Goal: Transaction & Acquisition: Purchase product/service

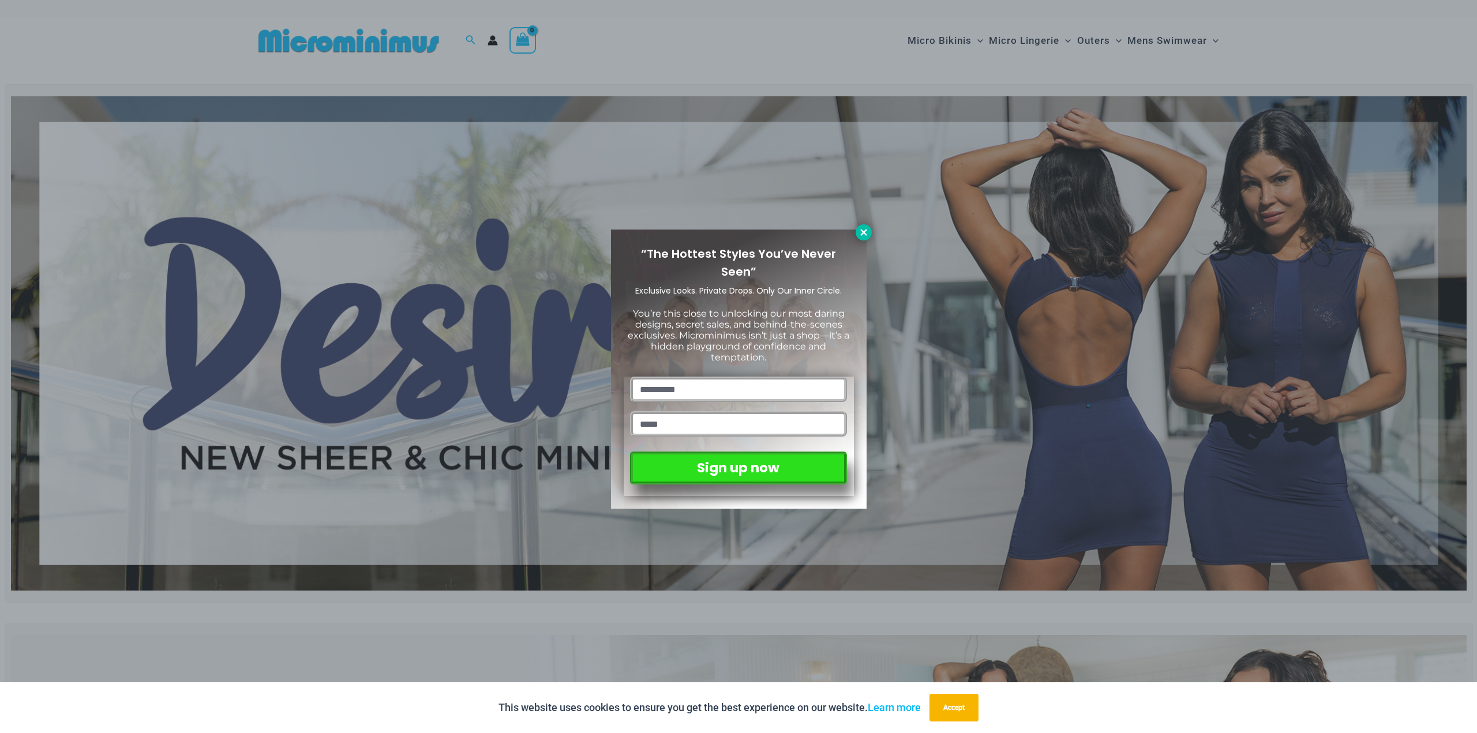
click at [868, 232] on icon at bounding box center [863, 232] width 10 height 10
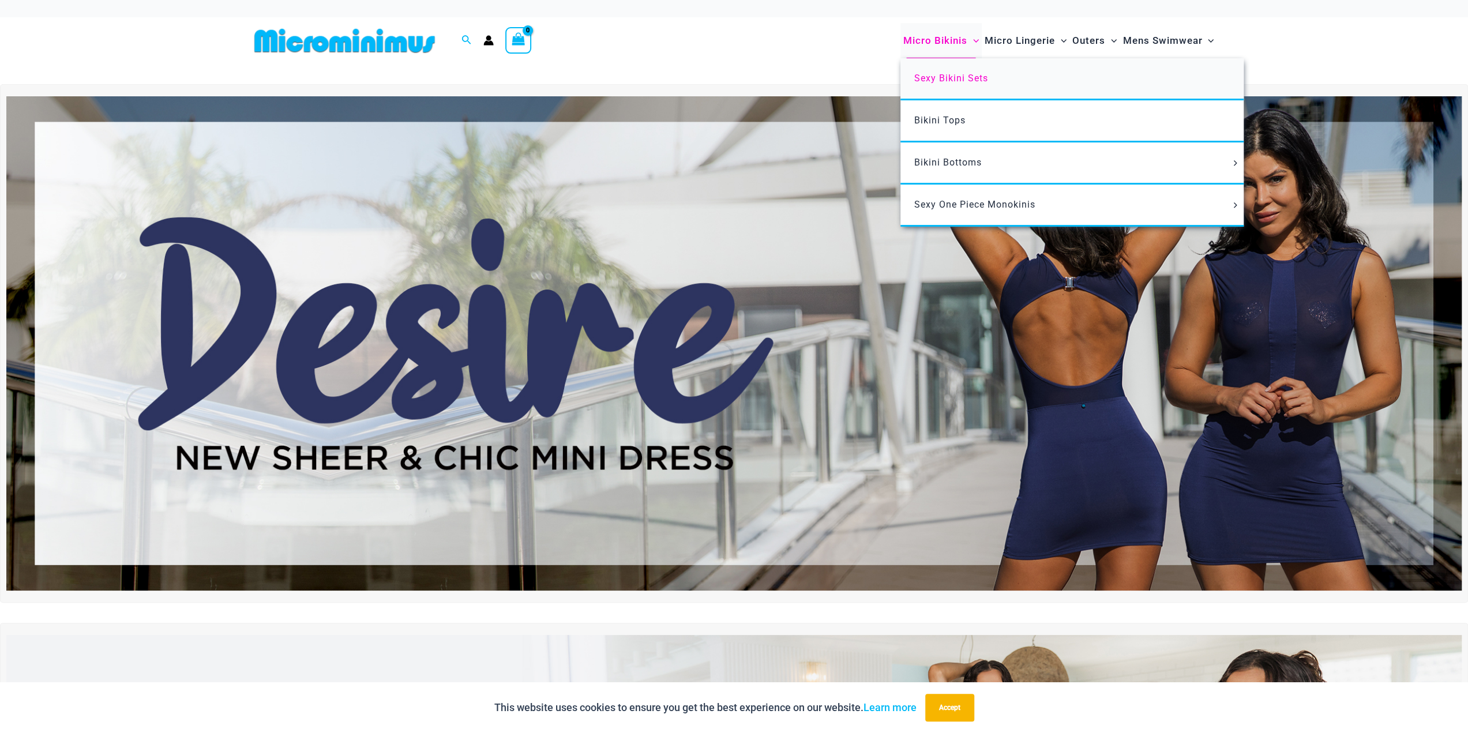
click at [936, 83] on span "Sexy Bikini Sets" at bounding box center [951, 78] width 74 height 11
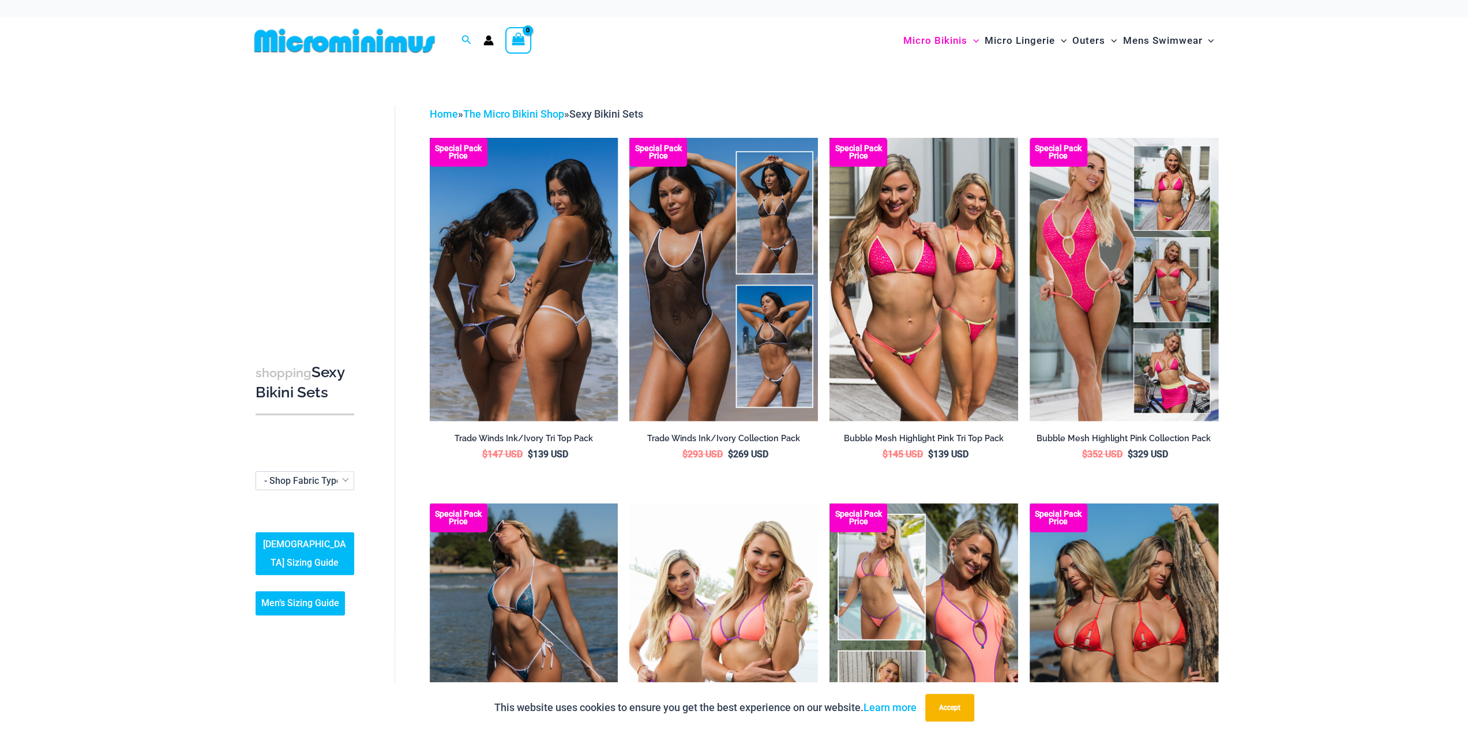
click at [497, 223] on img at bounding box center [524, 279] width 189 height 283
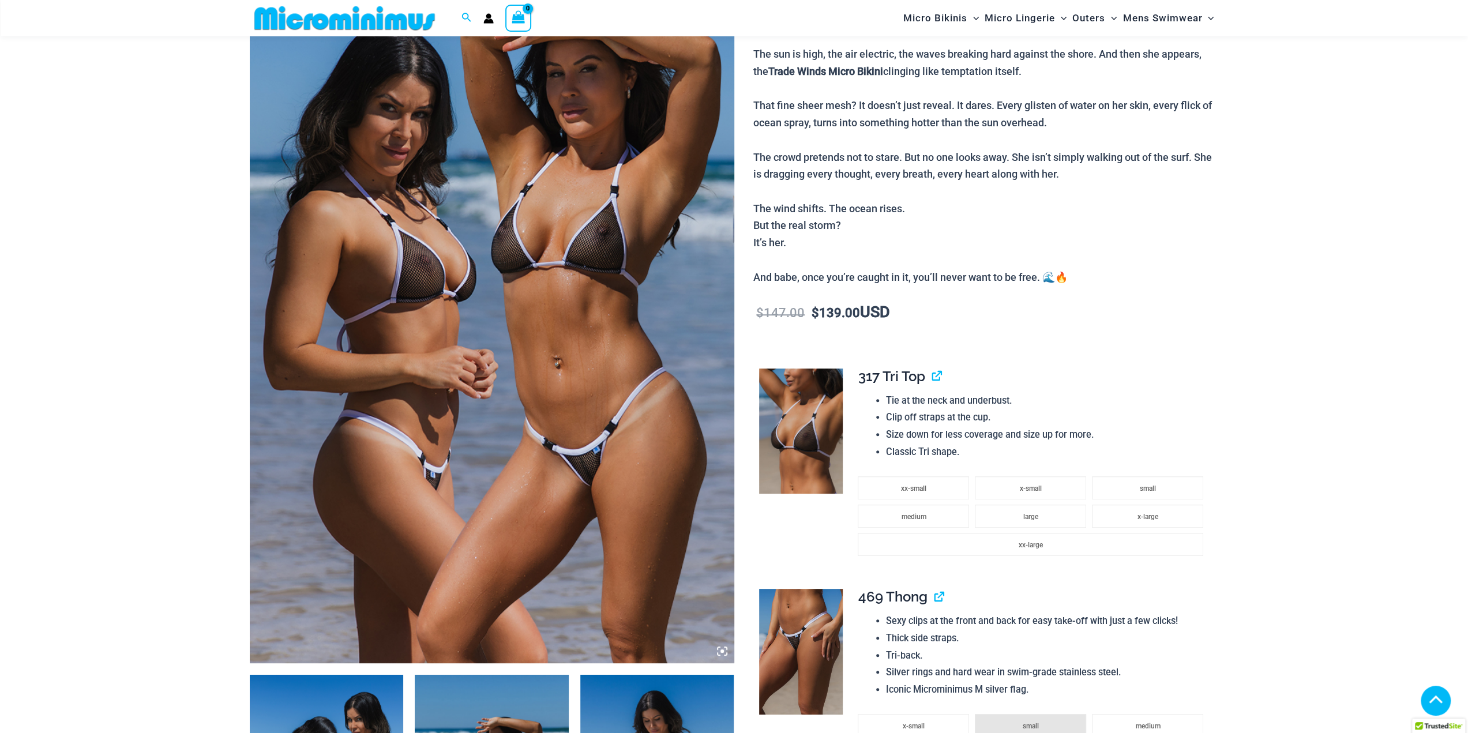
scroll to position [572, 0]
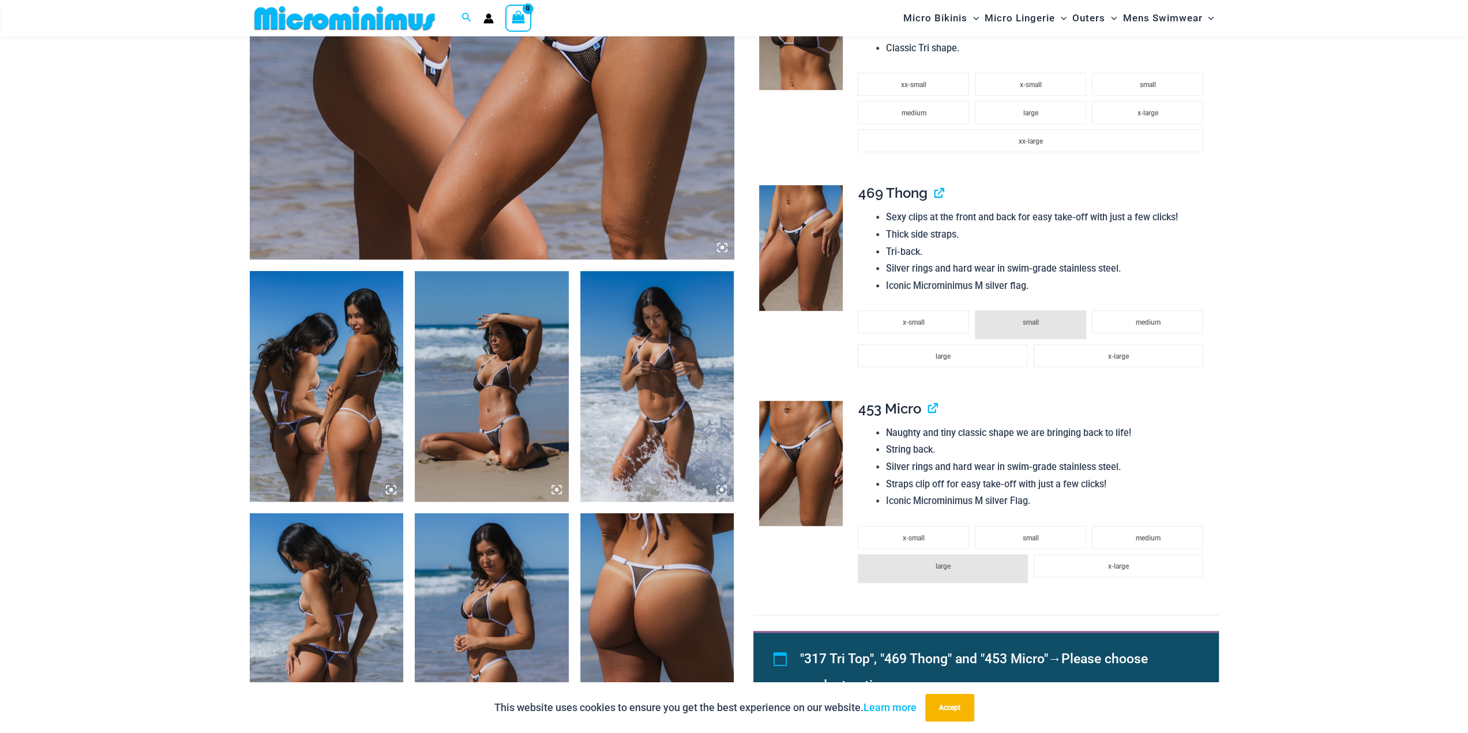
click at [491, 376] on img at bounding box center [492, 386] width 154 height 231
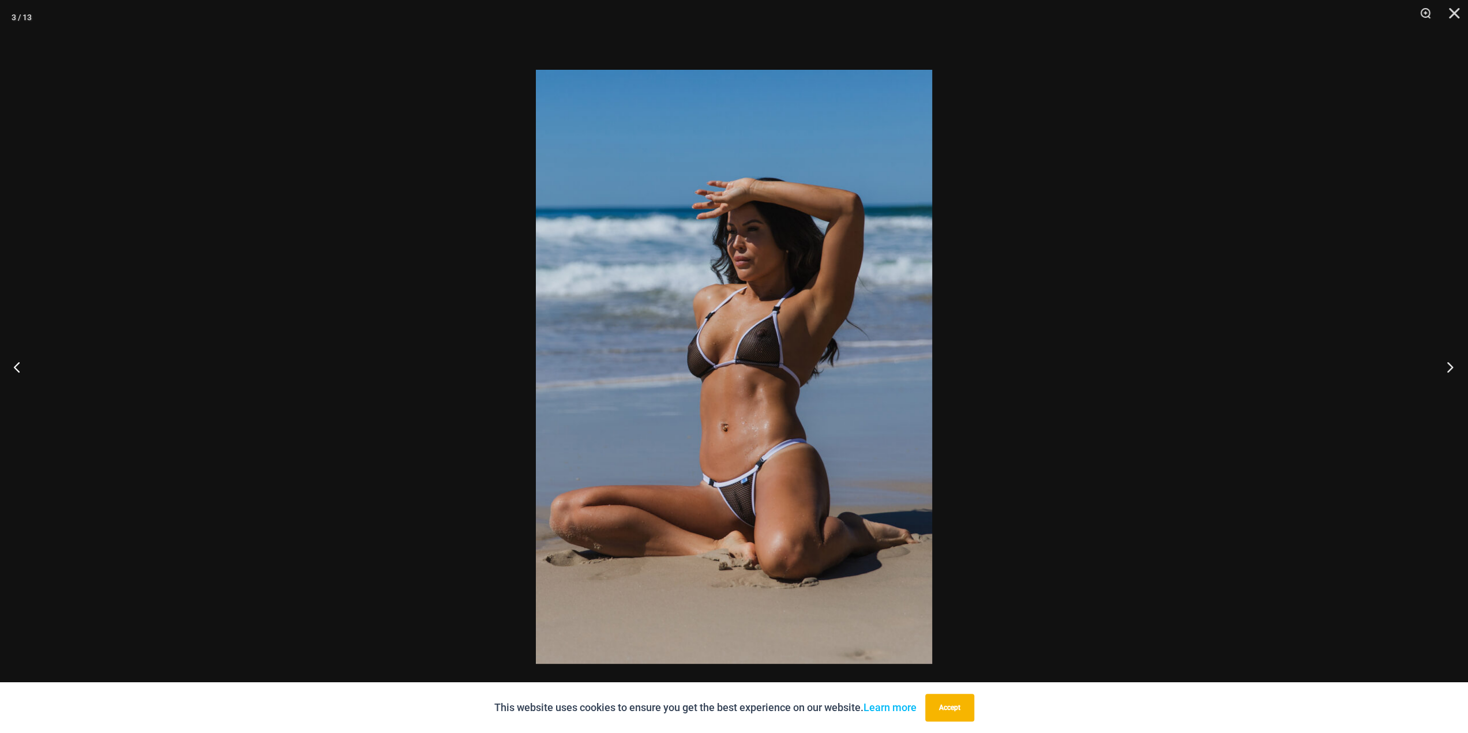
click at [1450, 368] on button "Next" at bounding box center [1446, 367] width 43 height 58
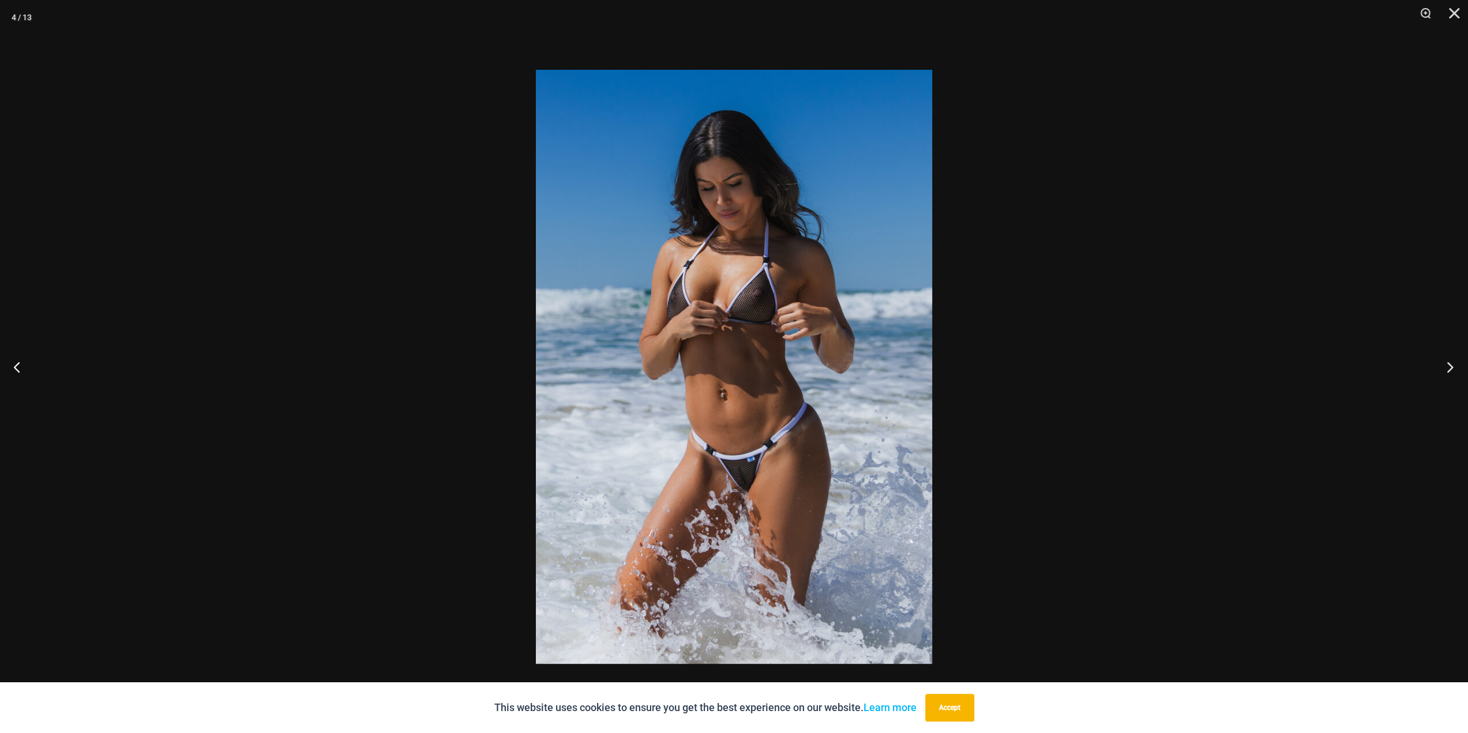
click at [1450, 368] on button "Next" at bounding box center [1446, 367] width 43 height 58
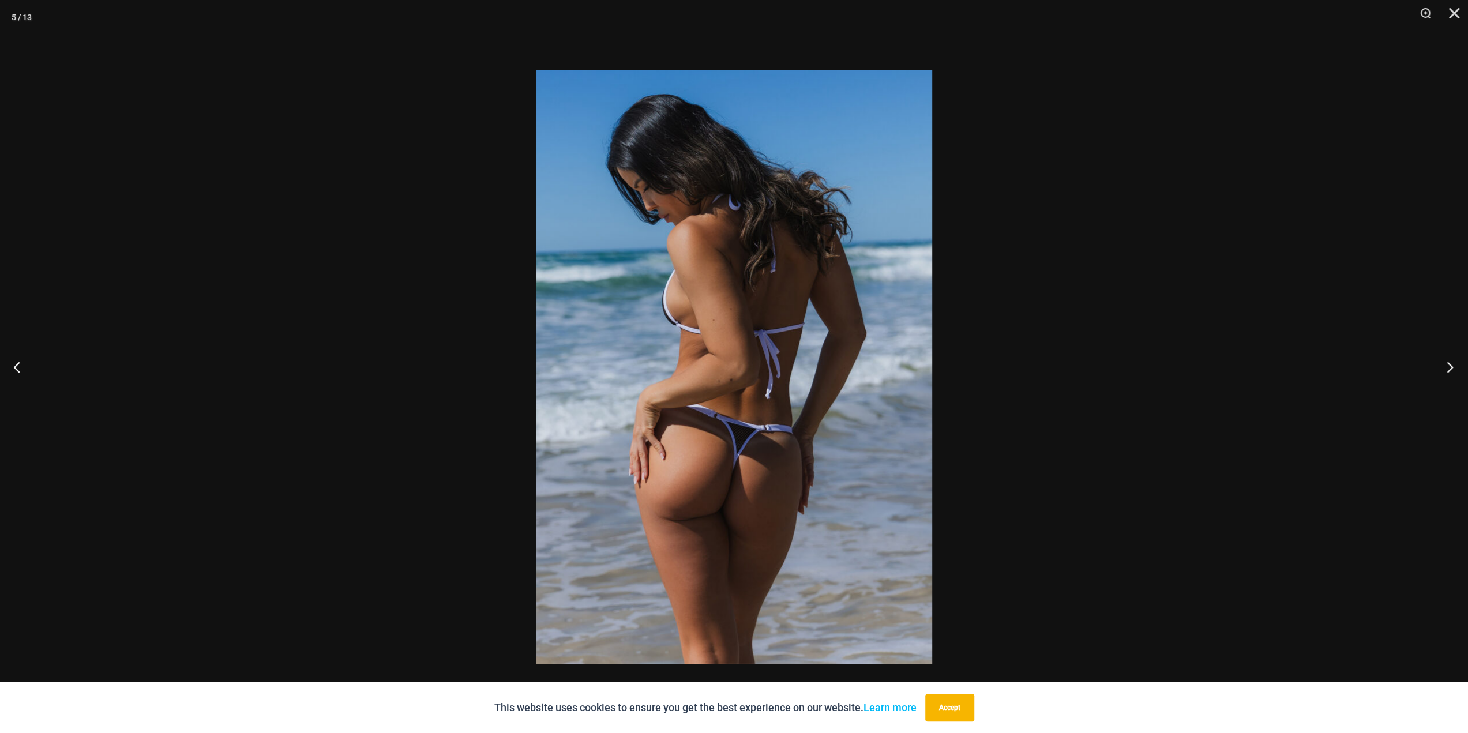
click at [1450, 367] on button "Next" at bounding box center [1446, 367] width 43 height 58
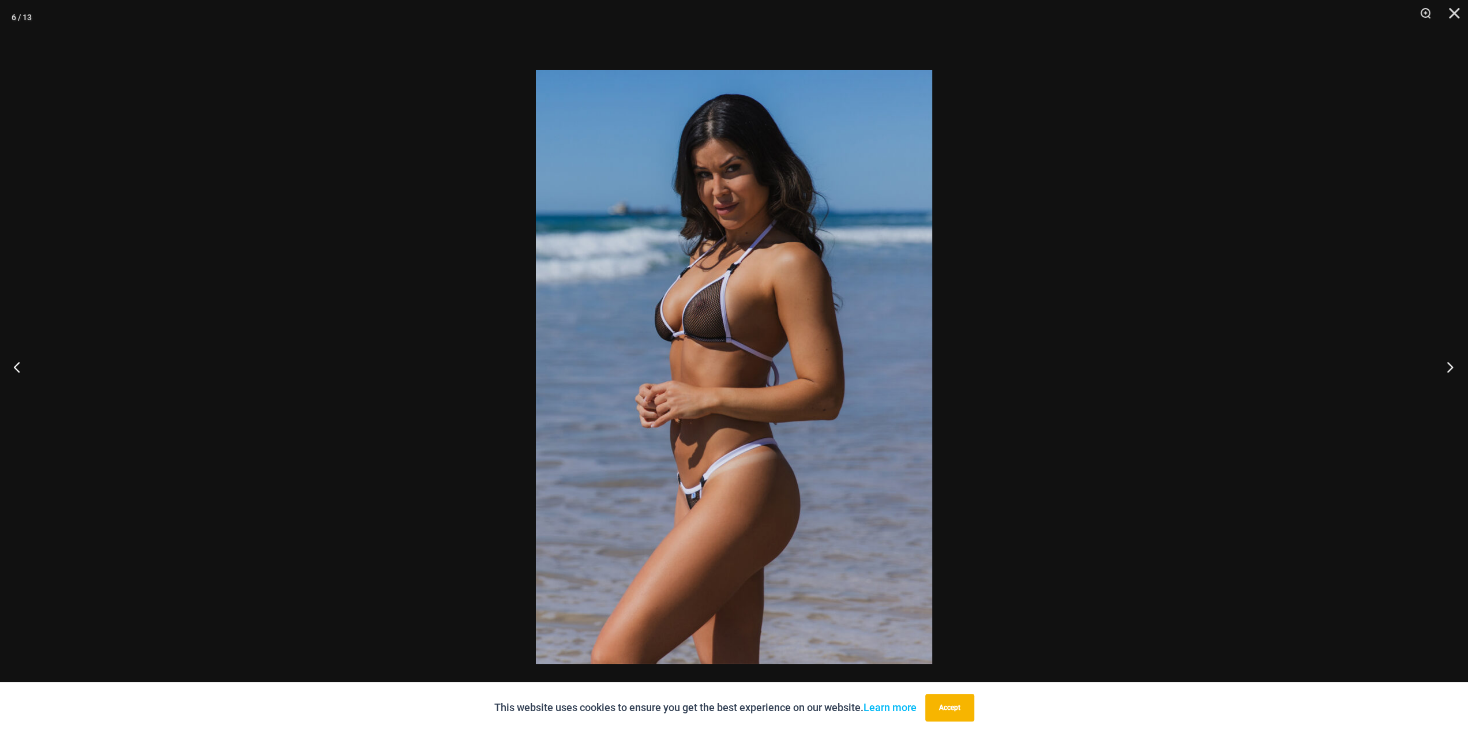
click at [1449, 365] on button "Next" at bounding box center [1446, 367] width 43 height 58
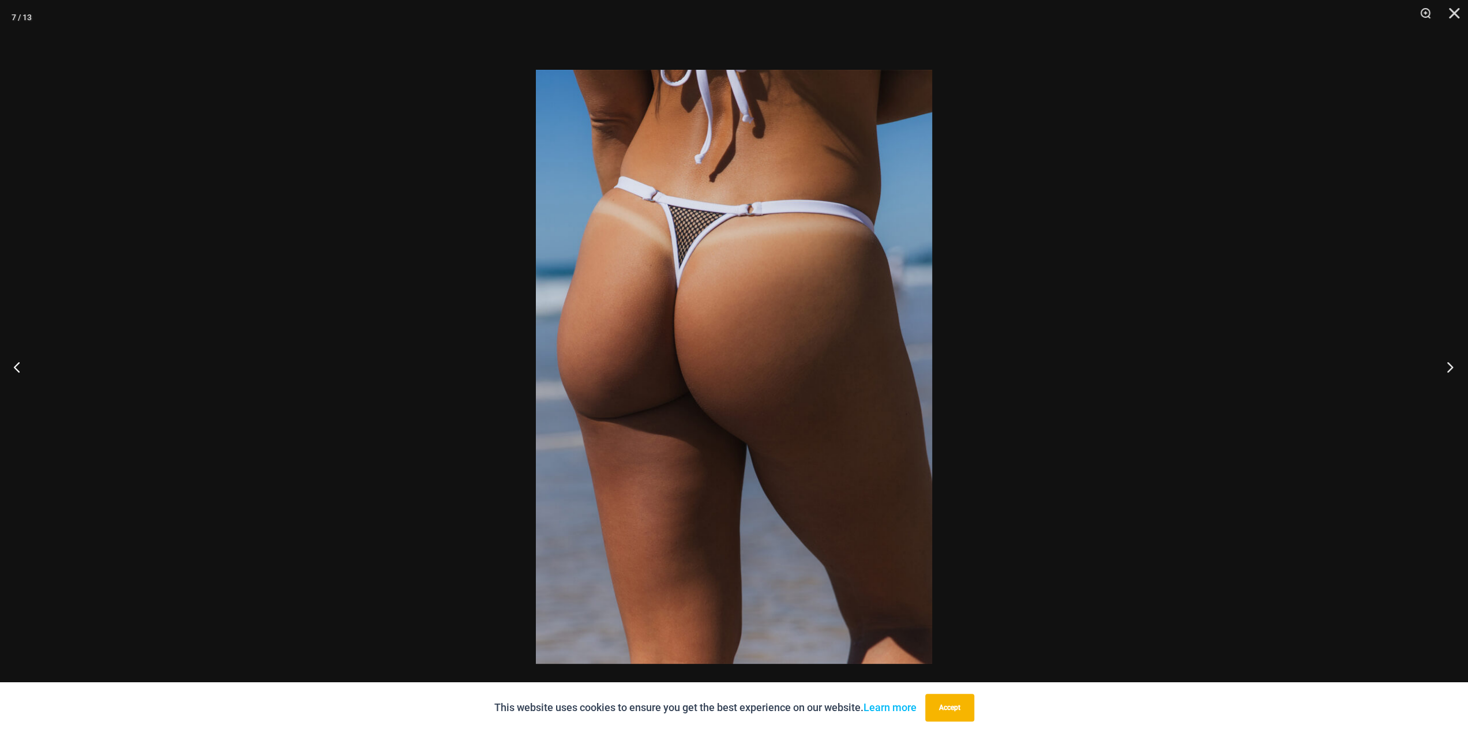
click at [1449, 365] on button "Next" at bounding box center [1446, 367] width 43 height 58
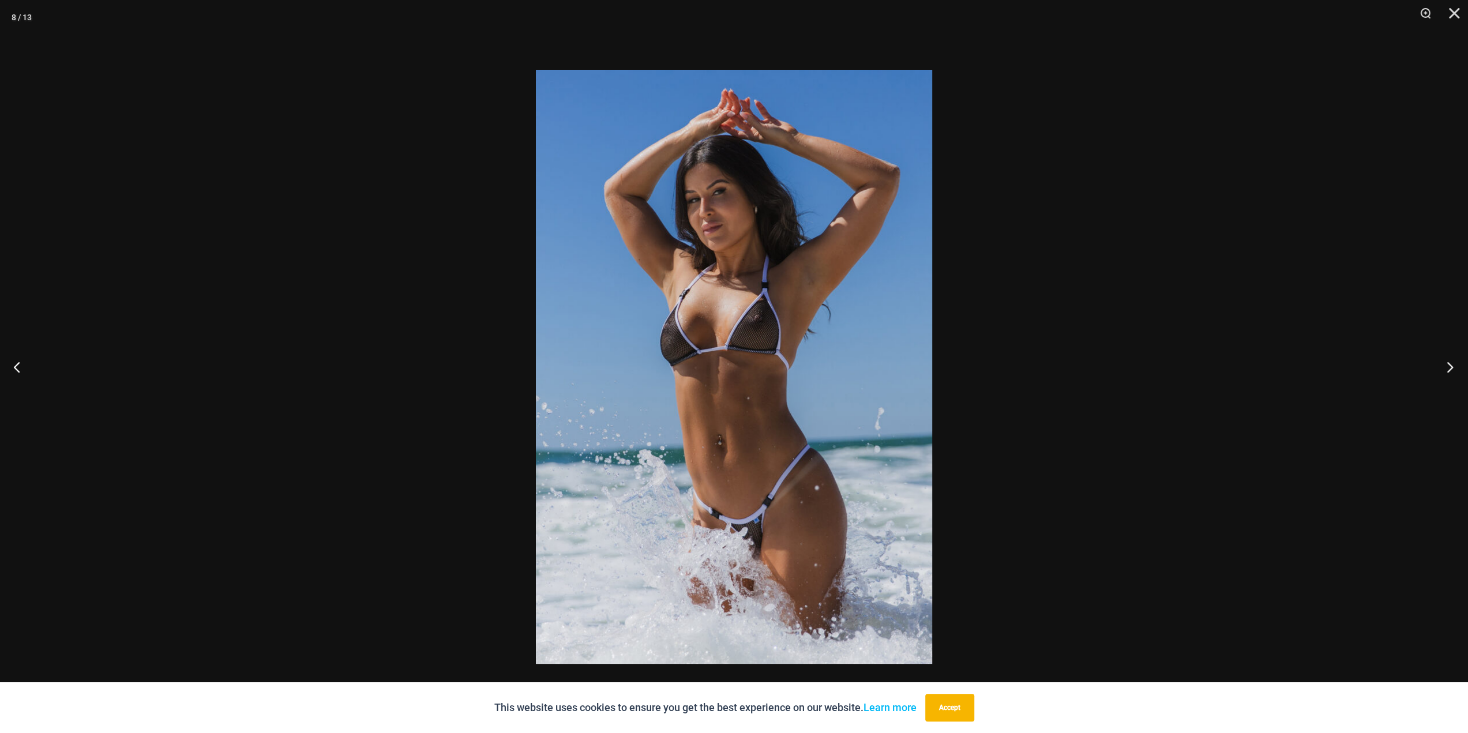
click at [1447, 365] on button "Next" at bounding box center [1446, 367] width 43 height 58
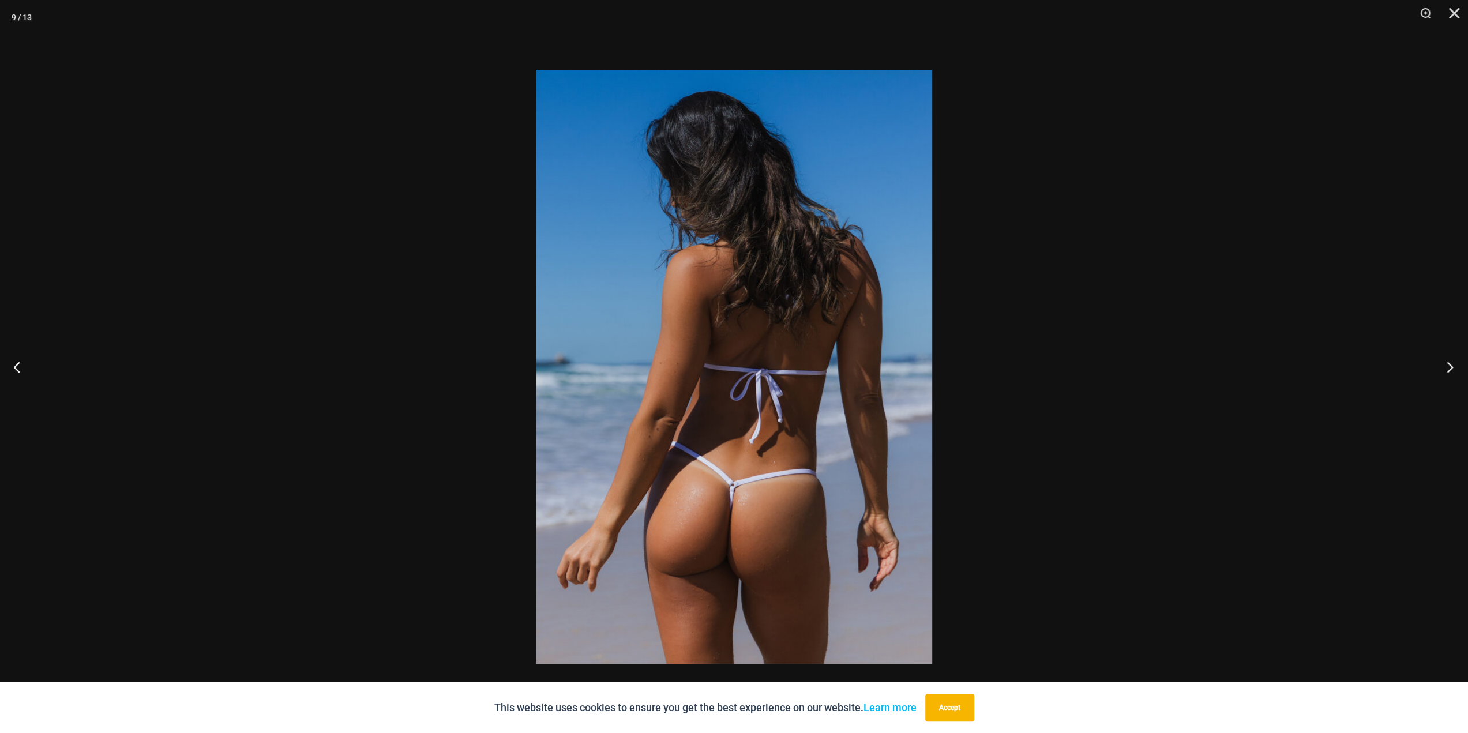
click at [1447, 365] on button "Next" at bounding box center [1446, 367] width 43 height 58
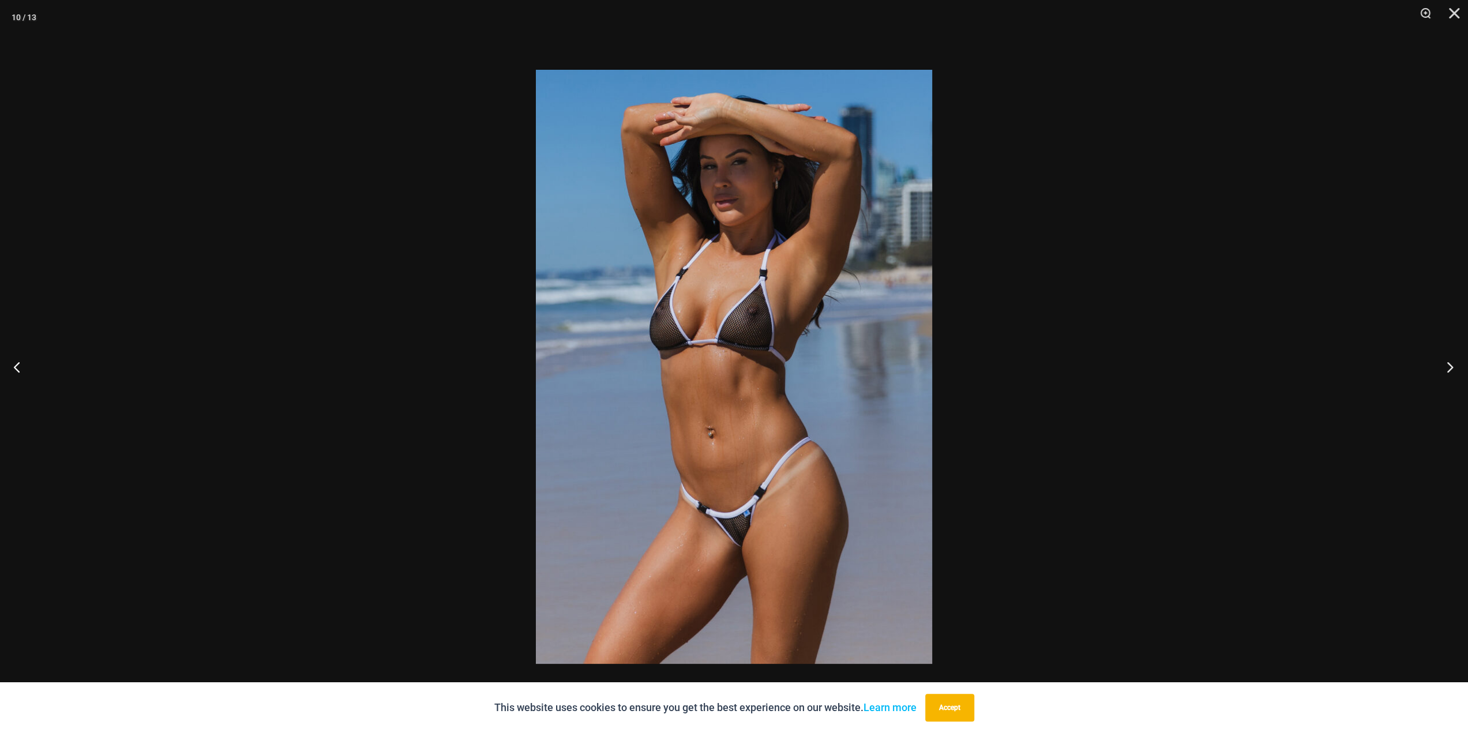
click at [1445, 364] on button "Next" at bounding box center [1446, 367] width 43 height 58
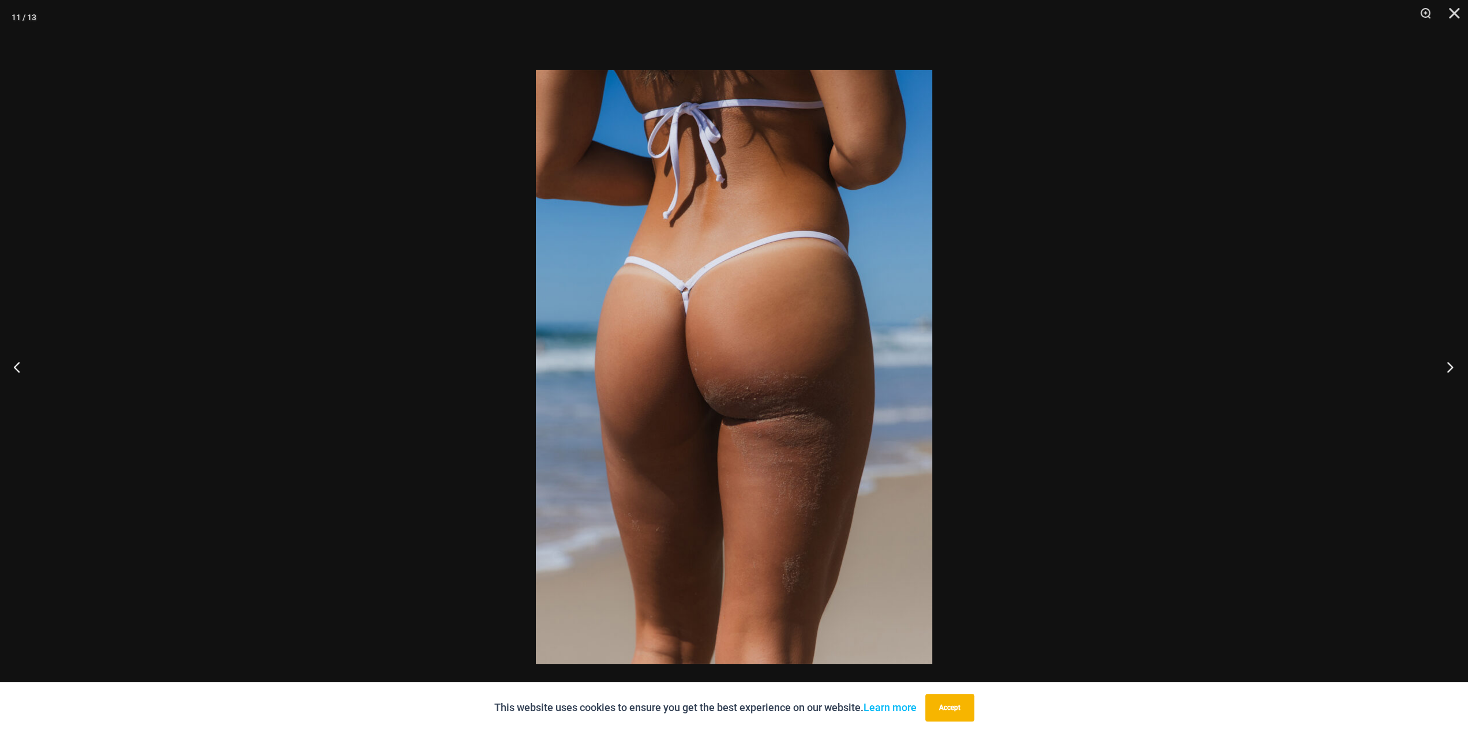
click at [1445, 364] on button "Next" at bounding box center [1446, 367] width 43 height 58
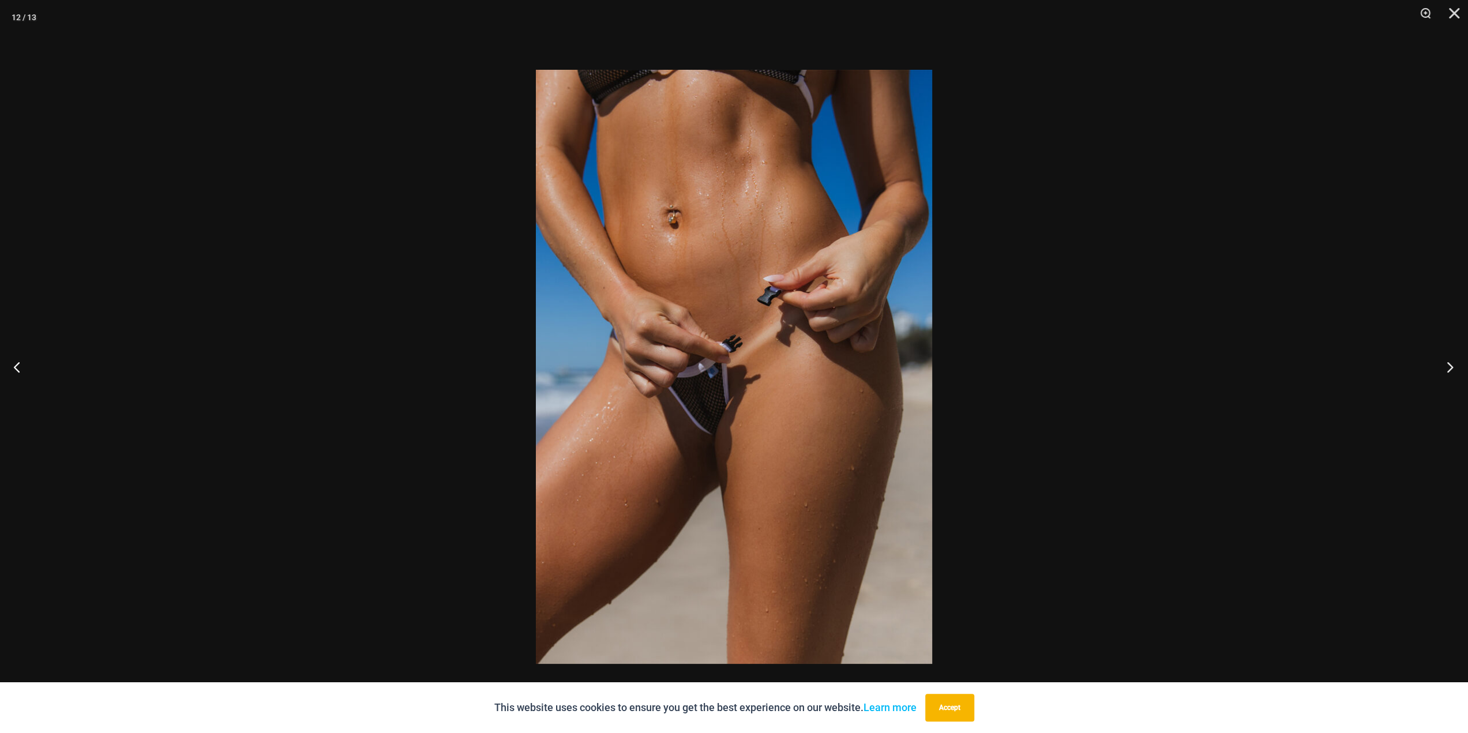
click at [1439, 363] on button "Next" at bounding box center [1446, 367] width 43 height 58
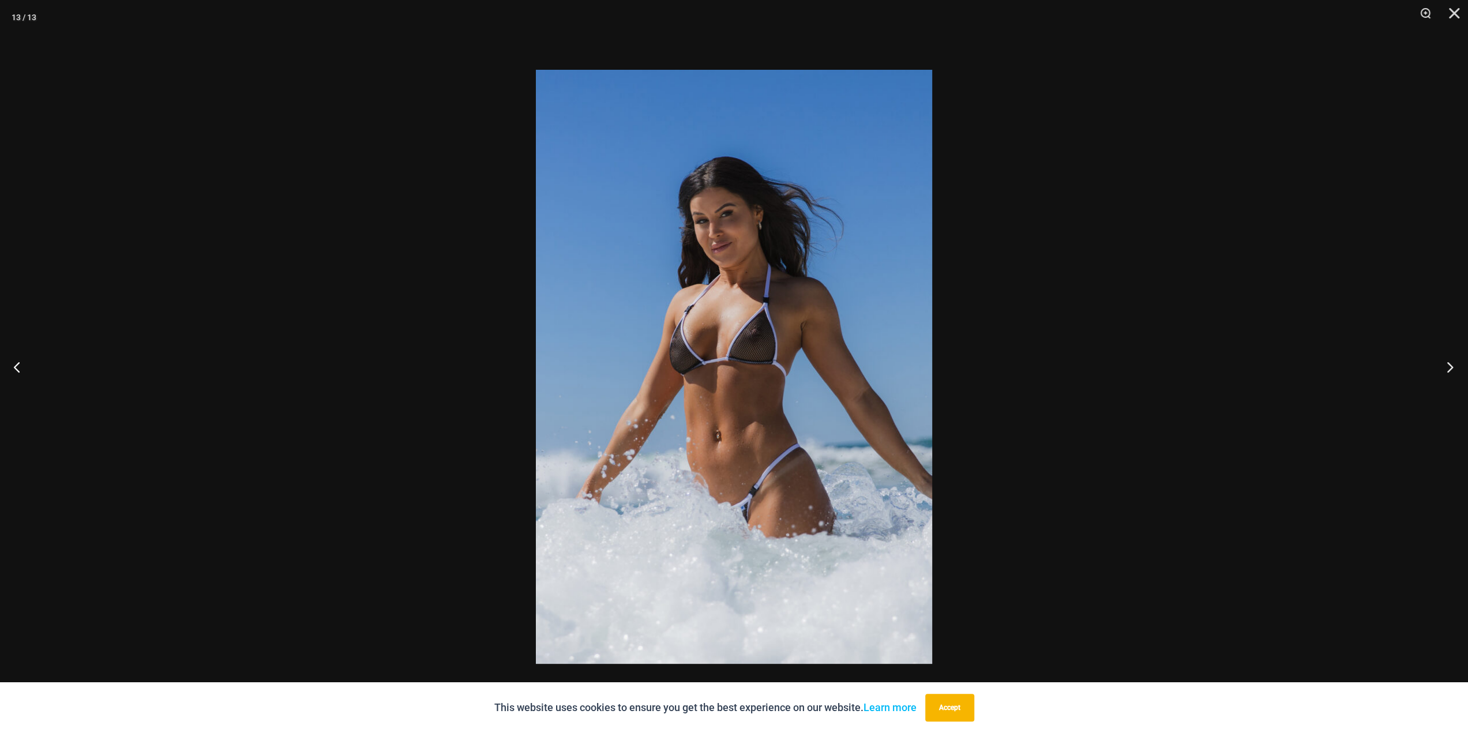
click at [1439, 363] on button "Next" at bounding box center [1446, 367] width 43 height 58
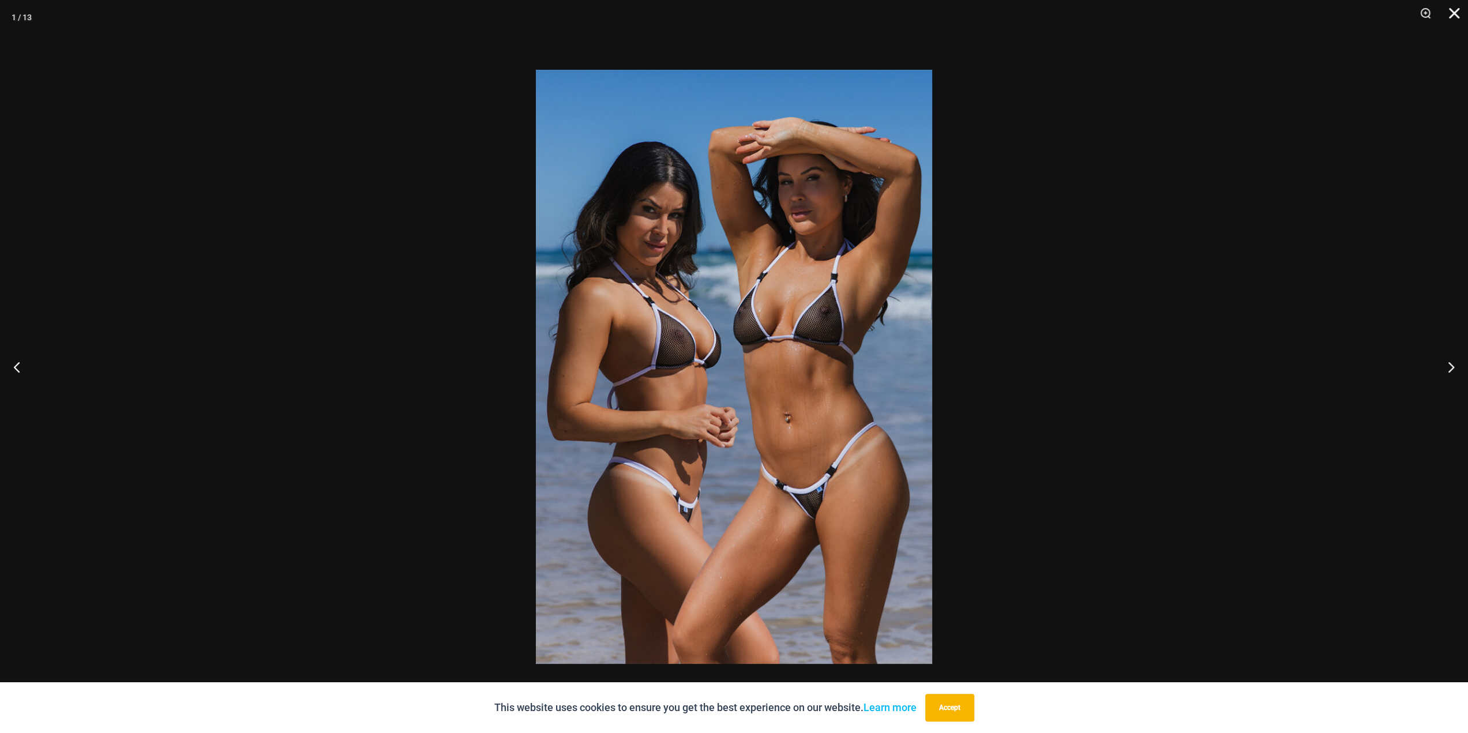
click at [1453, 7] on button "Close" at bounding box center [1450, 17] width 29 height 35
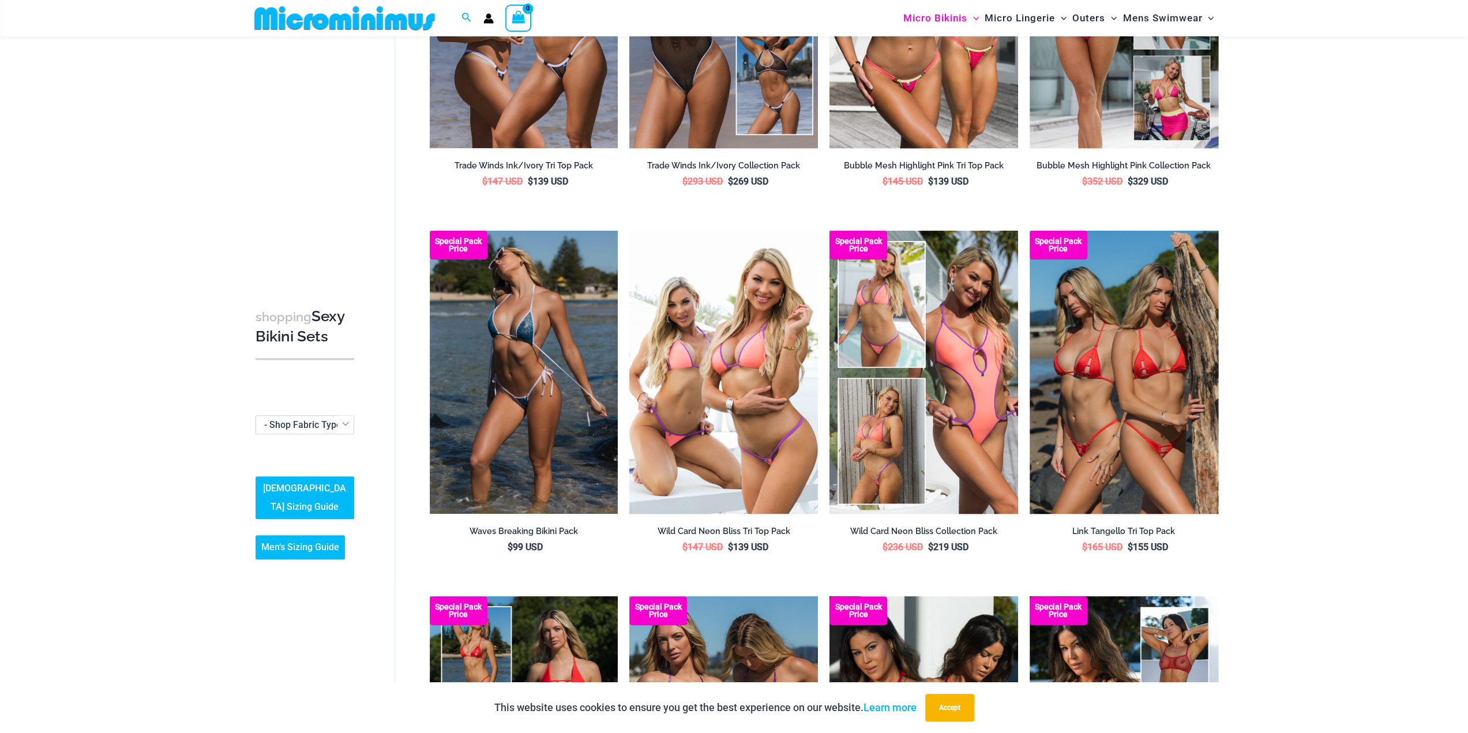
scroll to position [279, 0]
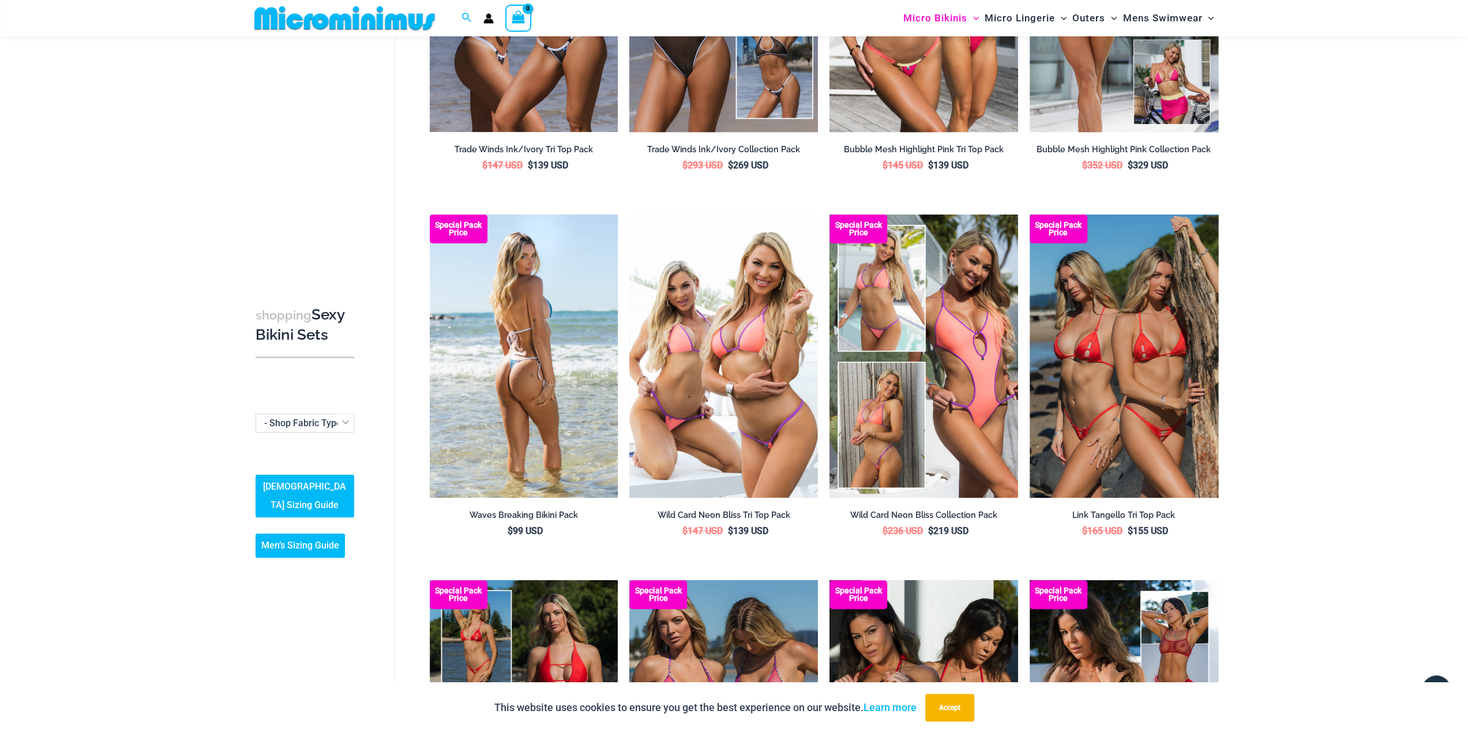
click at [516, 301] on img at bounding box center [524, 356] width 189 height 283
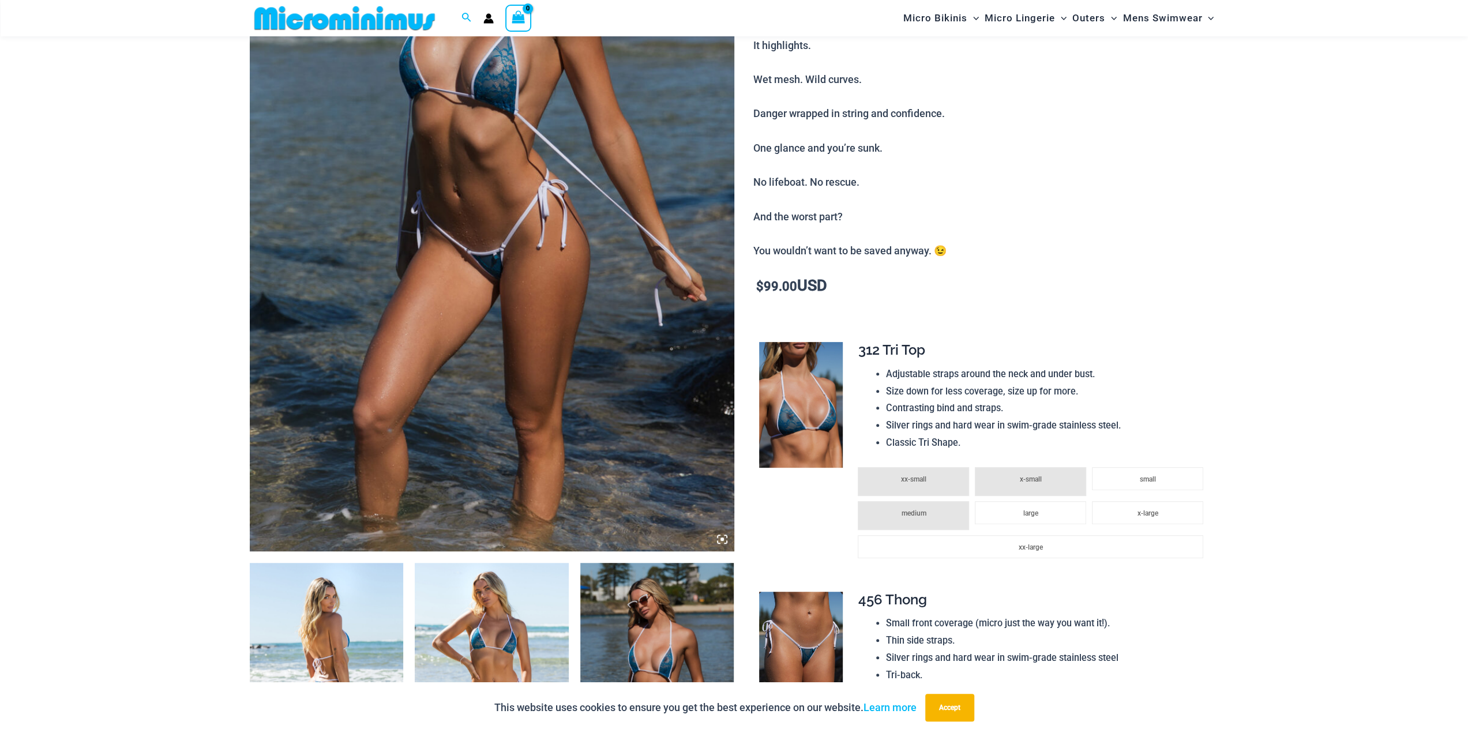
scroll to position [456, 0]
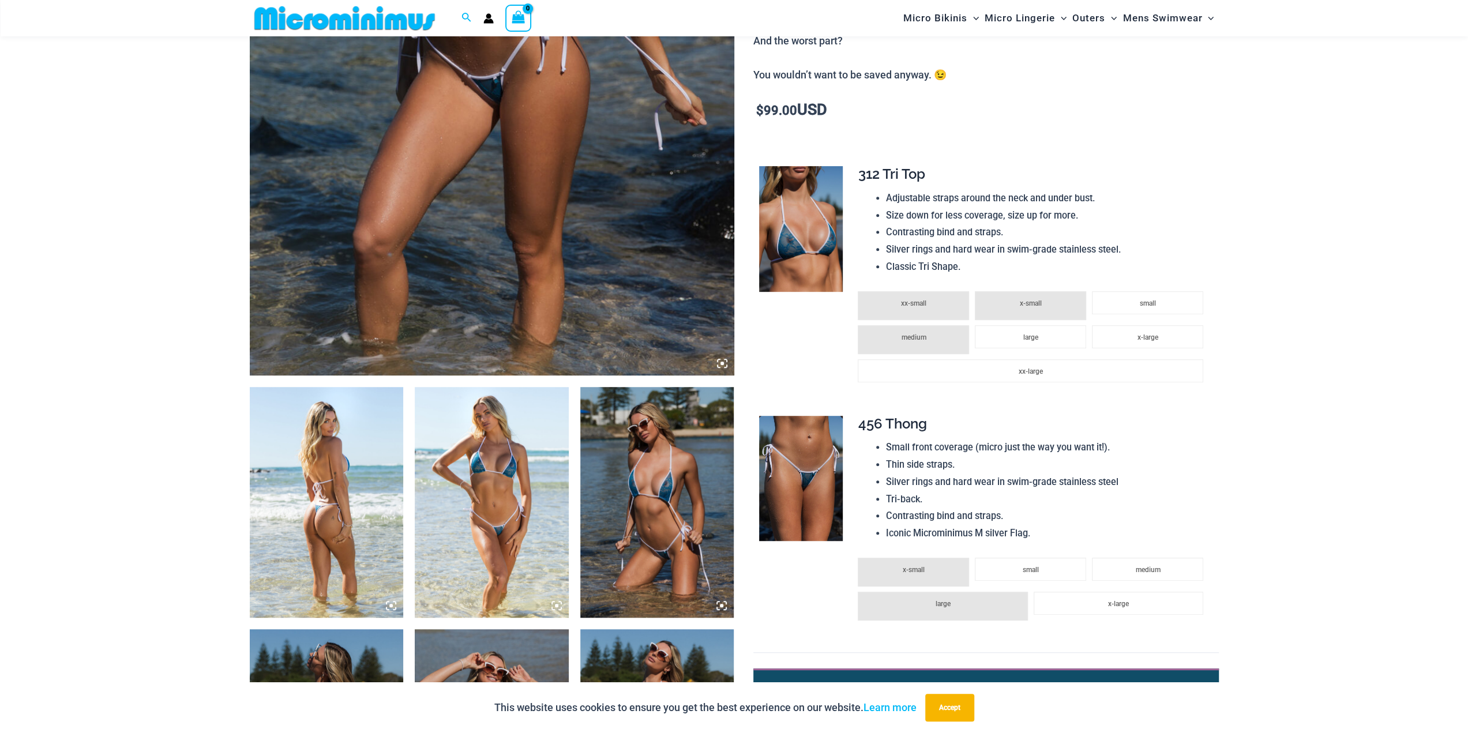
click at [360, 431] on img at bounding box center [327, 502] width 154 height 231
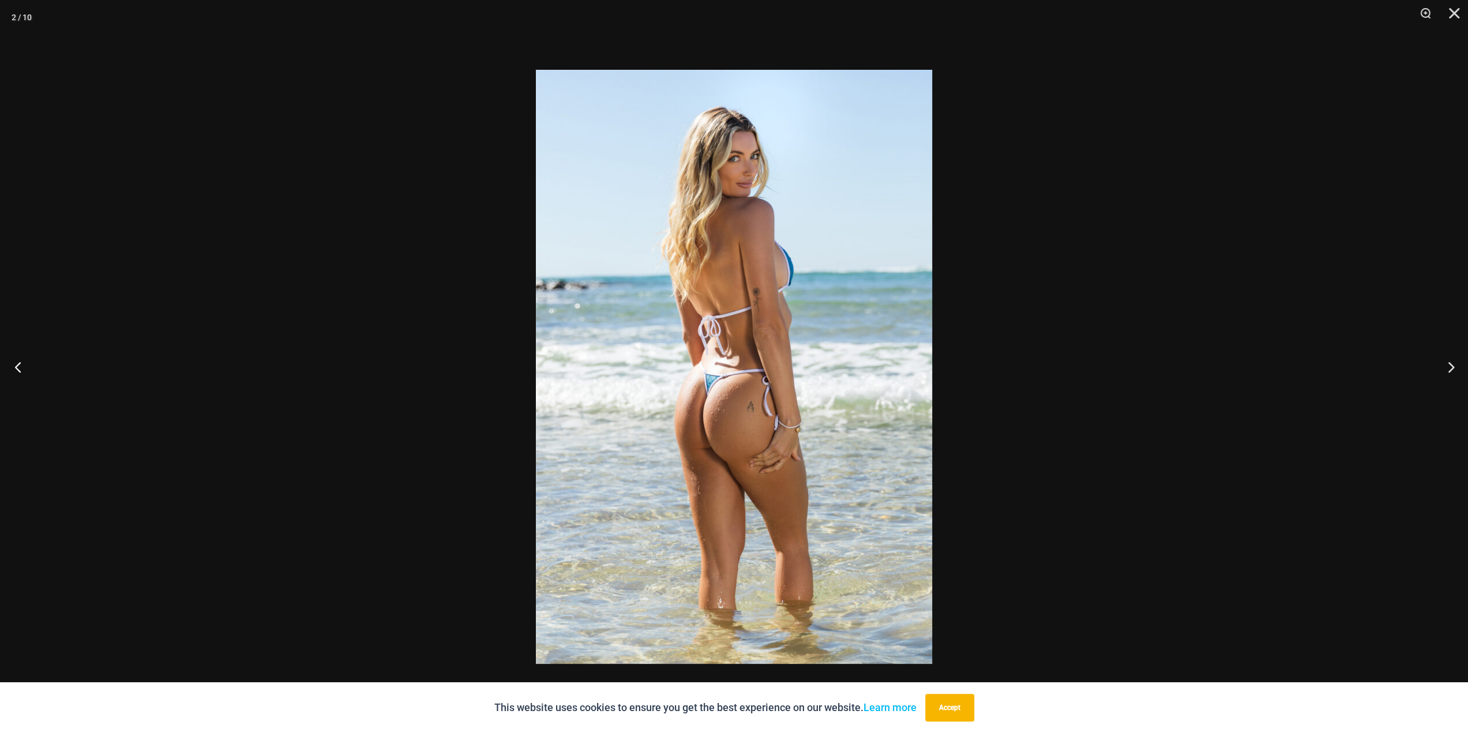
click at [20, 369] on button "Previous" at bounding box center [21, 367] width 43 height 58
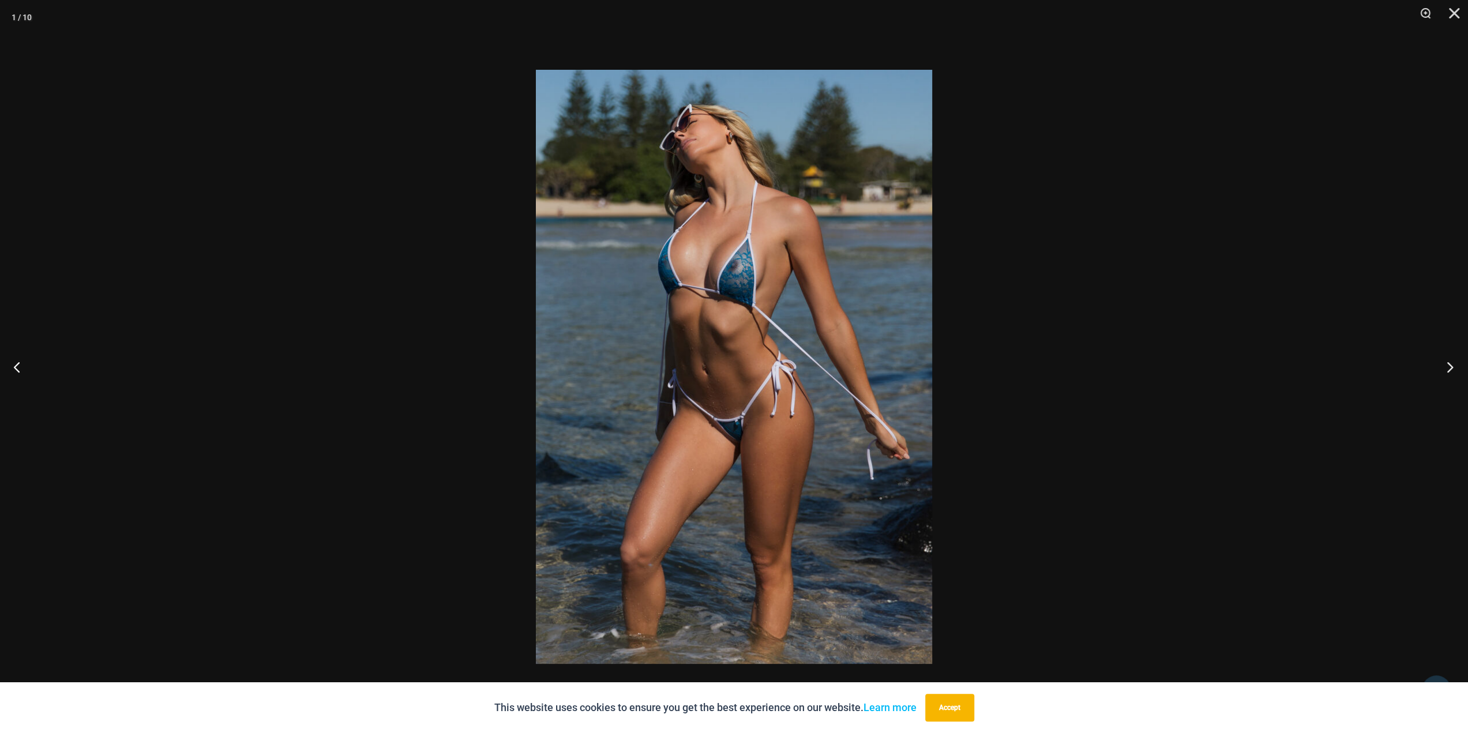
click at [1449, 366] on button "Next" at bounding box center [1446, 367] width 43 height 58
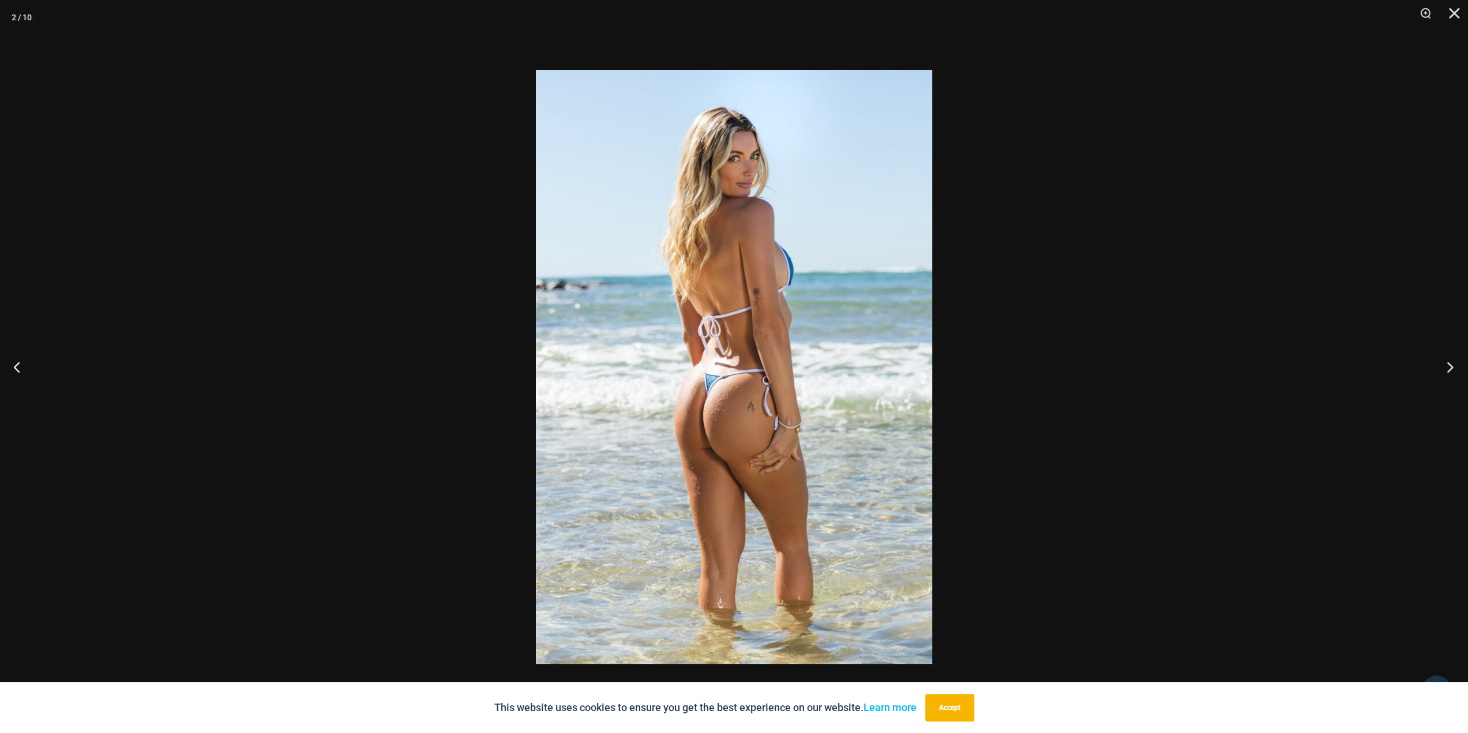
click at [1449, 366] on button "Next" at bounding box center [1446, 367] width 43 height 58
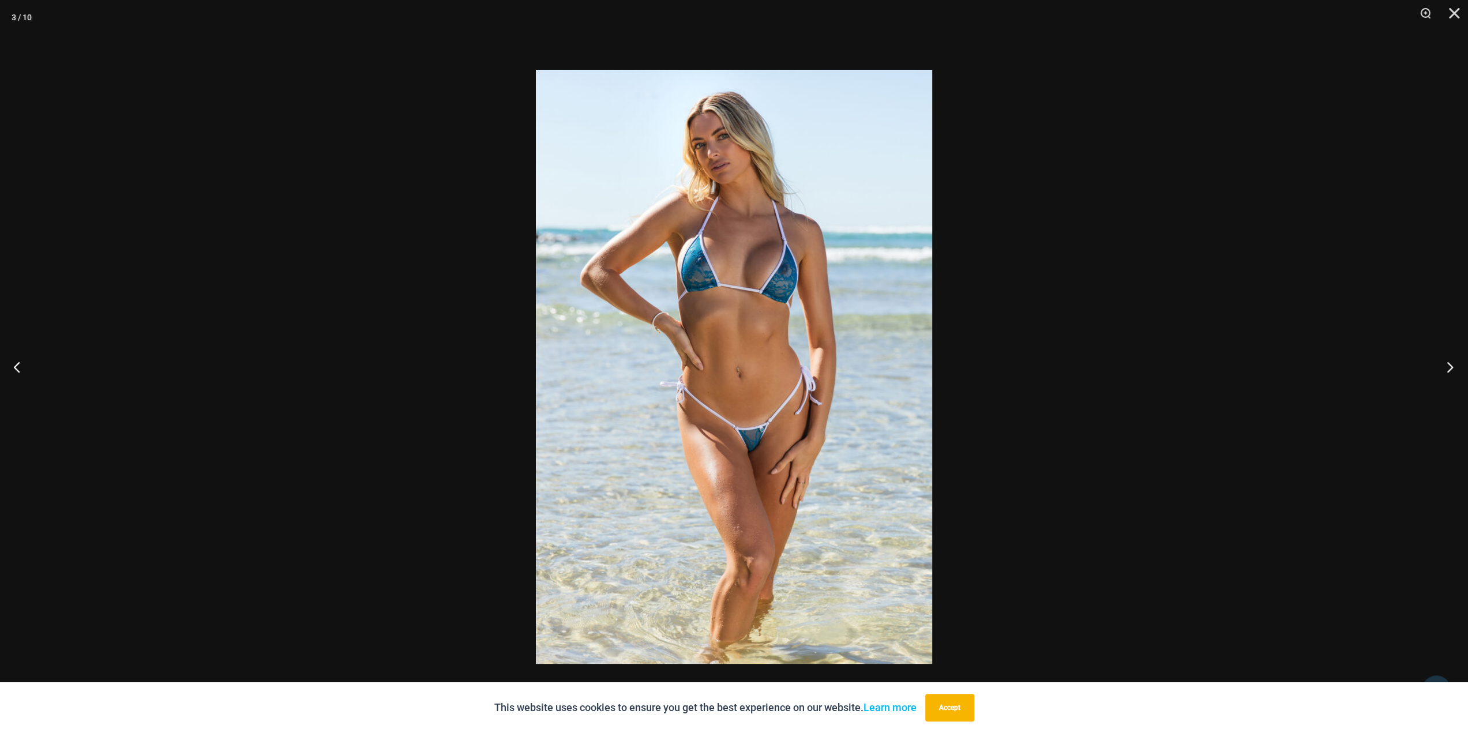
click at [1449, 366] on button "Next" at bounding box center [1446, 367] width 43 height 58
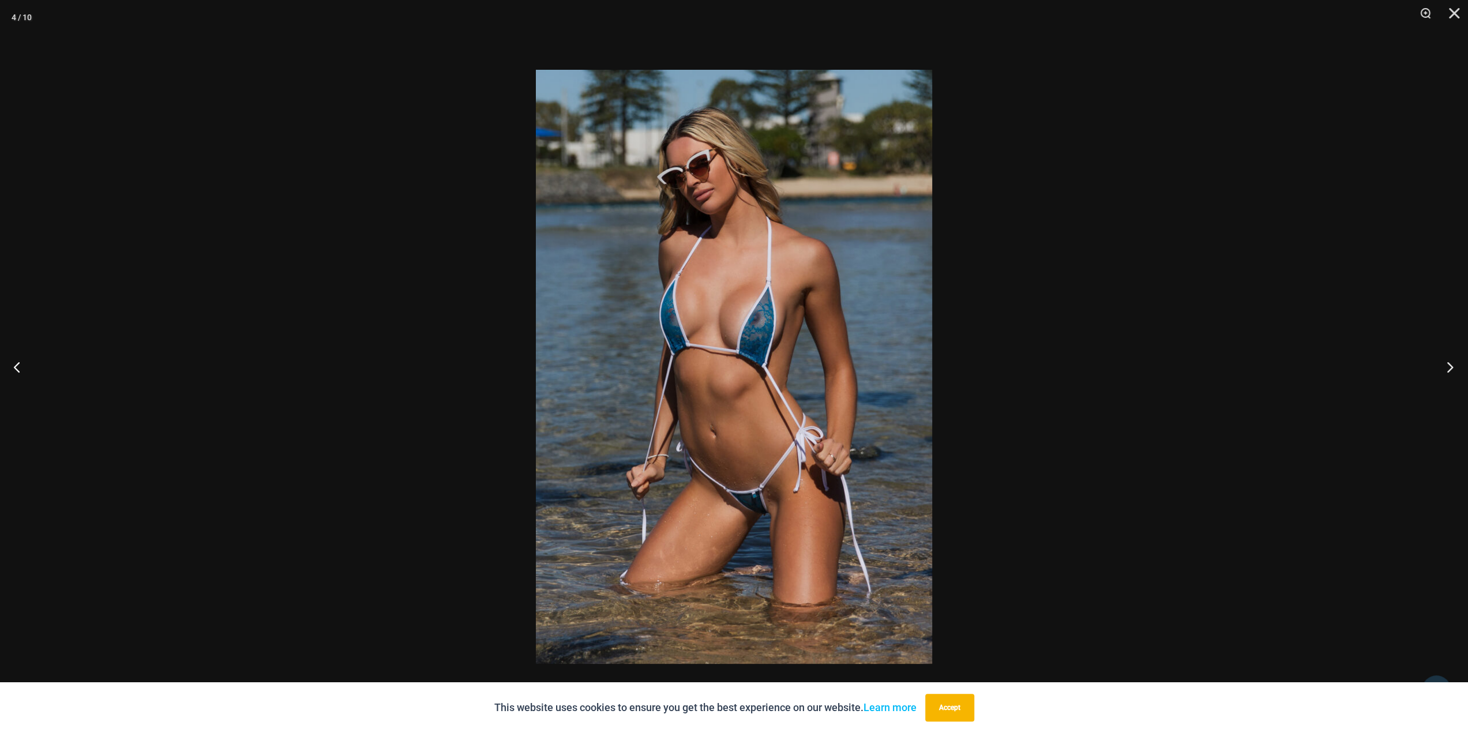
click at [1449, 366] on button "Next" at bounding box center [1446, 367] width 43 height 58
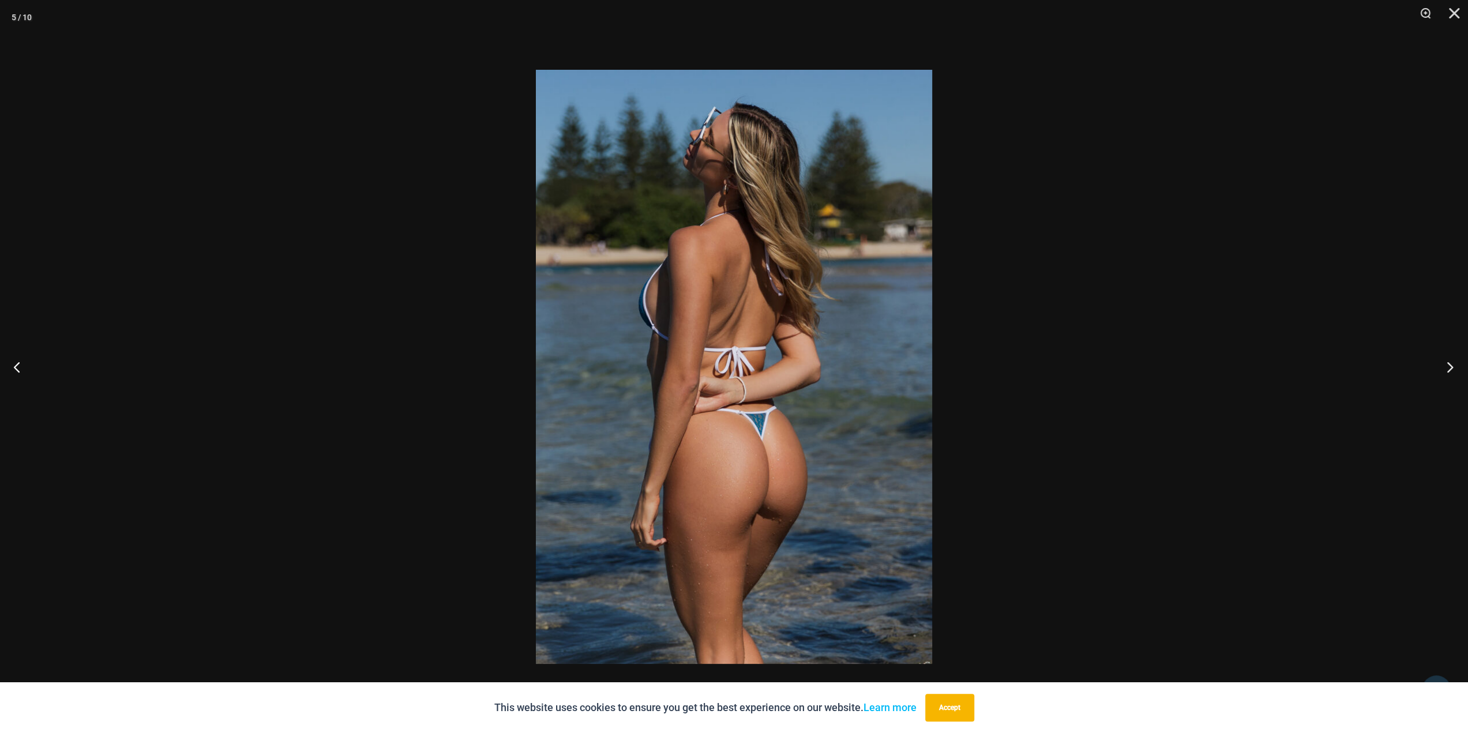
click at [1449, 366] on button "Next" at bounding box center [1446, 367] width 43 height 58
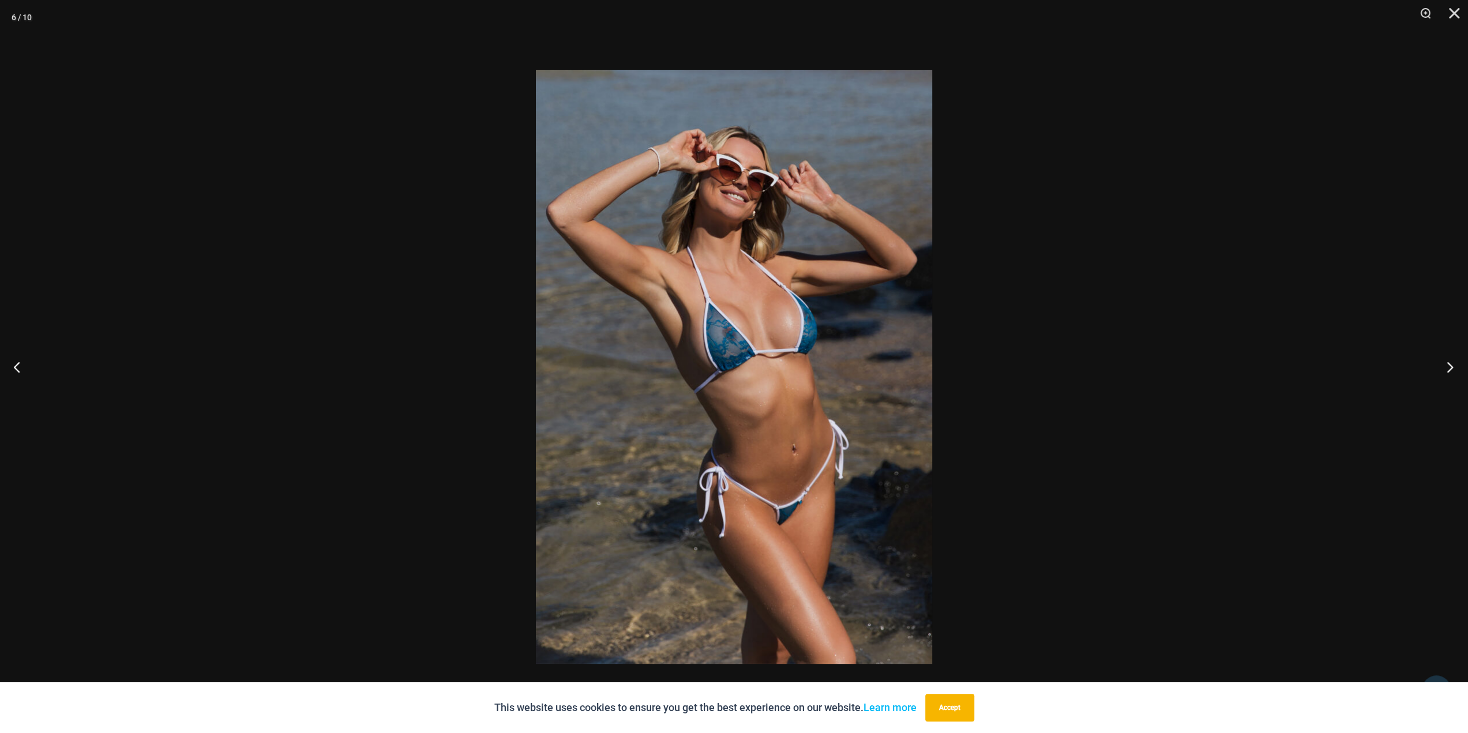
click at [1449, 366] on button "Next" at bounding box center [1446, 367] width 43 height 58
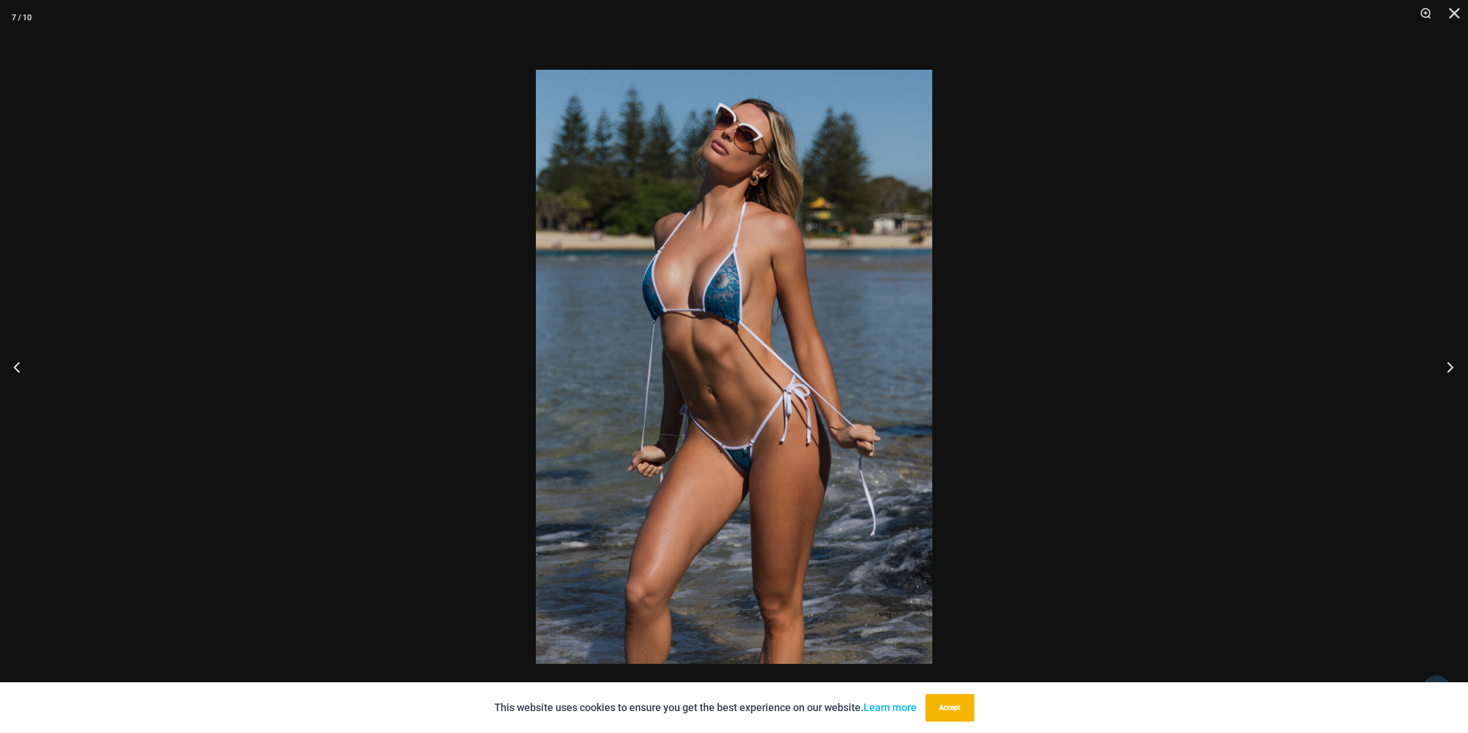
click at [1449, 366] on button "Next" at bounding box center [1446, 367] width 43 height 58
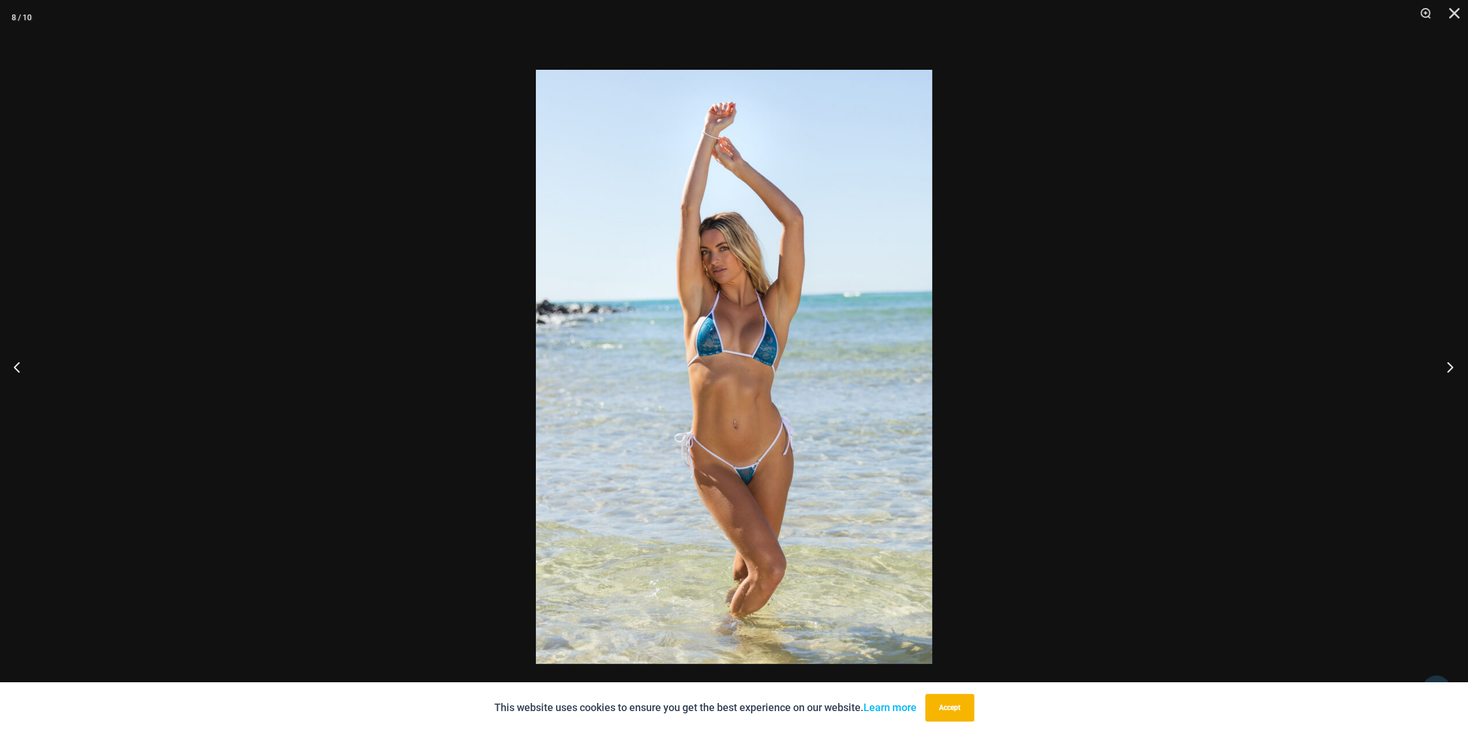
click at [1449, 366] on button "Next" at bounding box center [1446, 367] width 43 height 58
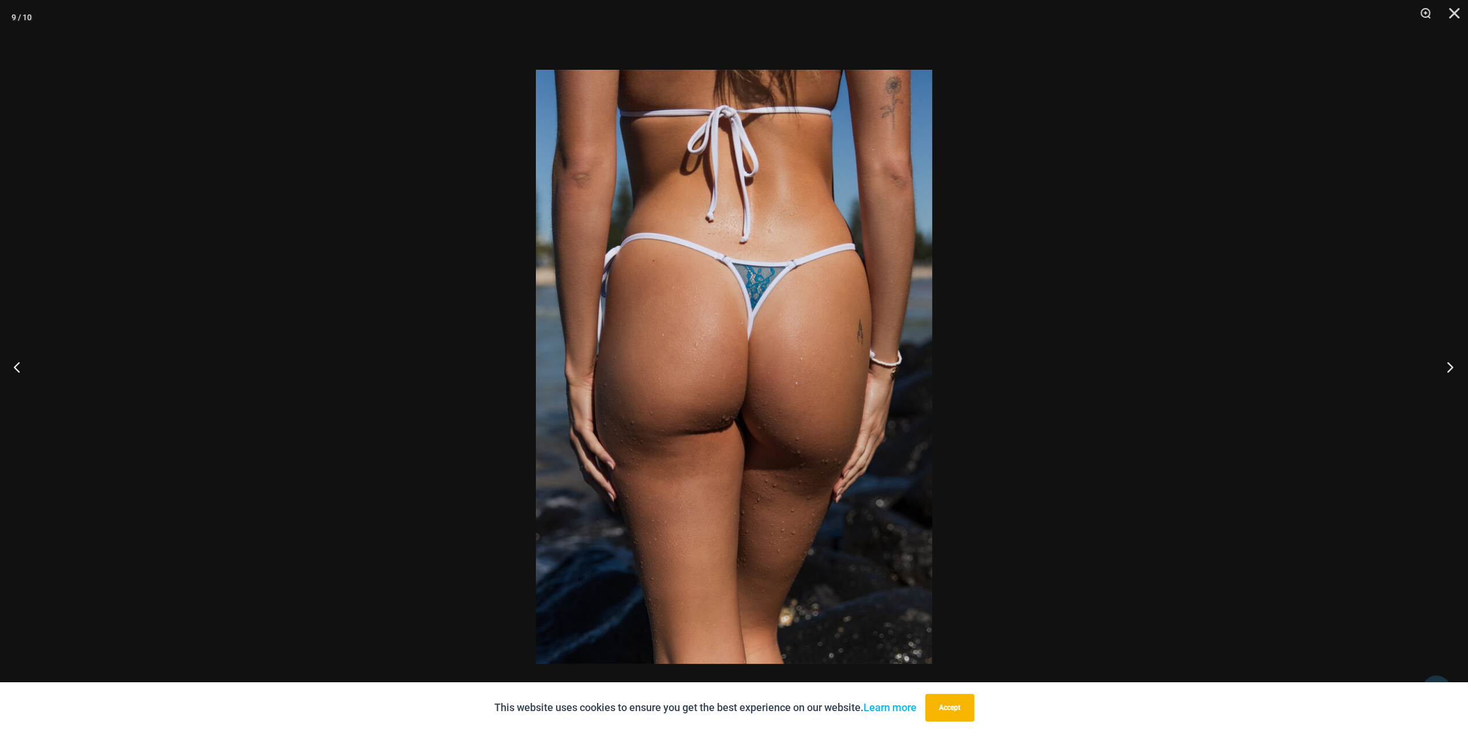
click at [1449, 366] on button "Next" at bounding box center [1446, 367] width 43 height 58
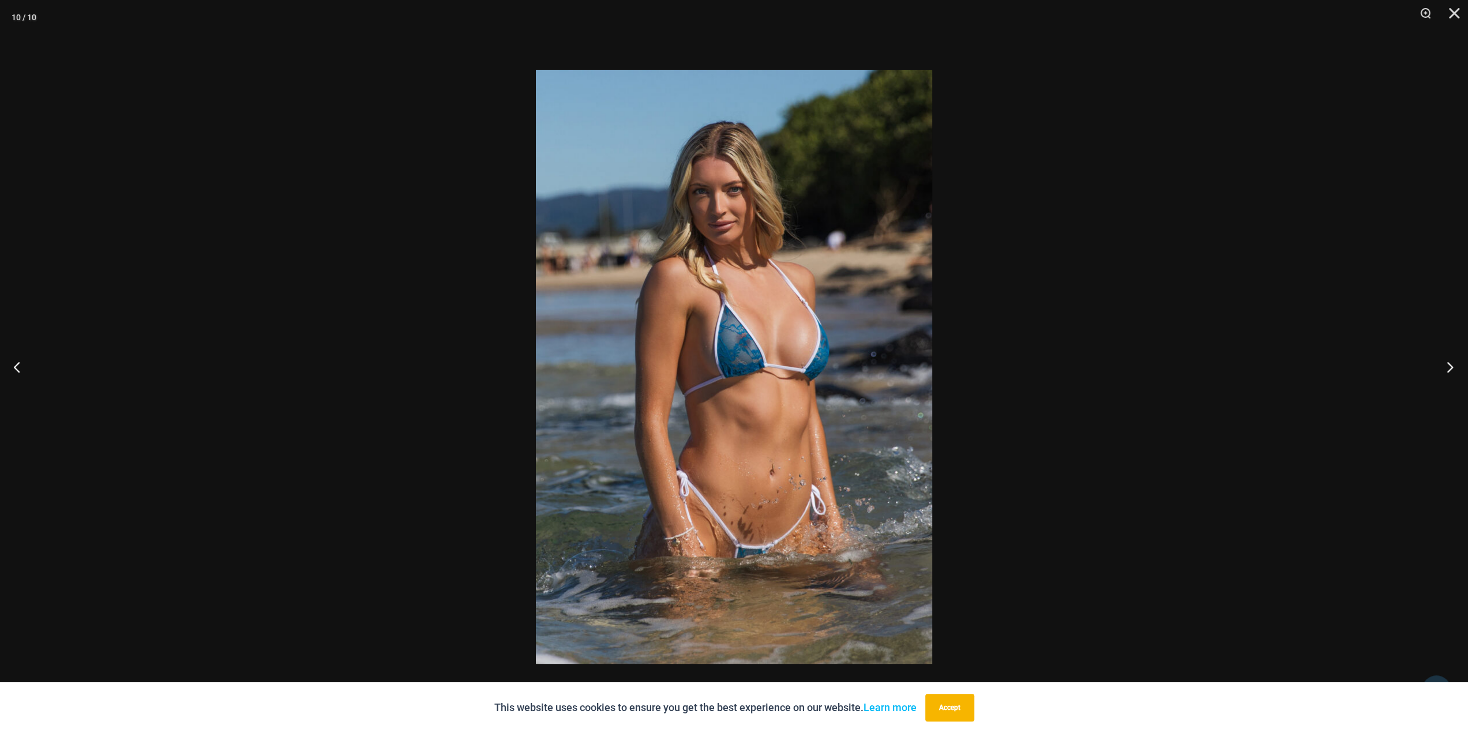
click at [1449, 366] on button "Next" at bounding box center [1446, 367] width 43 height 58
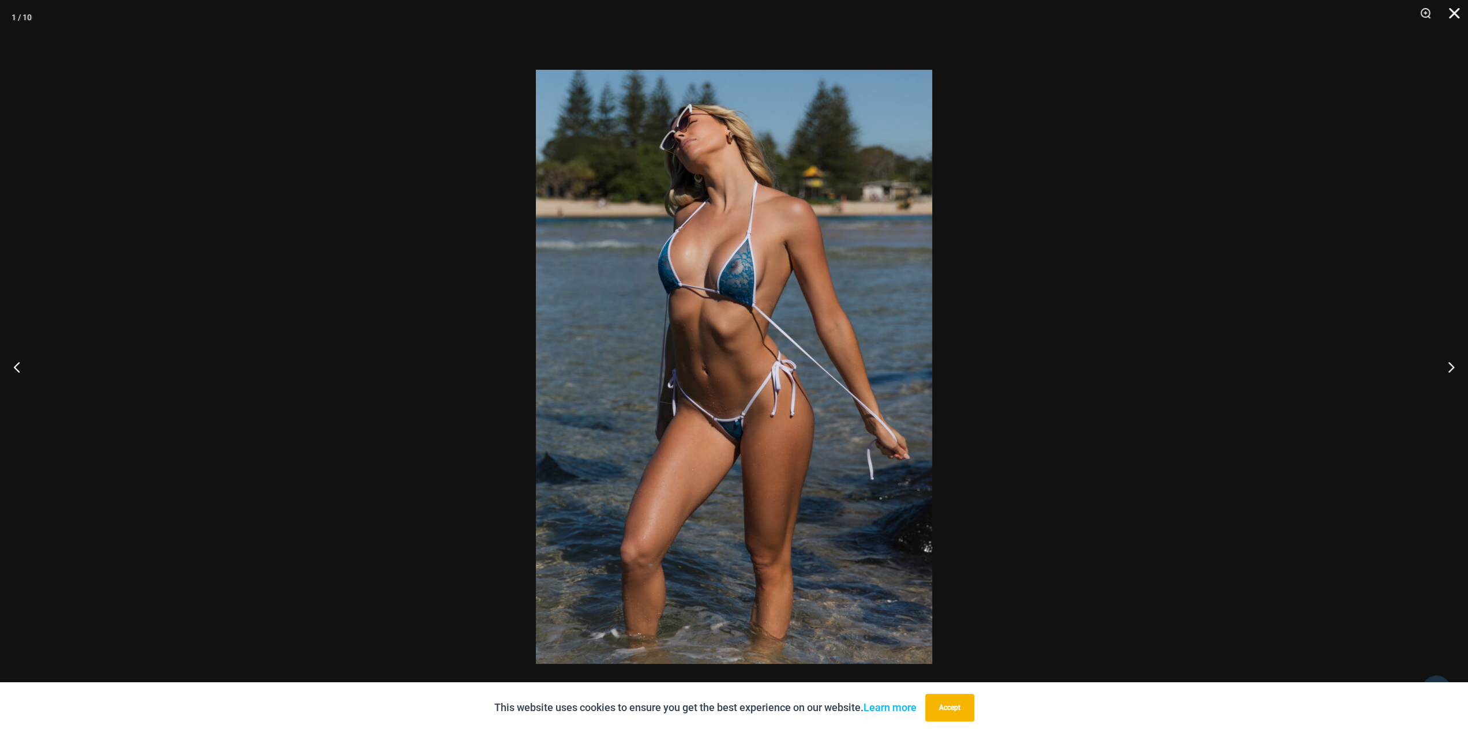
click at [1451, 17] on button "Close" at bounding box center [1450, 17] width 29 height 35
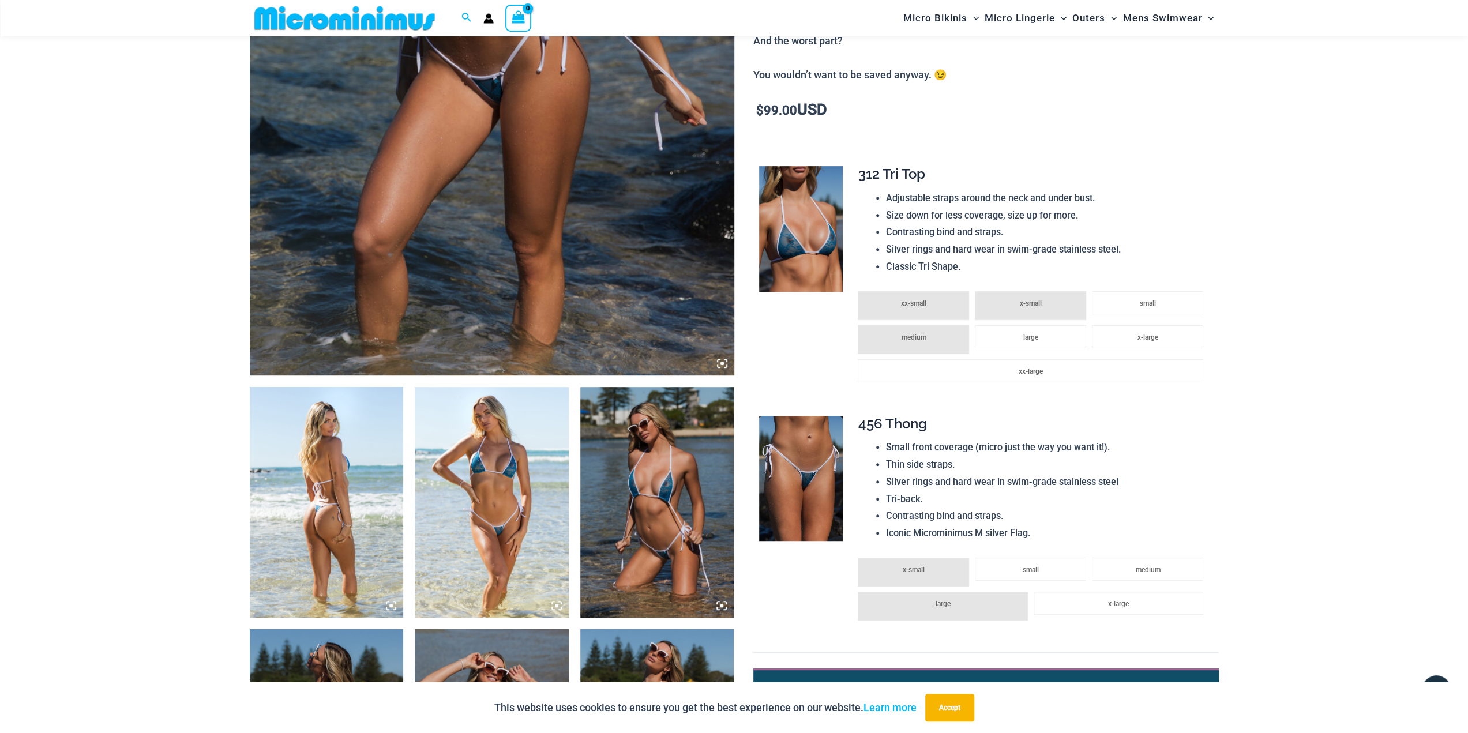
click at [612, 316] on img at bounding box center [492, 12] width 485 height 727
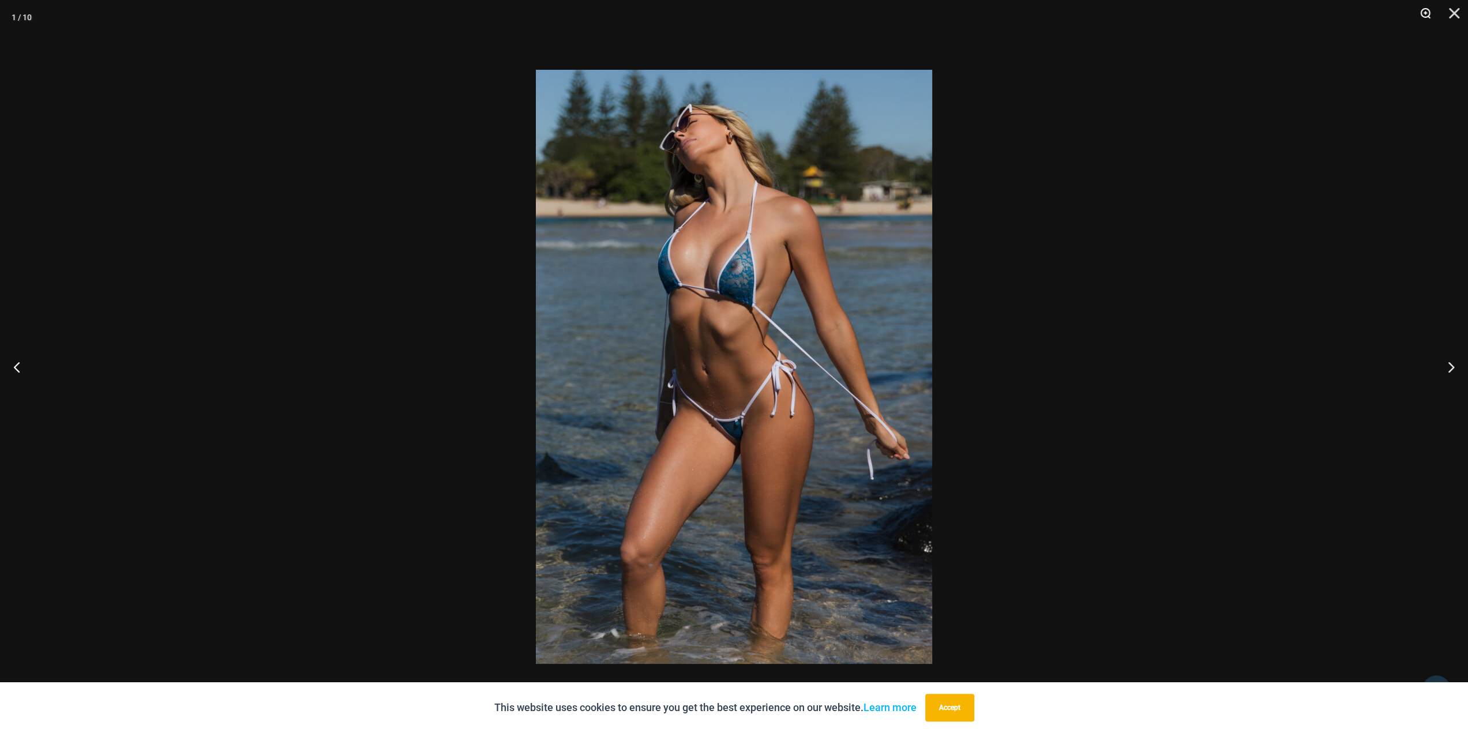
click at [1422, 17] on button "Zoom" at bounding box center [1421, 17] width 29 height 35
click at [1426, 12] on button "Zoom" at bounding box center [1421, 17] width 29 height 35
click at [676, 200] on img at bounding box center [734, 367] width 396 height 594
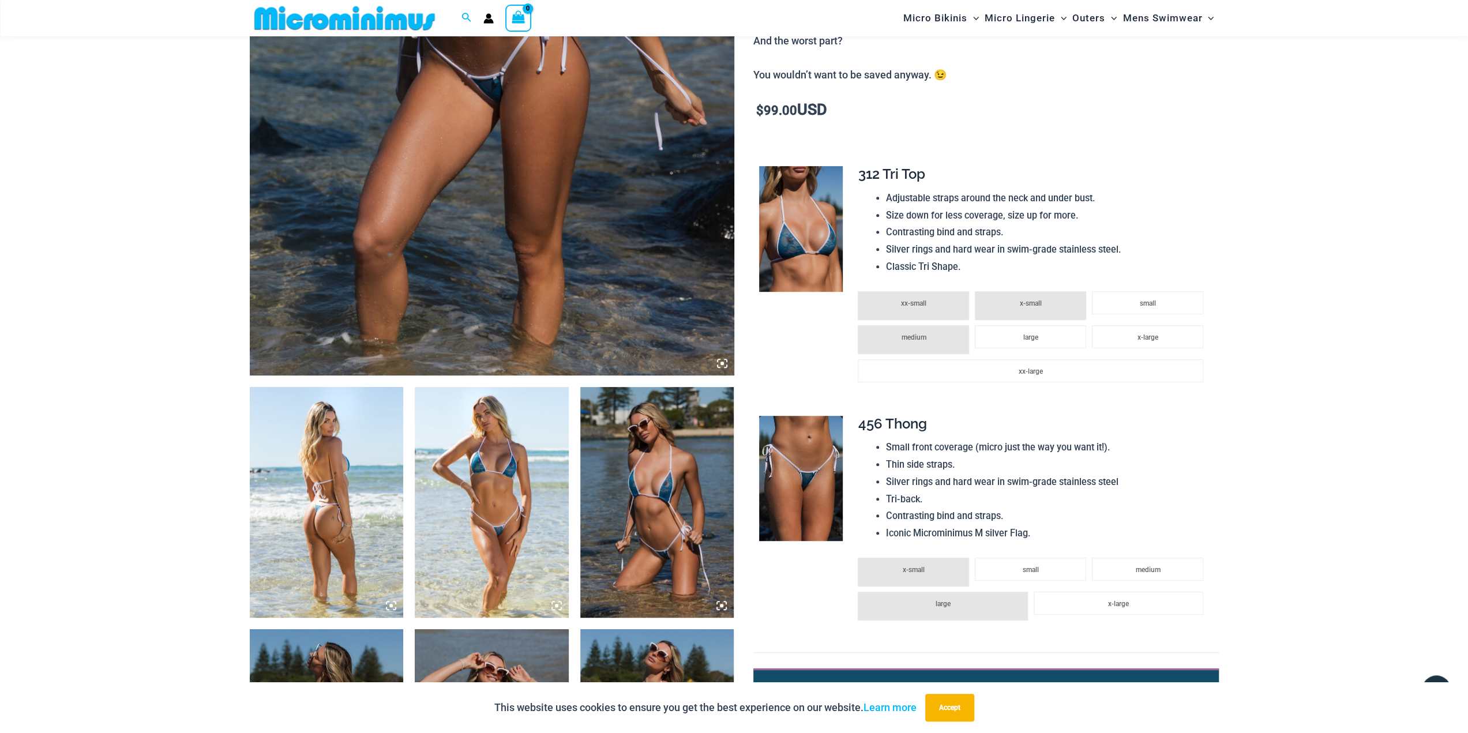
click at [566, 207] on img at bounding box center [492, 12] width 485 height 727
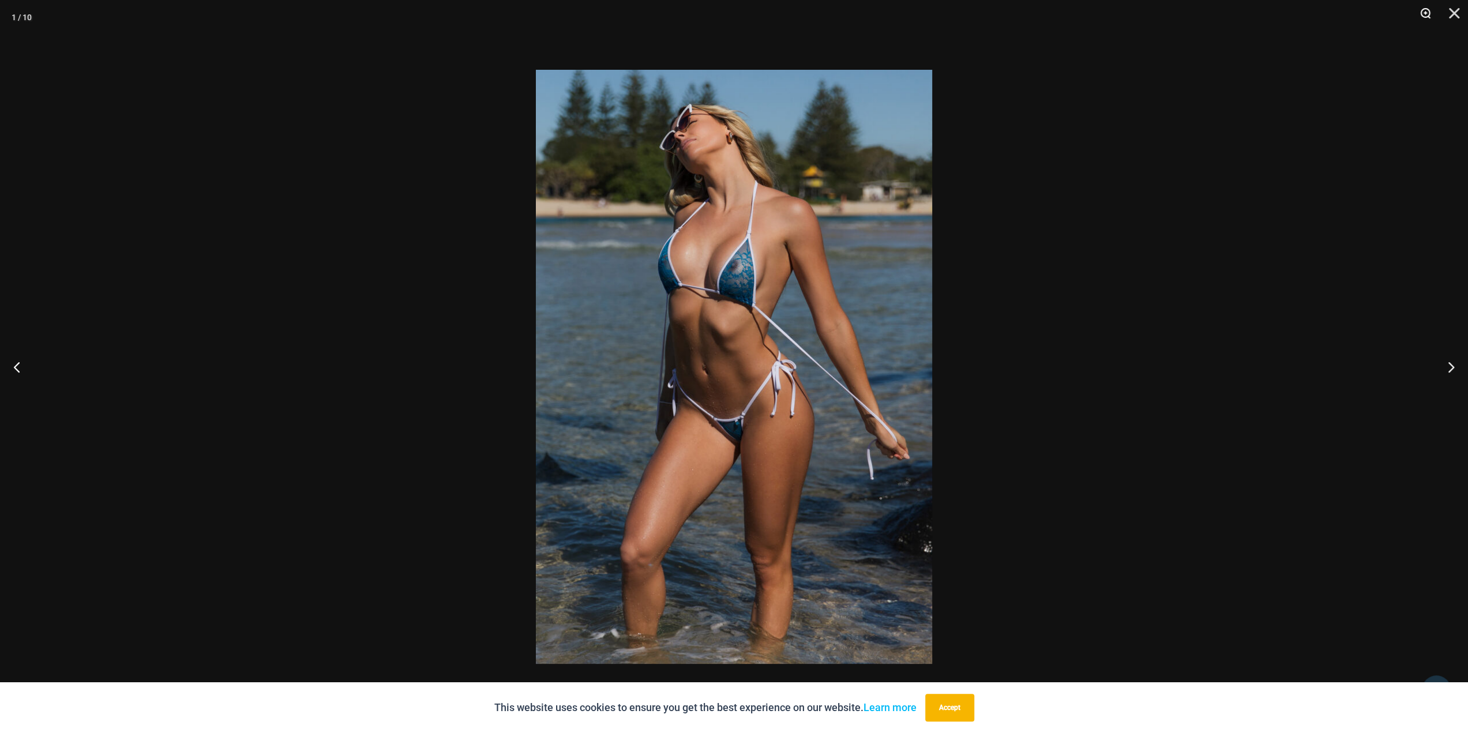
click at [1430, 10] on button "Zoom" at bounding box center [1421, 17] width 29 height 35
click at [1426, 10] on button "Zoom" at bounding box center [1421, 17] width 29 height 35
click at [1427, 10] on button "Zoom" at bounding box center [1421, 17] width 29 height 35
click at [1450, 364] on button "Next" at bounding box center [1446, 367] width 43 height 58
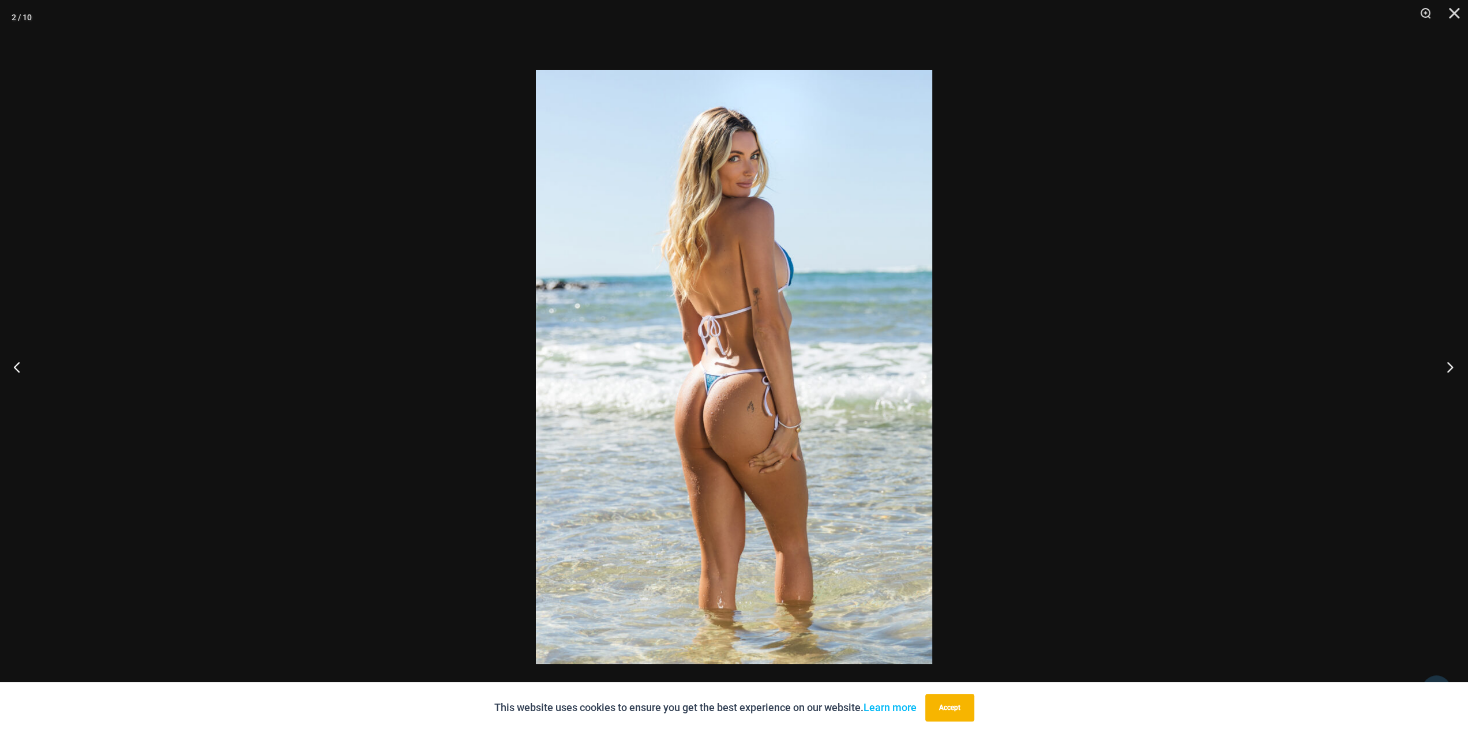
click at [1450, 364] on button "Next" at bounding box center [1446, 367] width 43 height 58
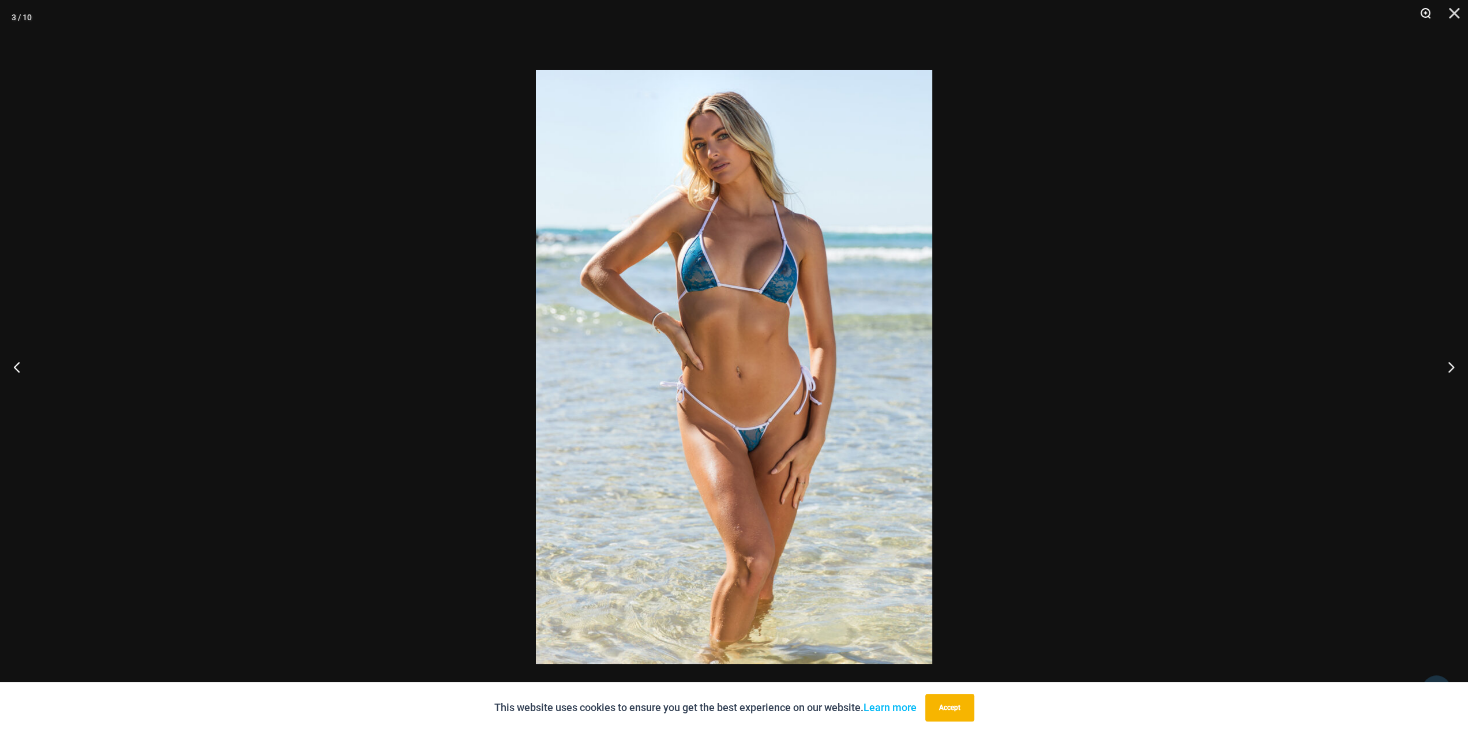
click at [1426, 14] on button "Zoom" at bounding box center [1421, 17] width 29 height 35
click at [755, 335] on img at bounding box center [734, 367] width 396 height 594
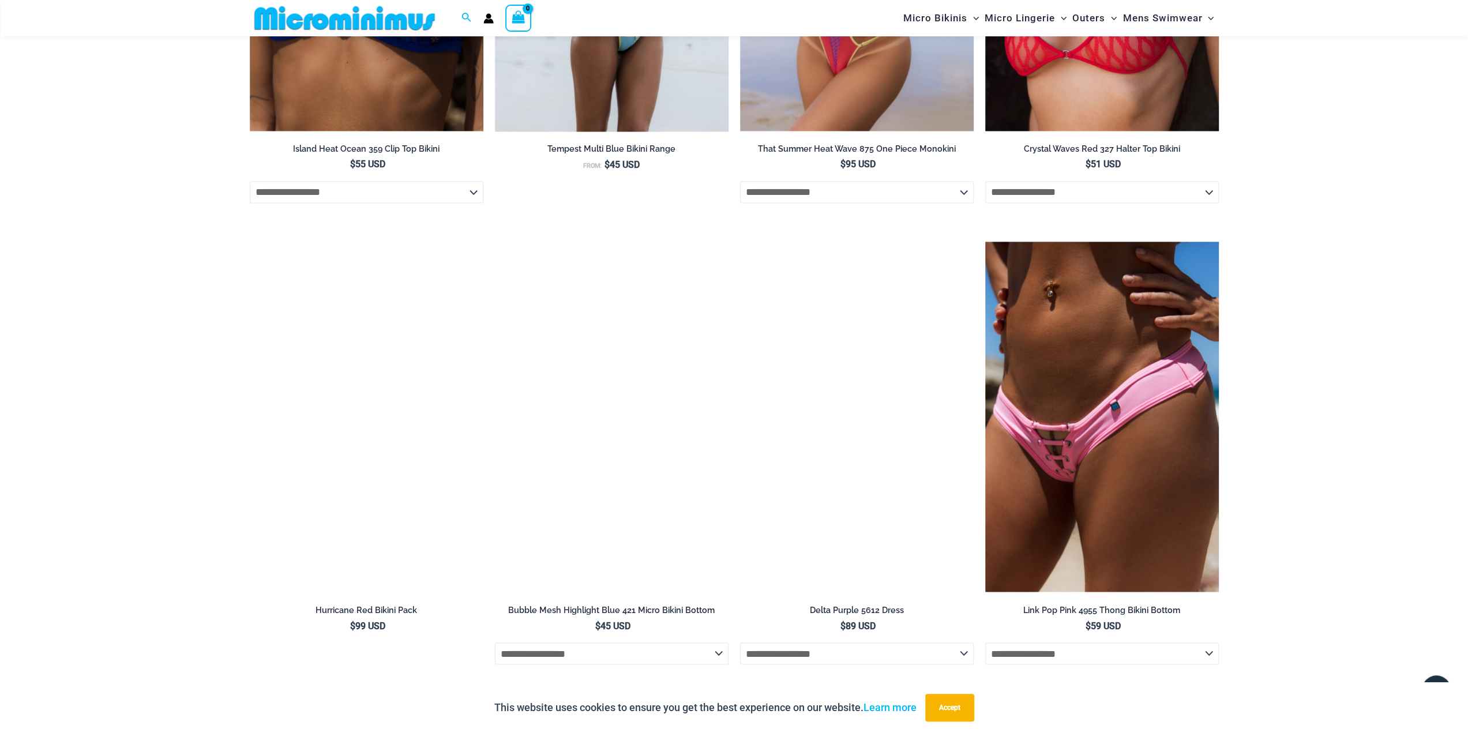
scroll to position [2014, 0]
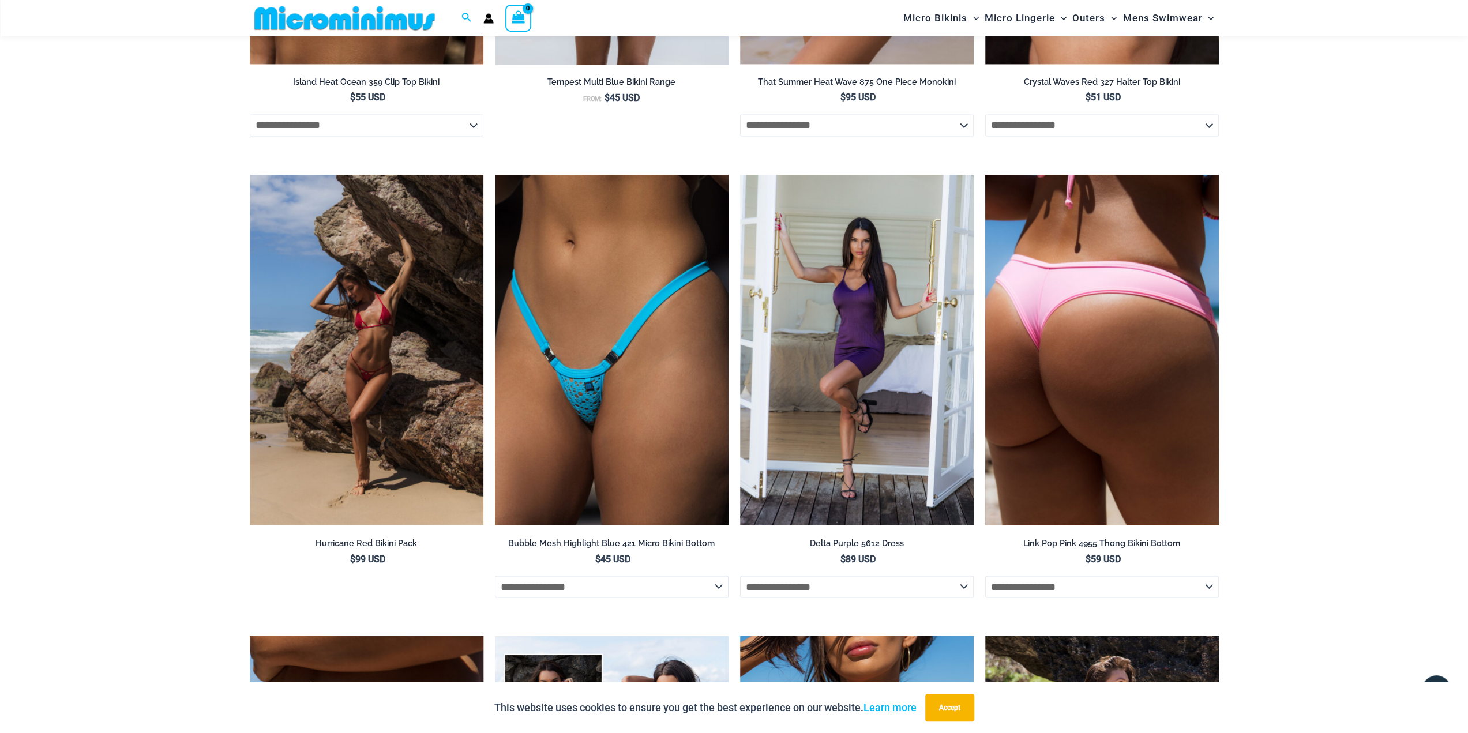
click at [1055, 246] on img at bounding box center [1102, 350] width 234 height 351
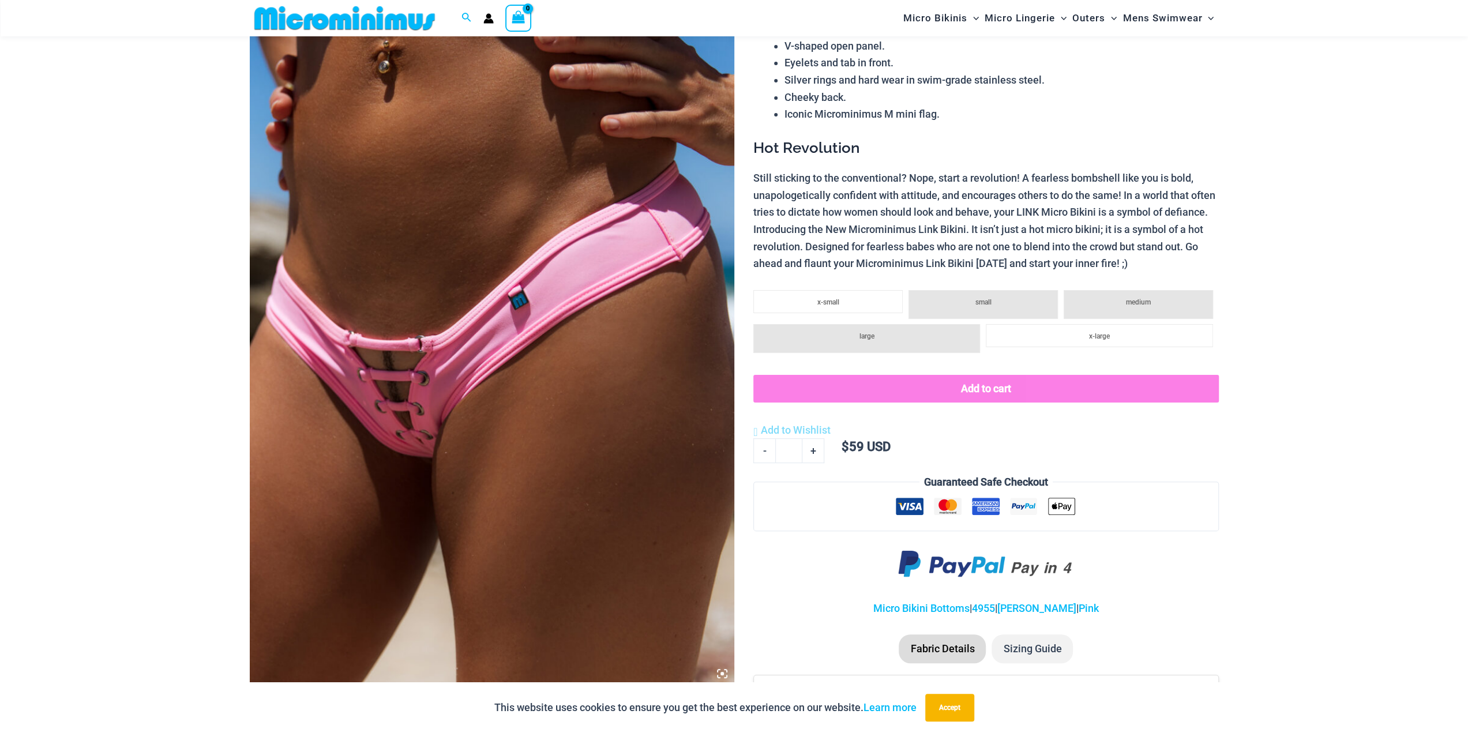
scroll to position [164, 0]
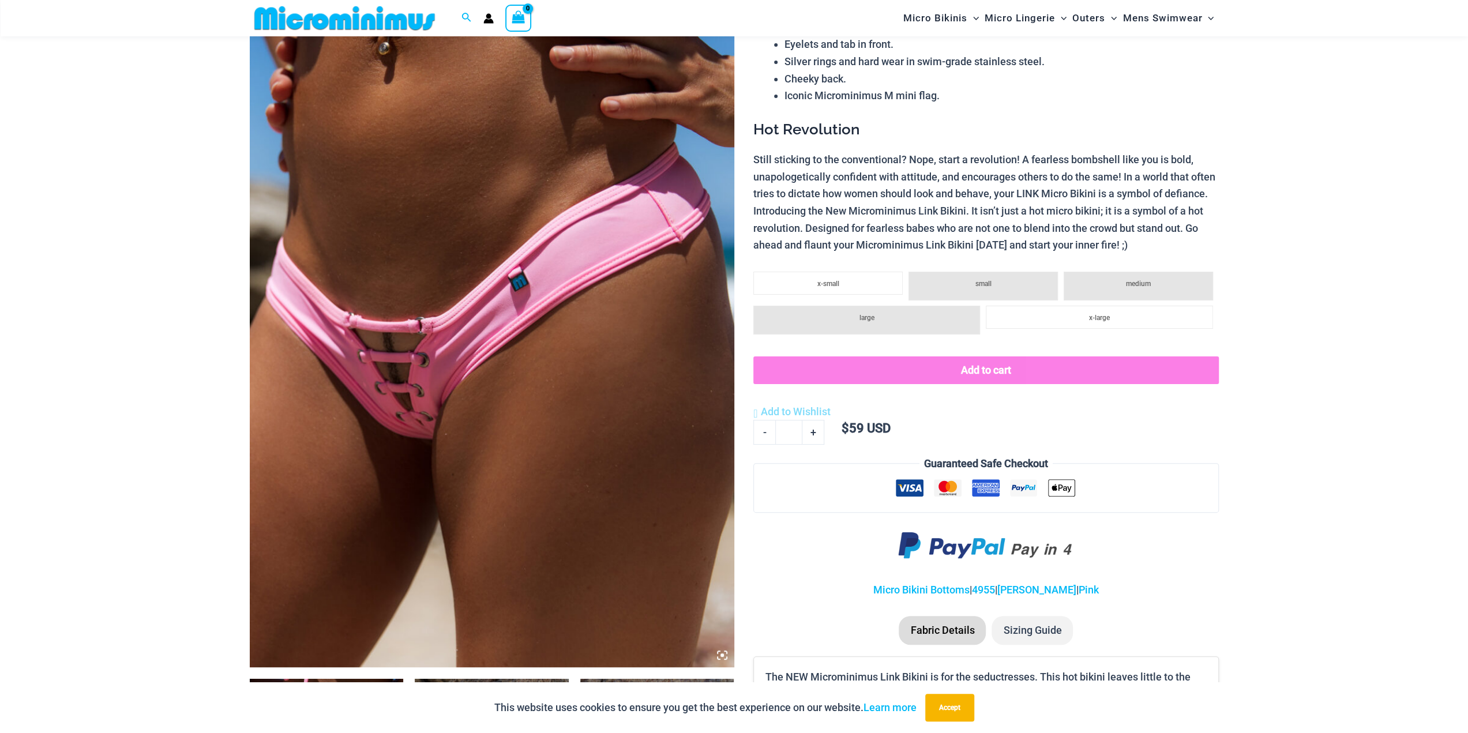
click at [384, 256] on img at bounding box center [492, 304] width 485 height 727
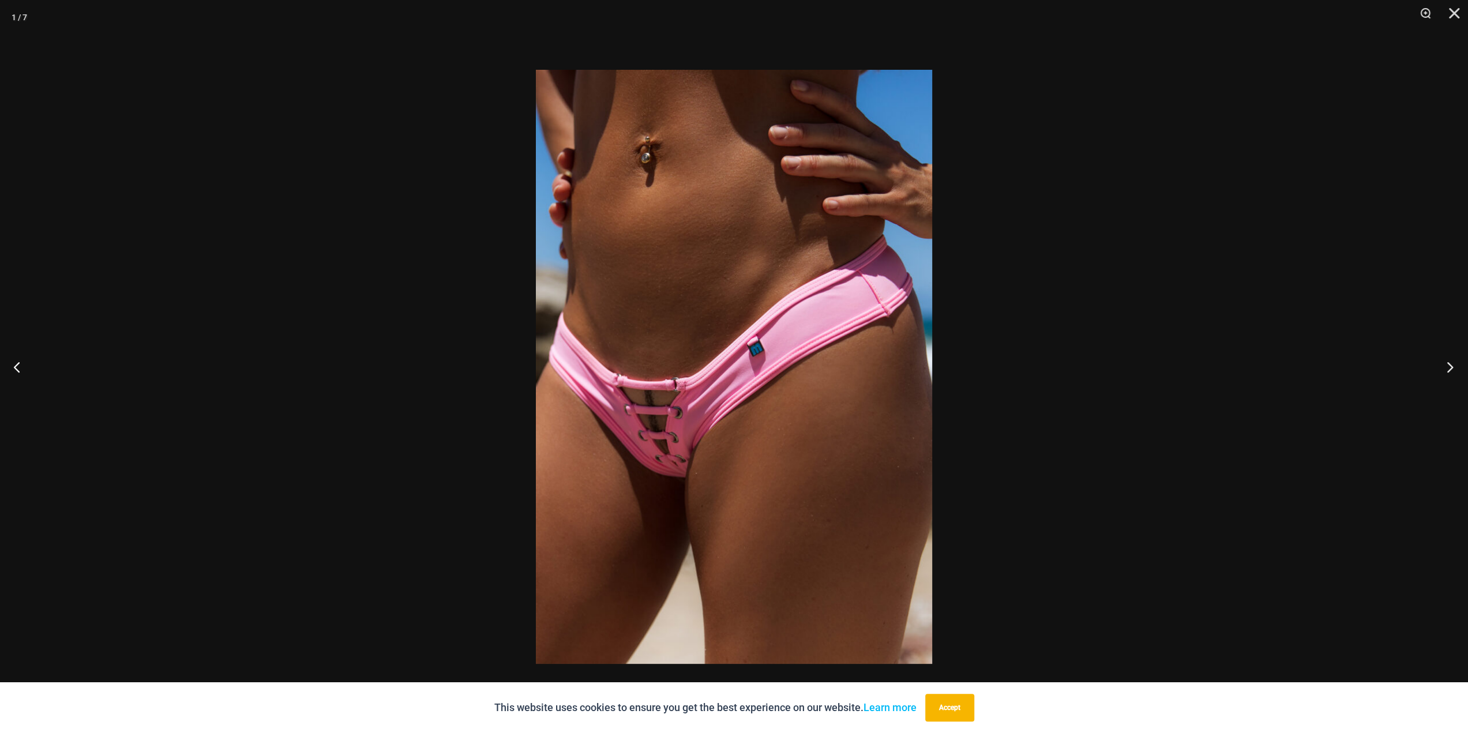
click at [1455, 363] on button "Next" at bounding box center [1446, 367] width 43 height 58
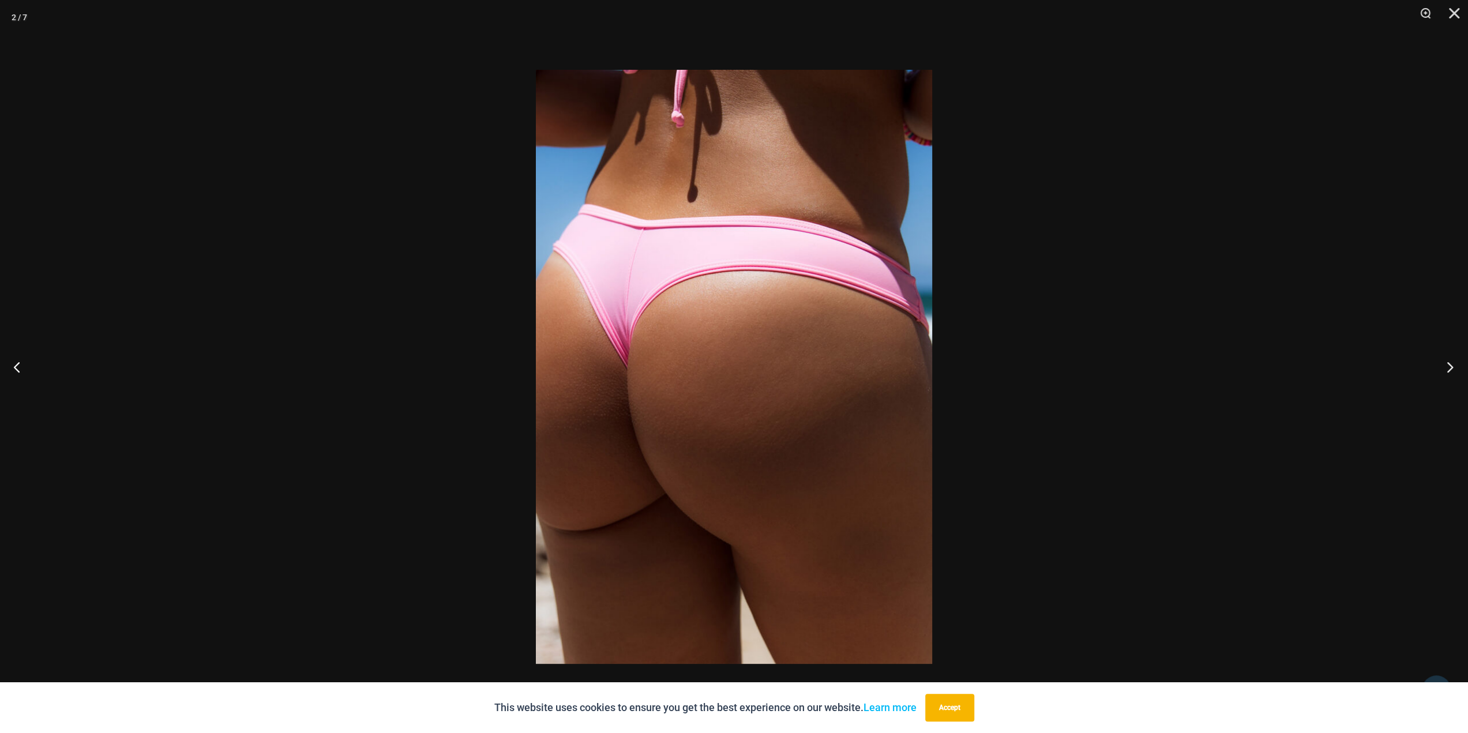
click at [1455, 363] on button "Next" at bounding box center [1446, 367] width 43 height 58
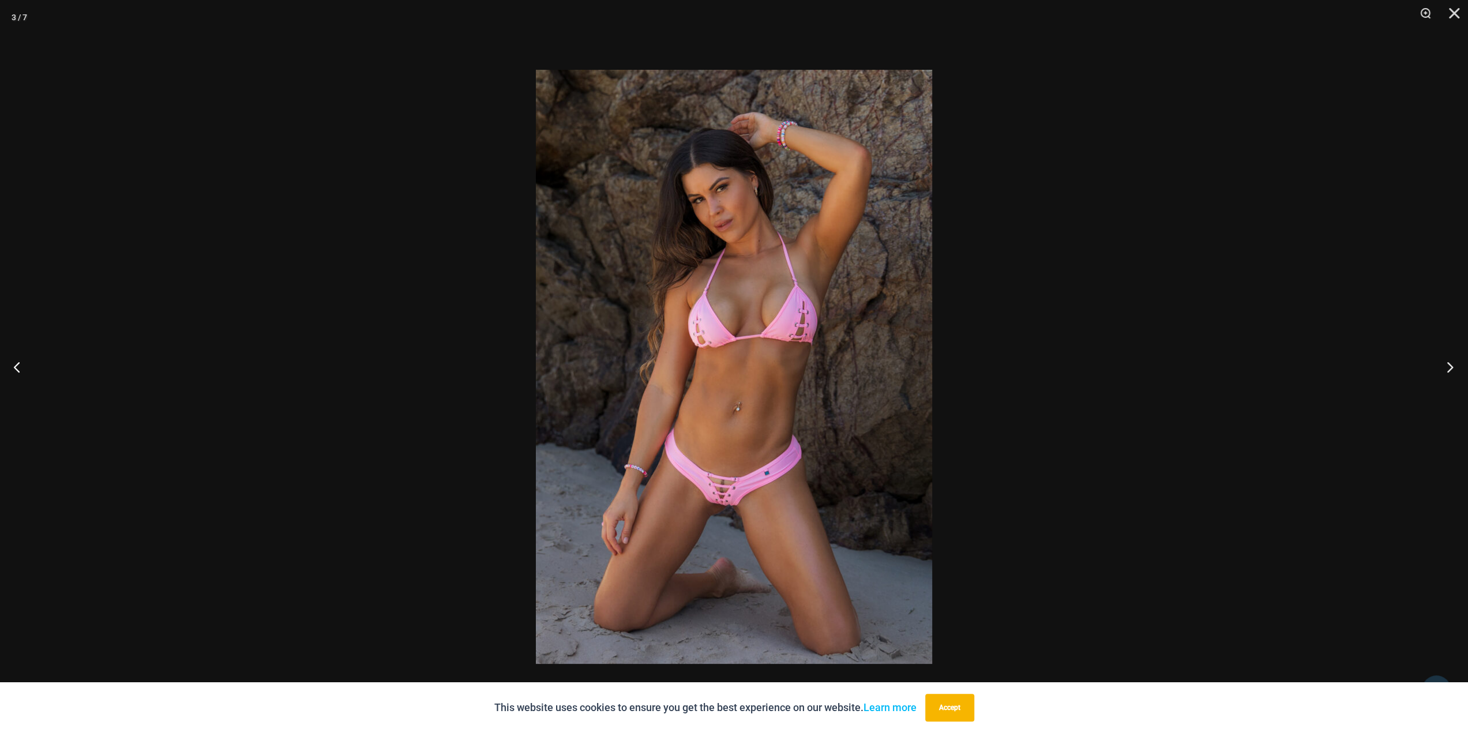
click at [1455, 363] on button "Next" at bounding box center [1446, 367] width 43 height 58
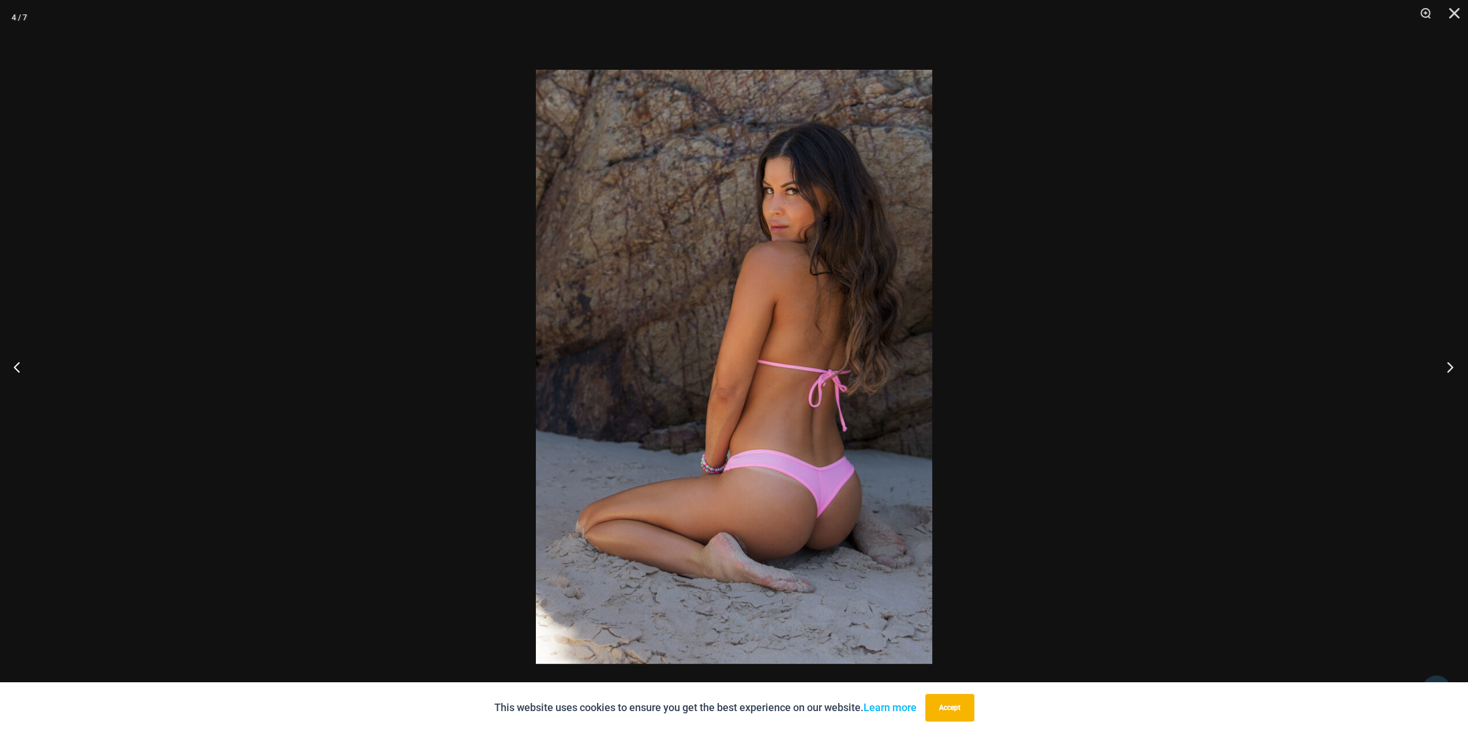
click at [1455, 363] on button "Next" at bounding box center [1446, 367] width 43 height 58
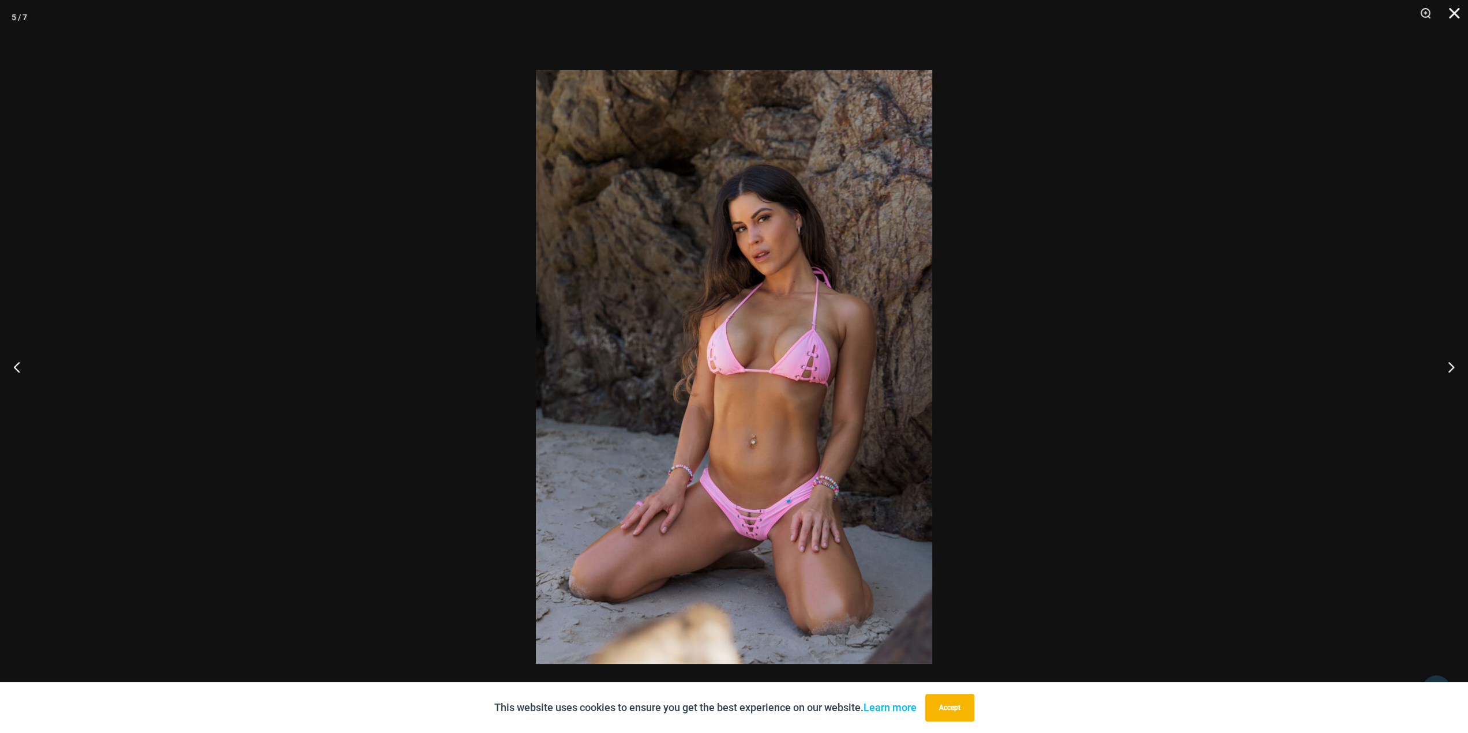
click at [1456, 8] on button "Close" at bounding box center [1450, 17] width 29 height 35
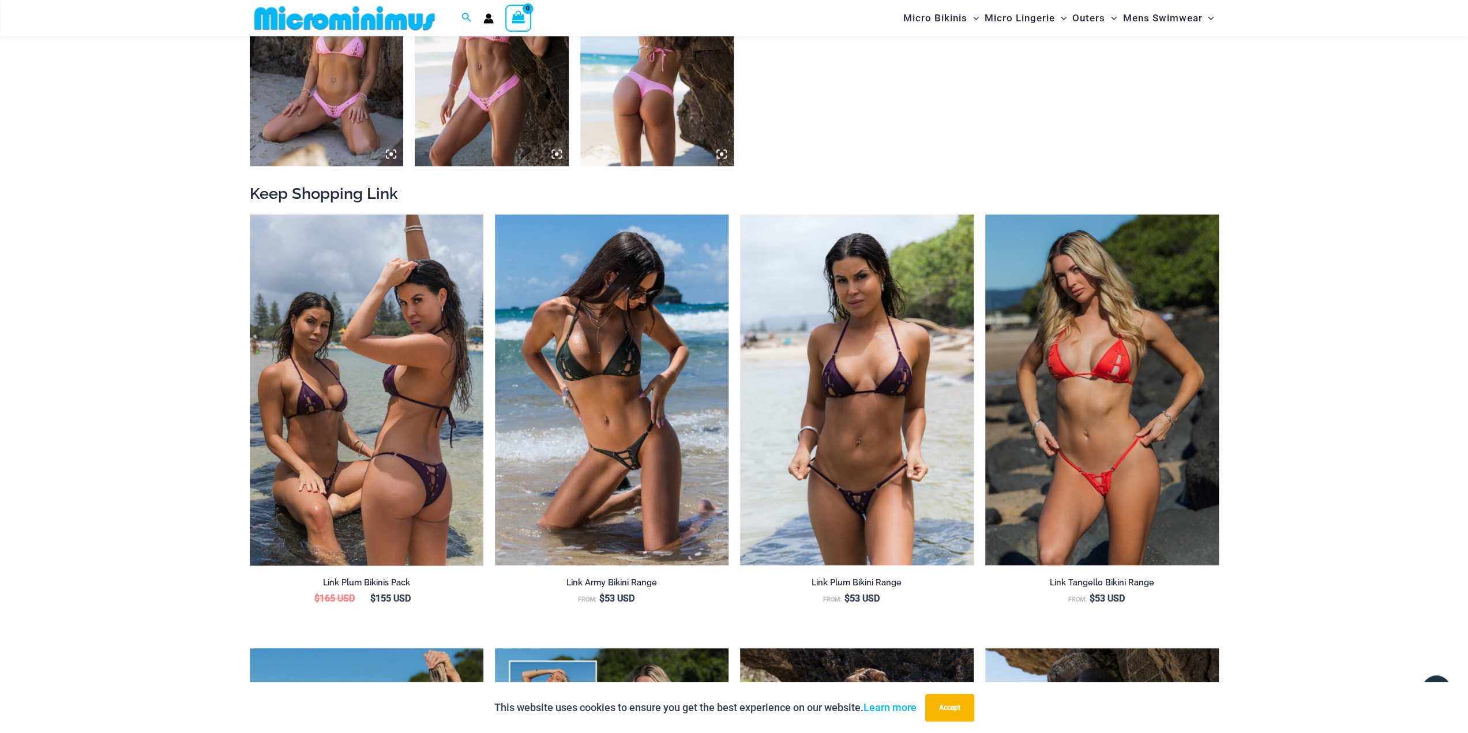
scroll to position [1261, 0]
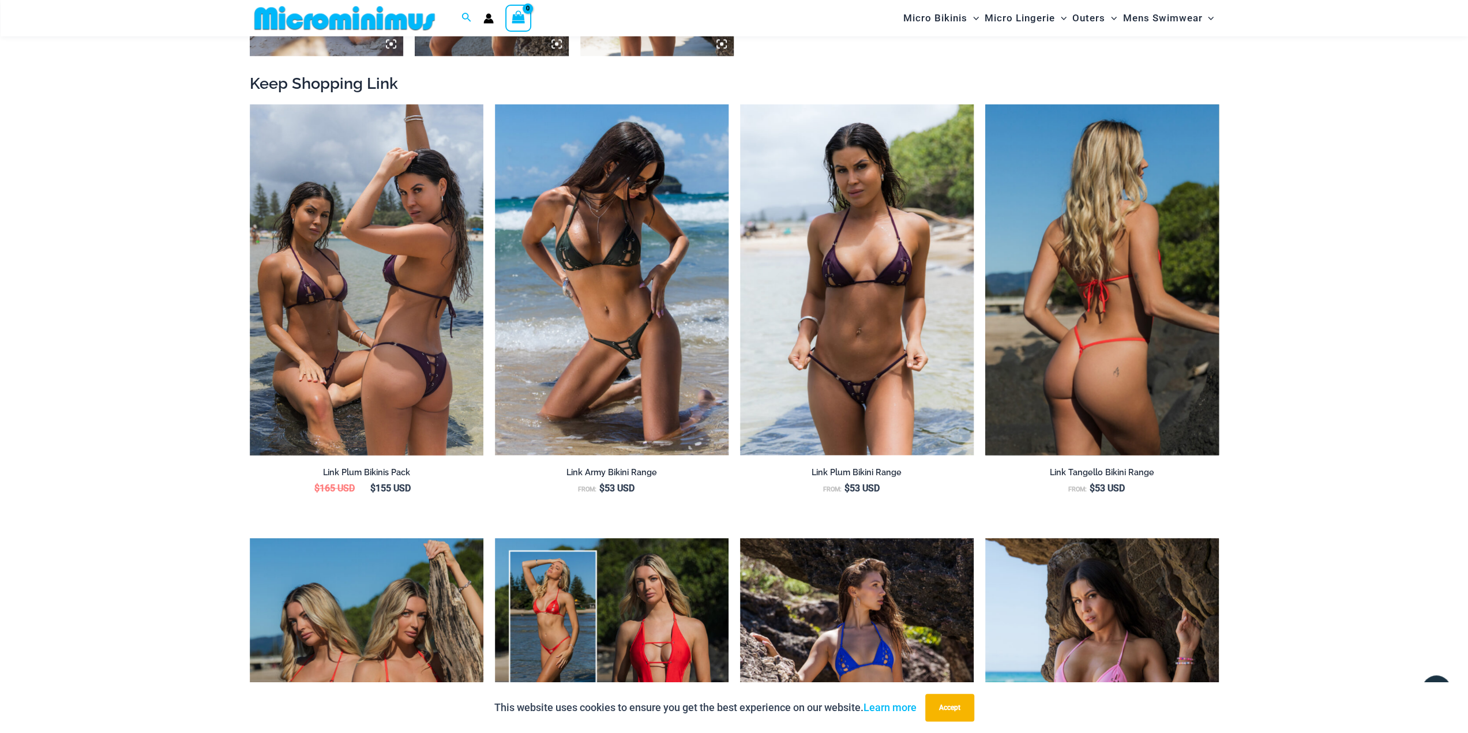
click at [1124, 267] on img at bounding box center [1102, 279] width 234 height 351
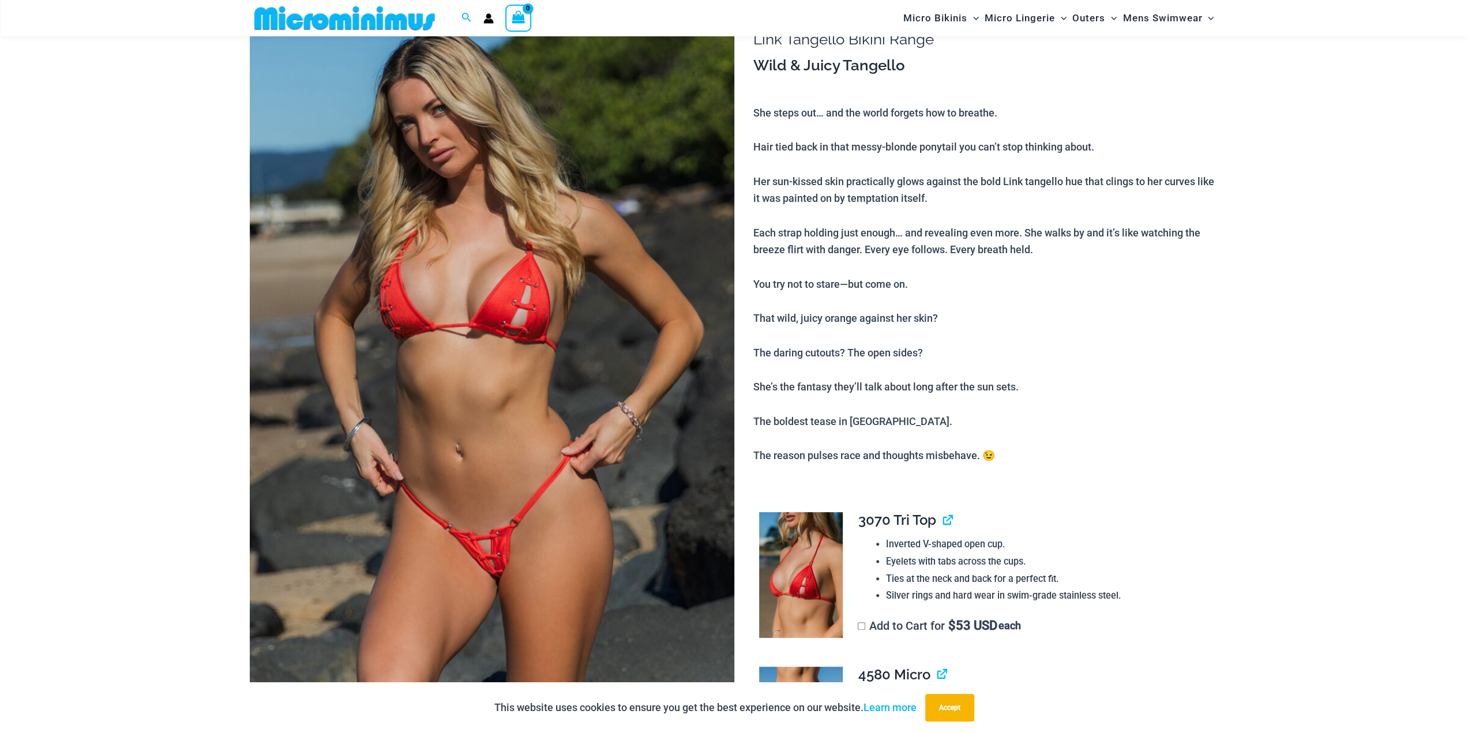
scroll to position [220, 0]
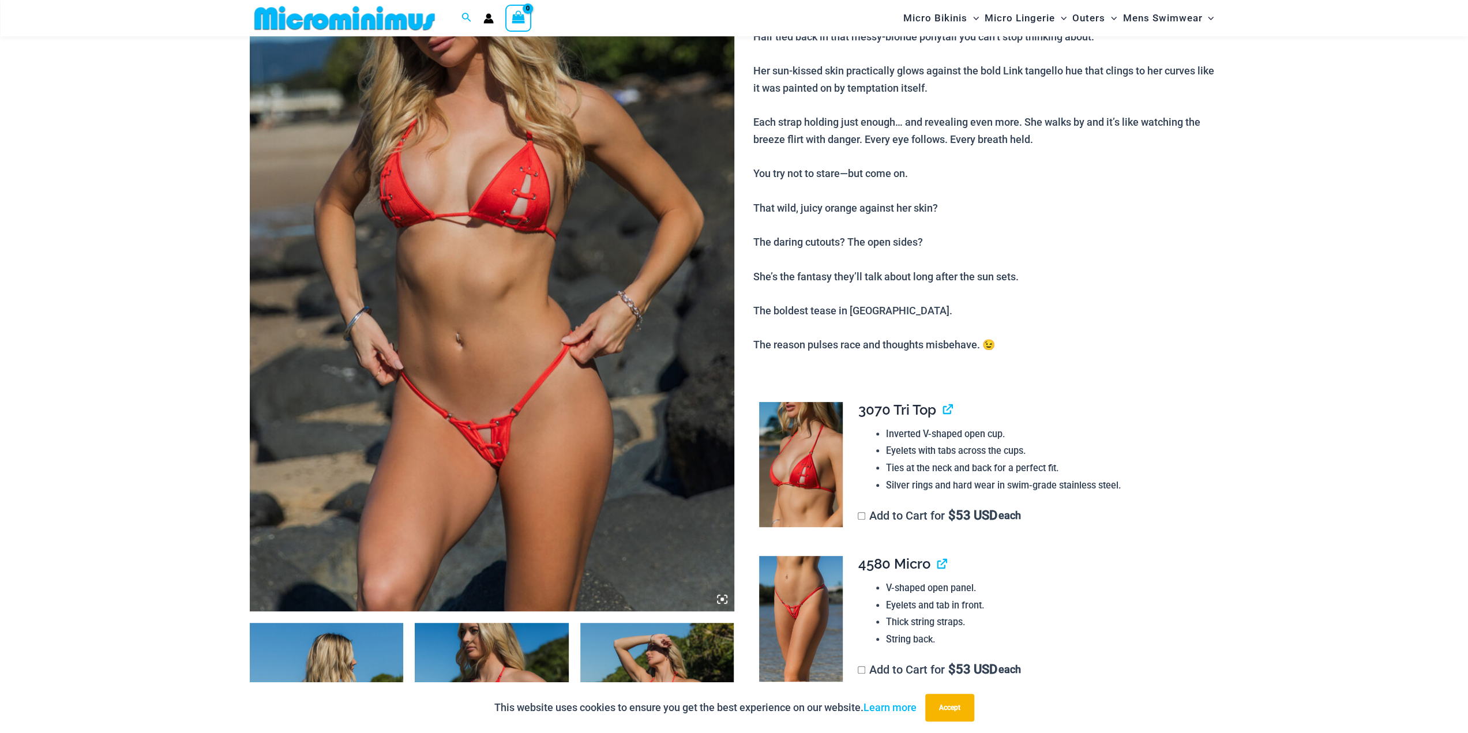
click at [447, 365] on img at bounding box center [492, 248] width 485 height 727
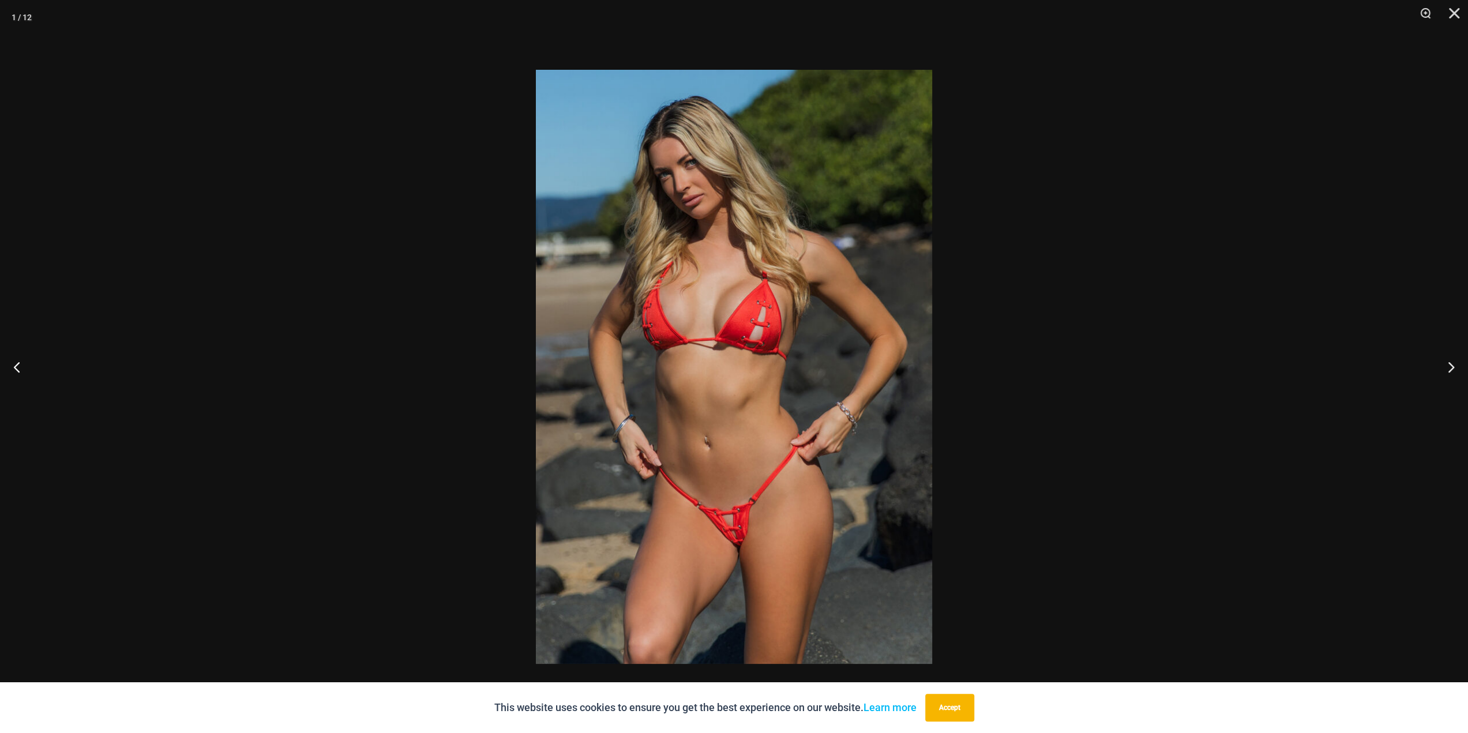
click at [748, 488] on img at bounding box center [734, 367] width 396 height 594
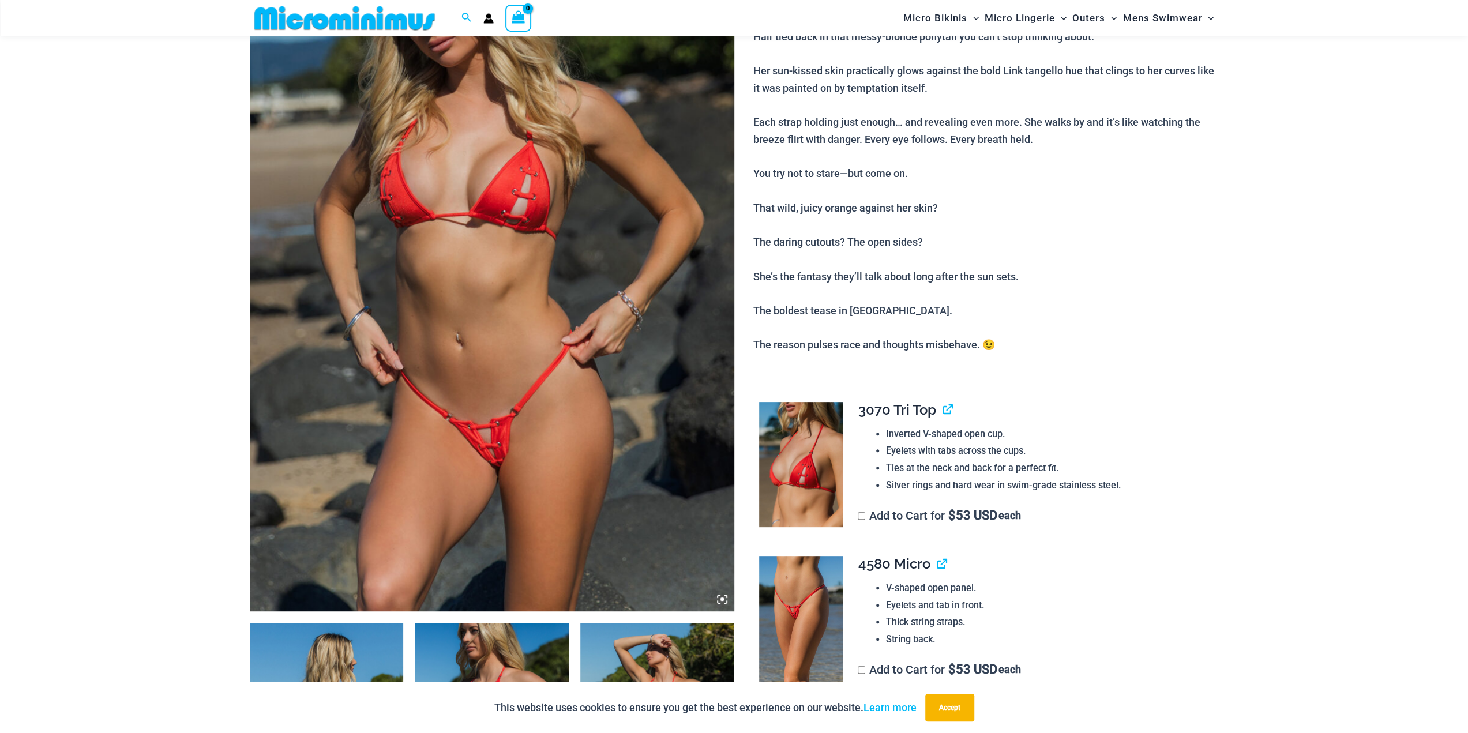
click at [583, 474] on img at bounding box center [492, 248] width 485 height 727
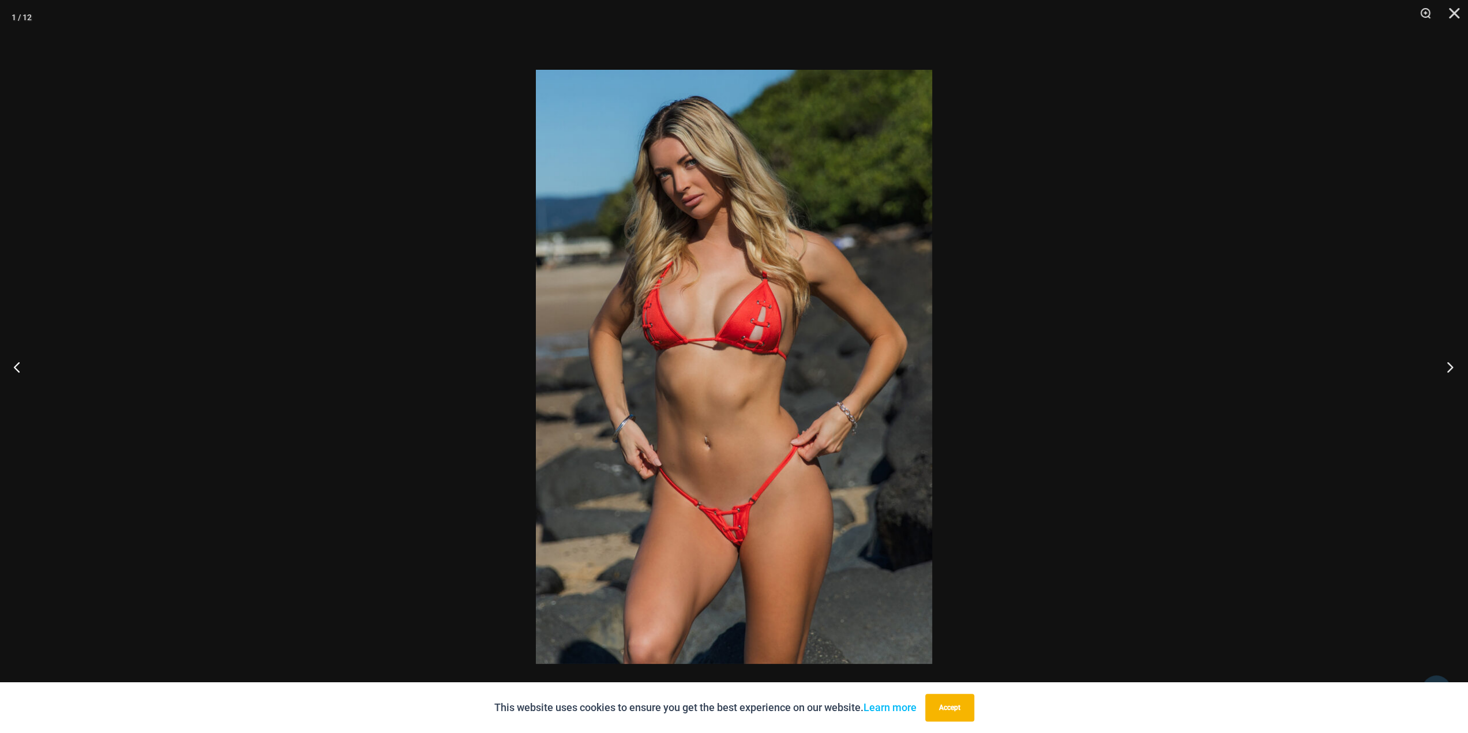
click at [1456, 363] on button "Next" at bounding box center [1446, 367] width 43 height 58
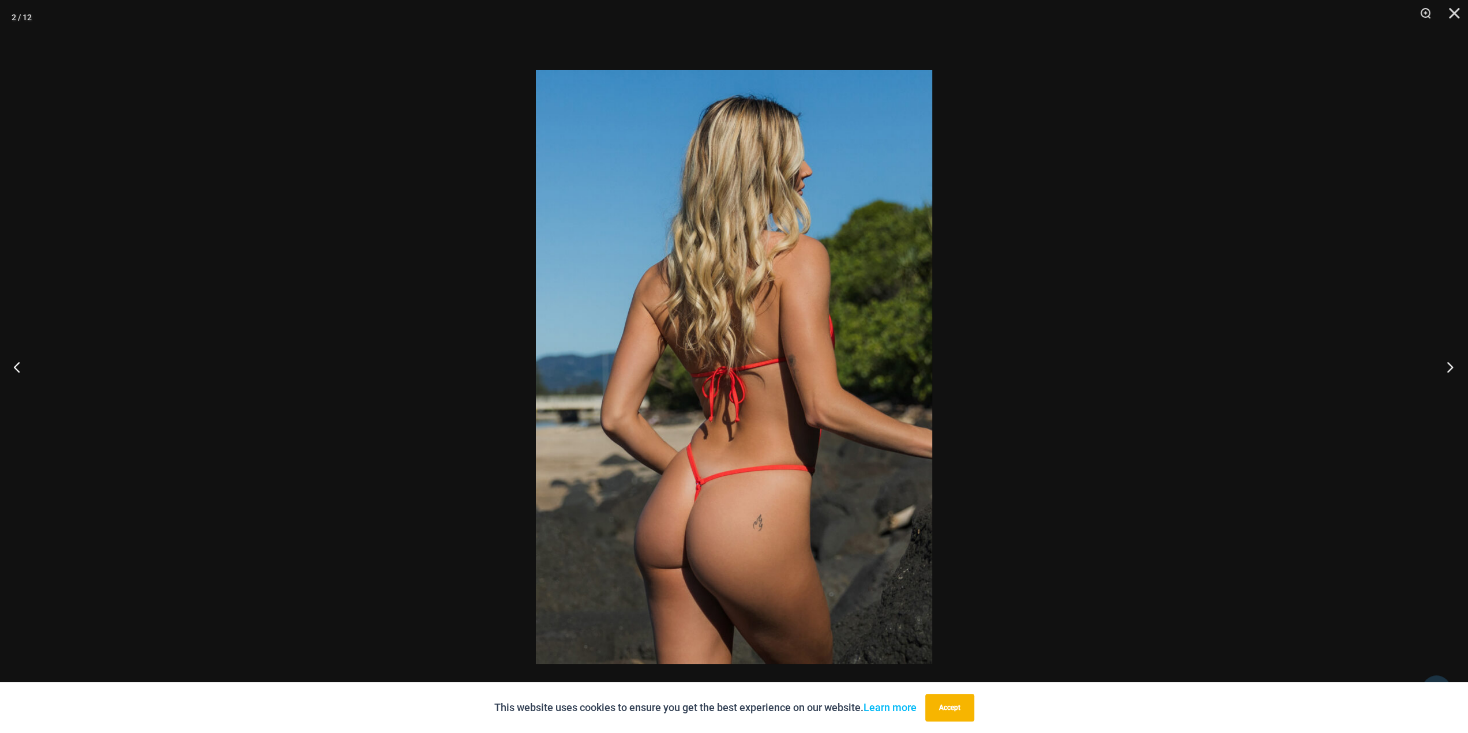
click at [1453, 364] on button "Next" at bounding box center [1446, 367] width 43 height 58
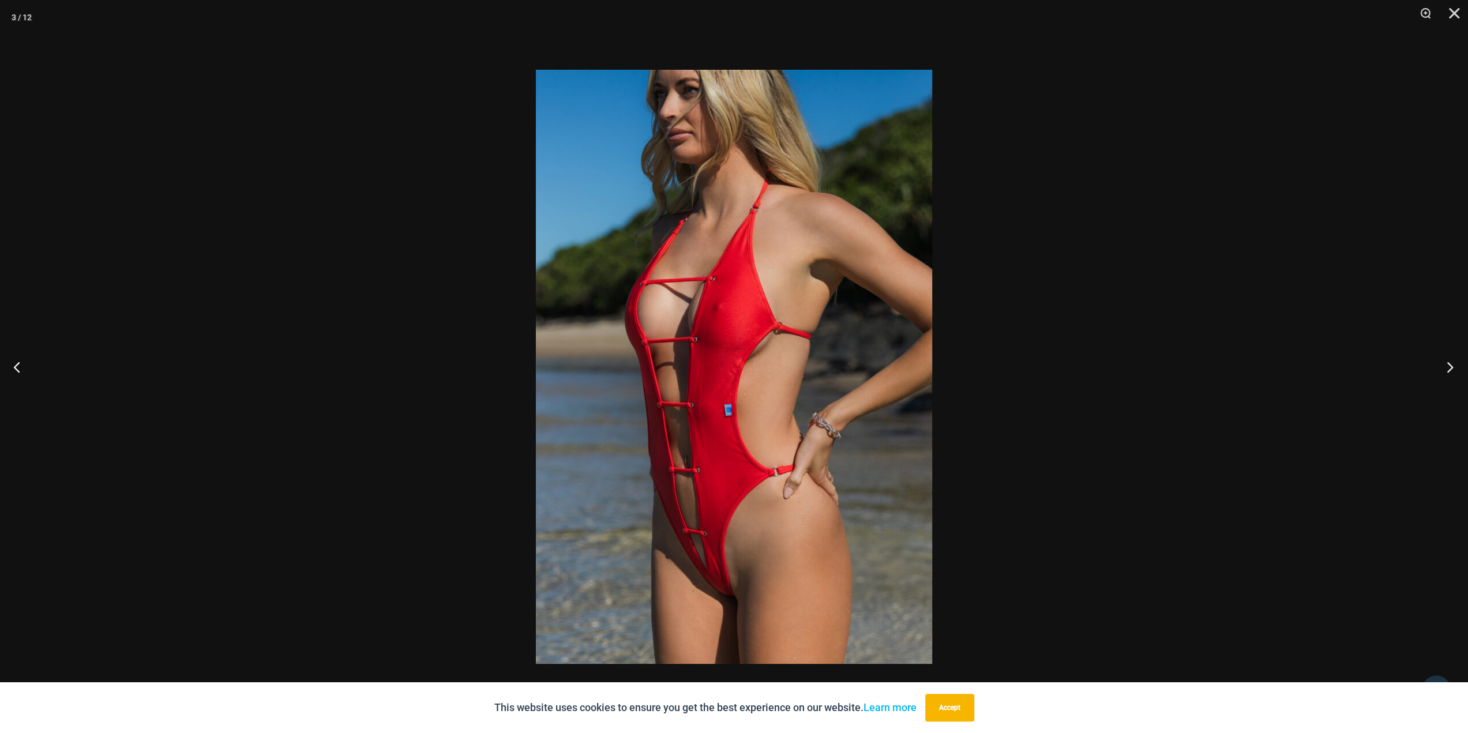
click at [1453, 364] on button "Next" at bounding box center [1446, 367] width 43 height 58
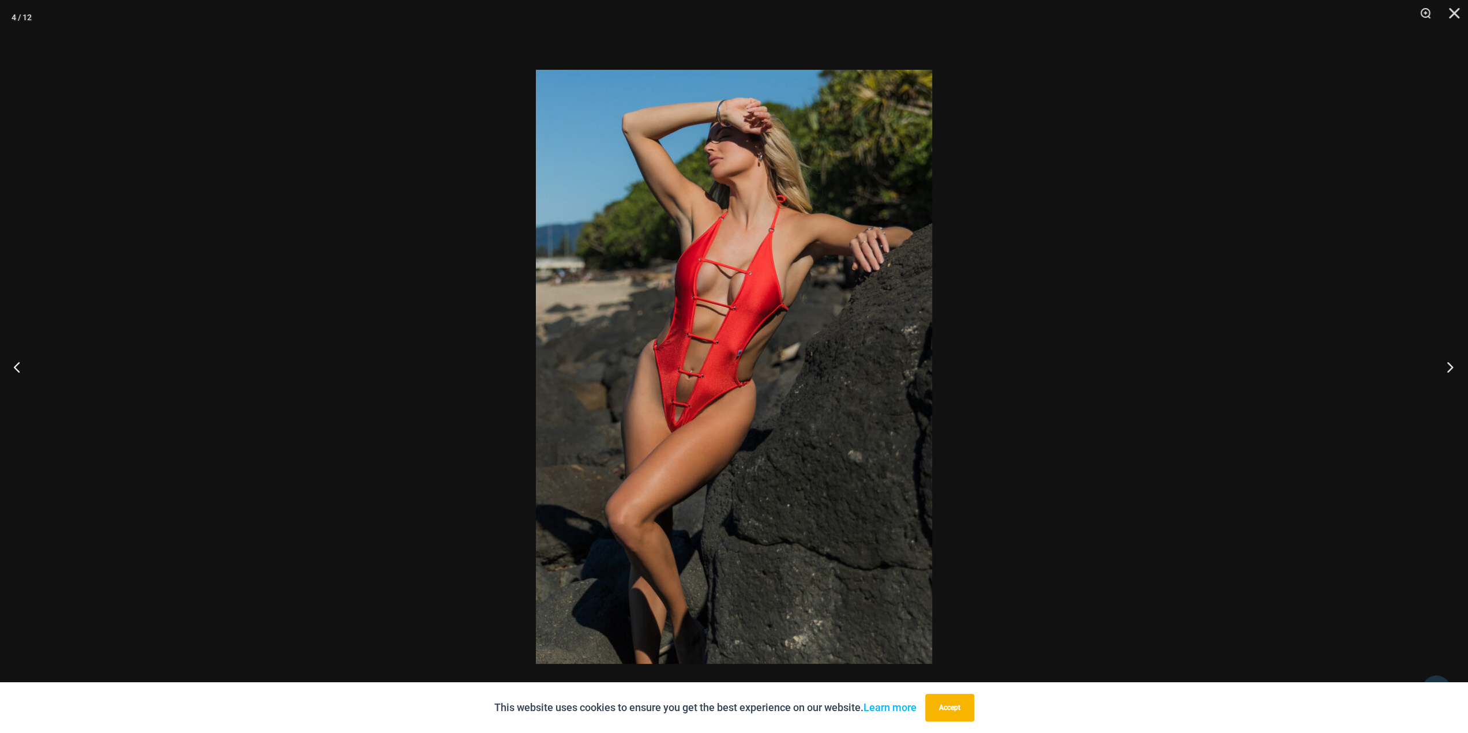
click at [1453, 364] on button "Next" at bounding box center [1446, 367] width 43 height 58
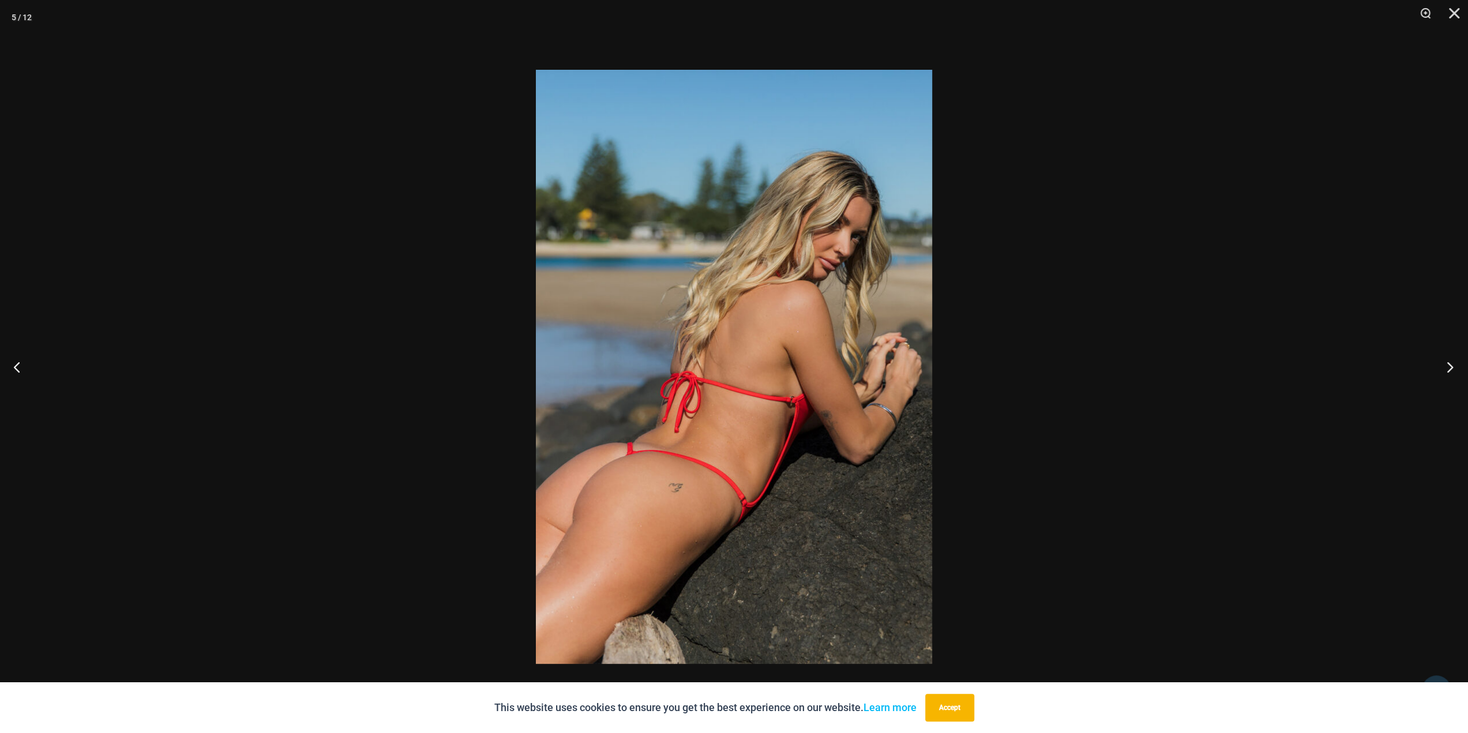
click at [1453, 364] on button "Next" at bounding box center [1446, 367] width 43 height 58
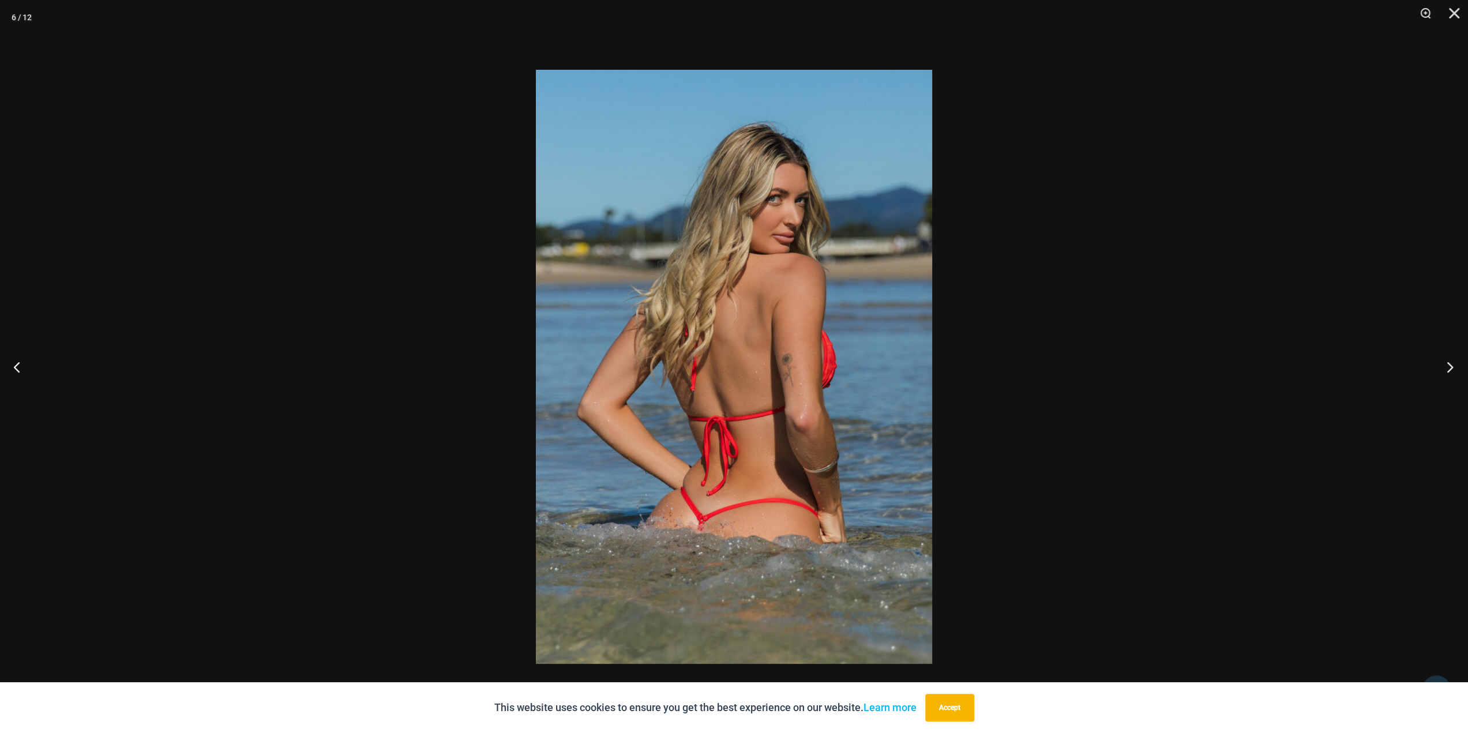
click at [1453, 364] on button "Next" at bounding box center [1446, 367] width 43 height 58
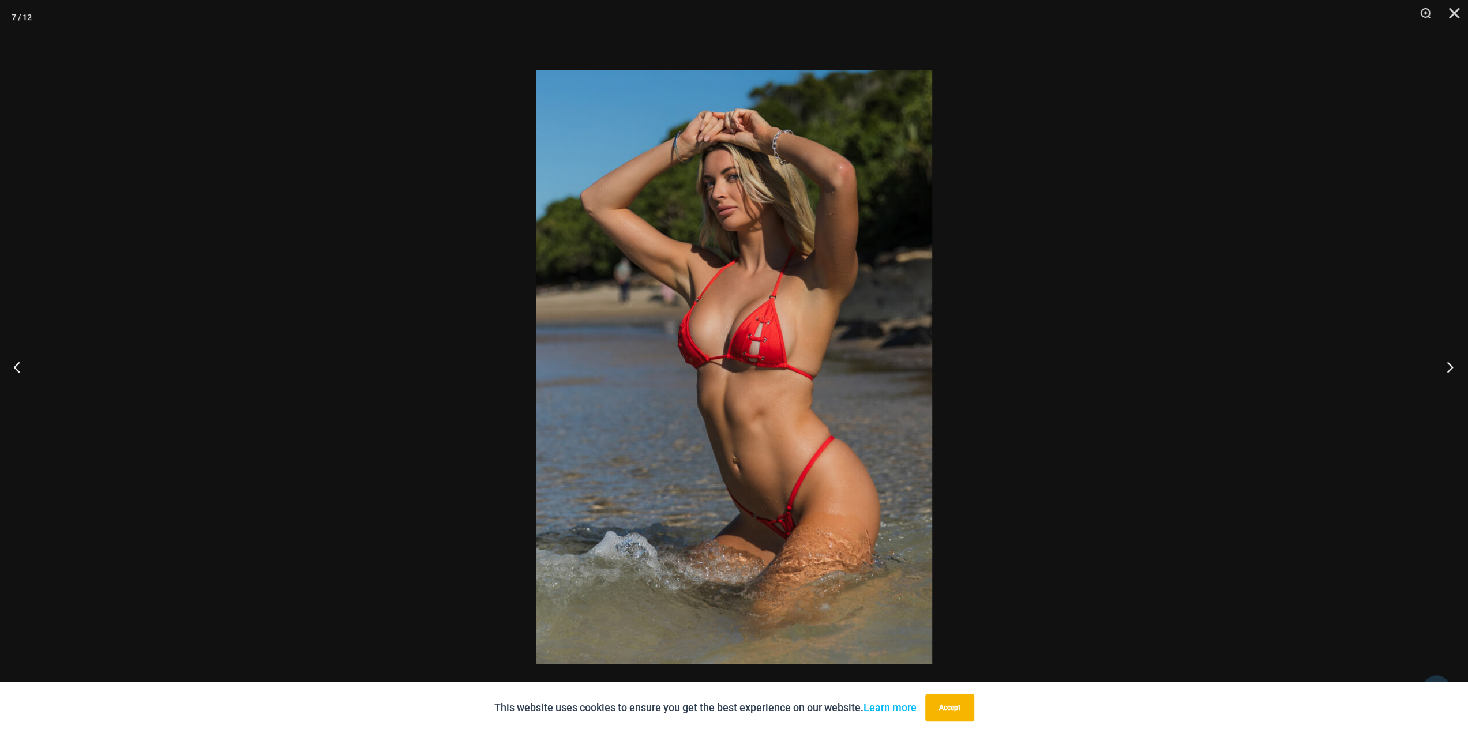
click at [1453, 364] on button "Next" at bounding box center [1446, 367] width 43 height 58
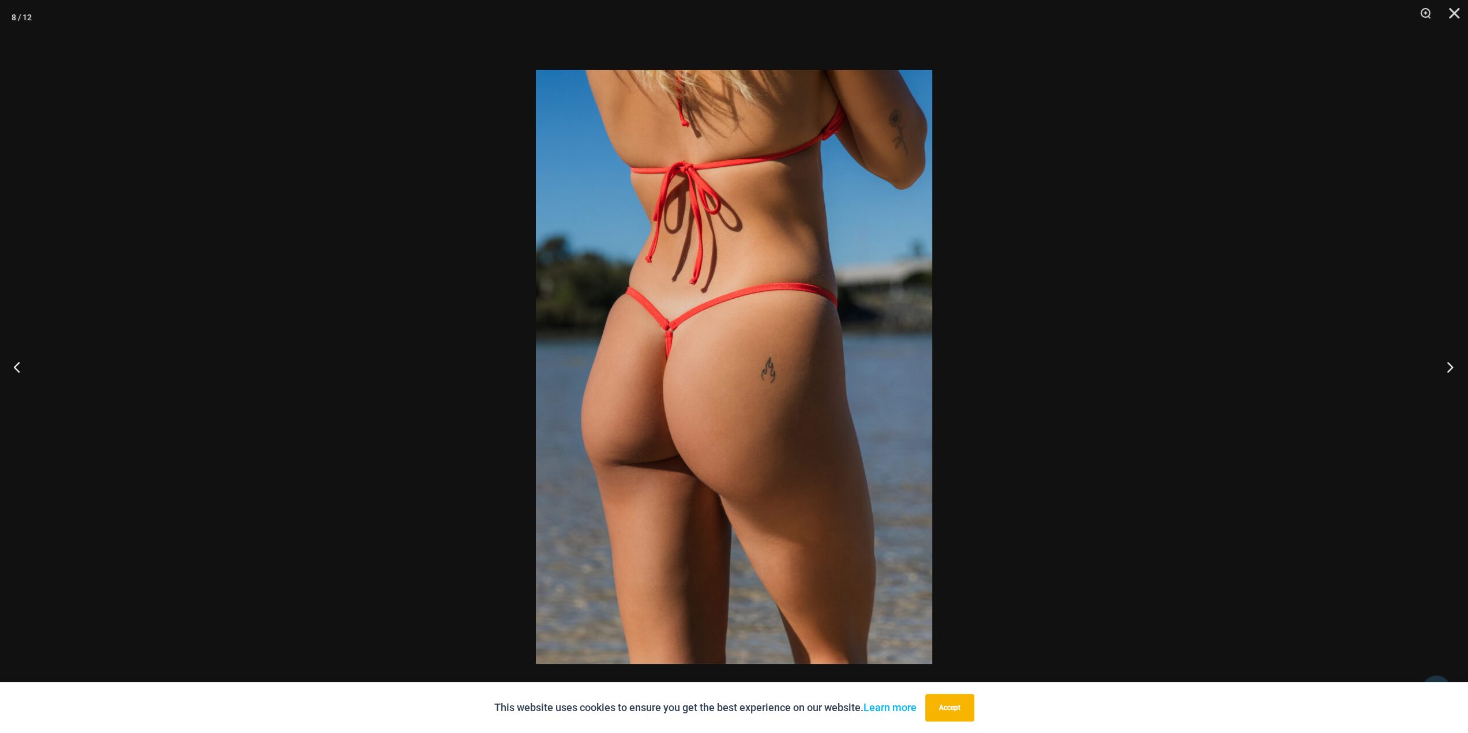
click at [1453, 364] on button "Next" at bounding box center [1446, 367] width 43 height 58
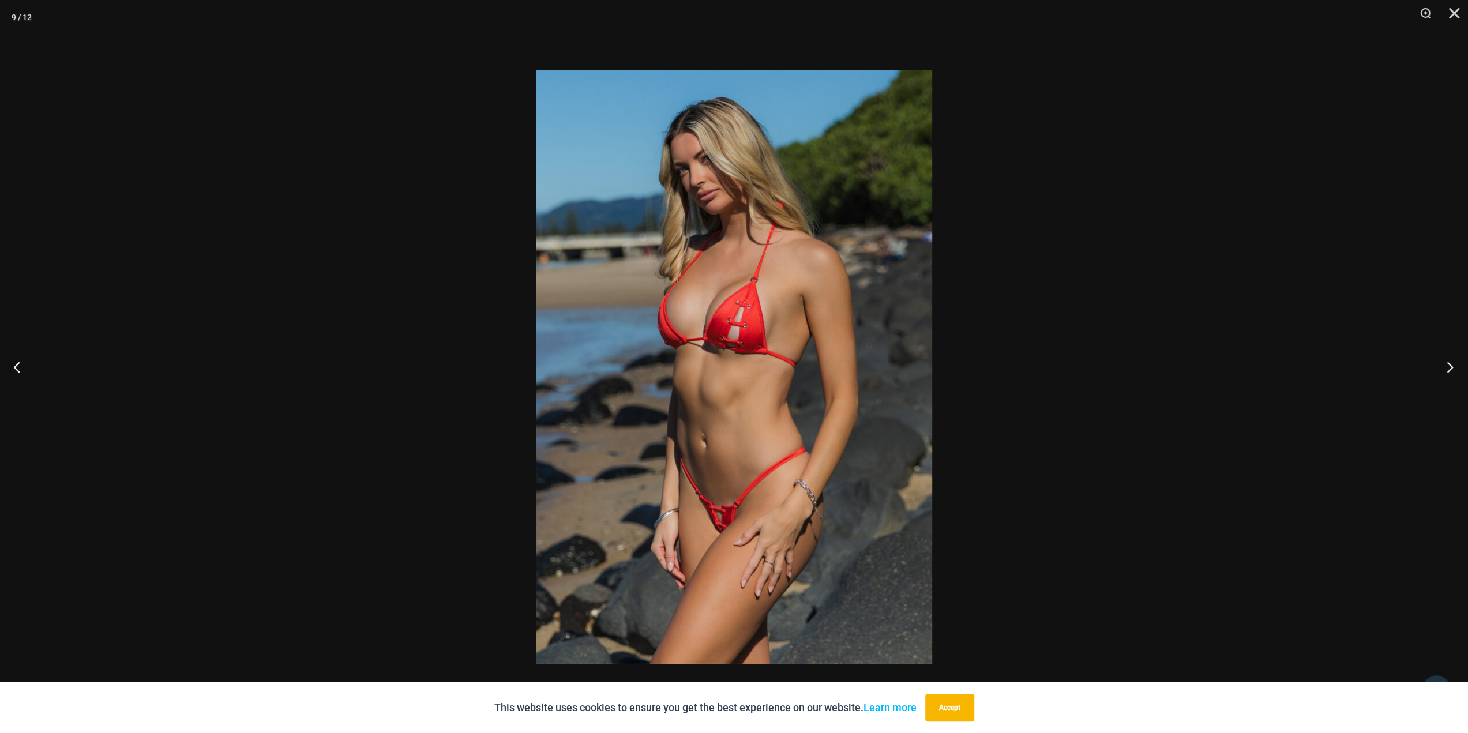
click at [1448, 363] on button "Next" at bounding box center [1446, 367] width 43 height 58
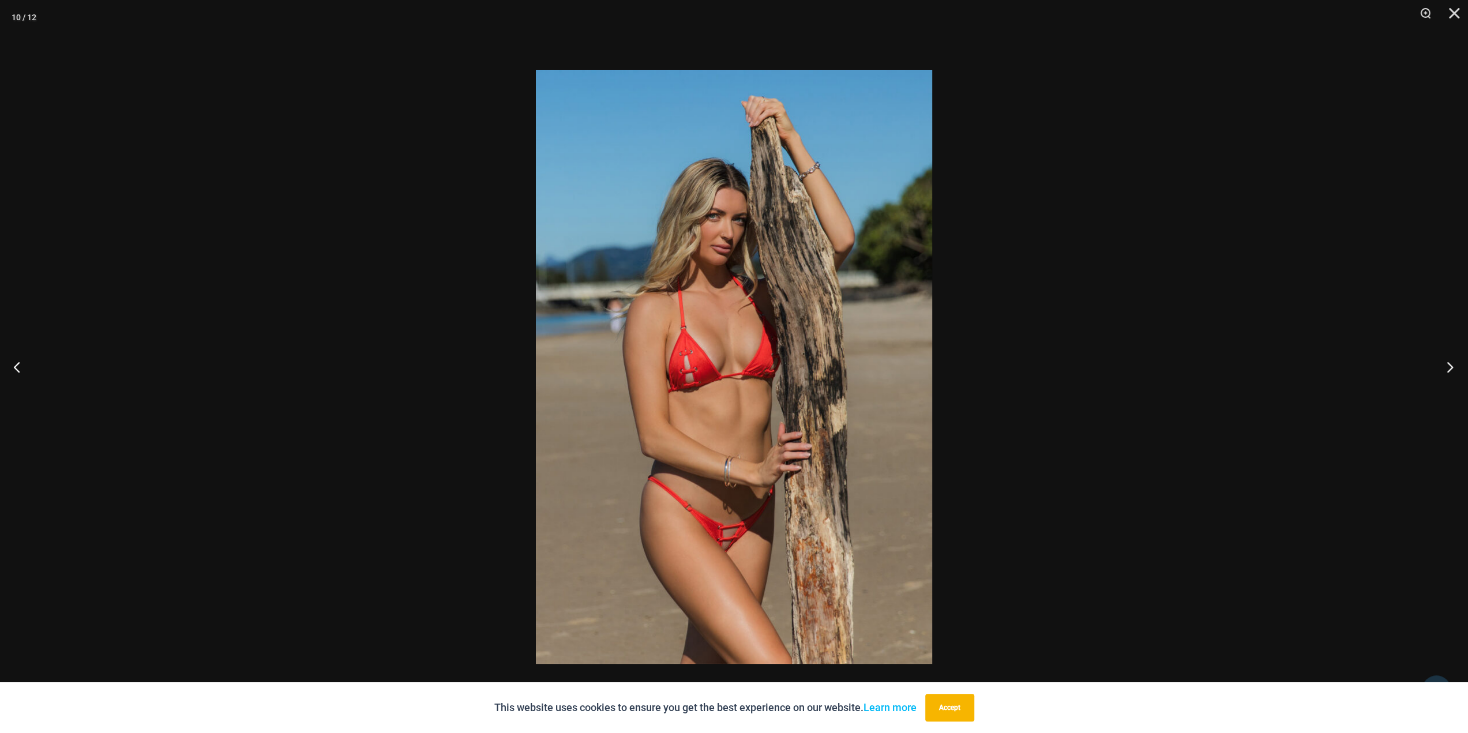
click at [1448, 363] on button "Next" at bounding box center [1446, 367] width 43 height 58
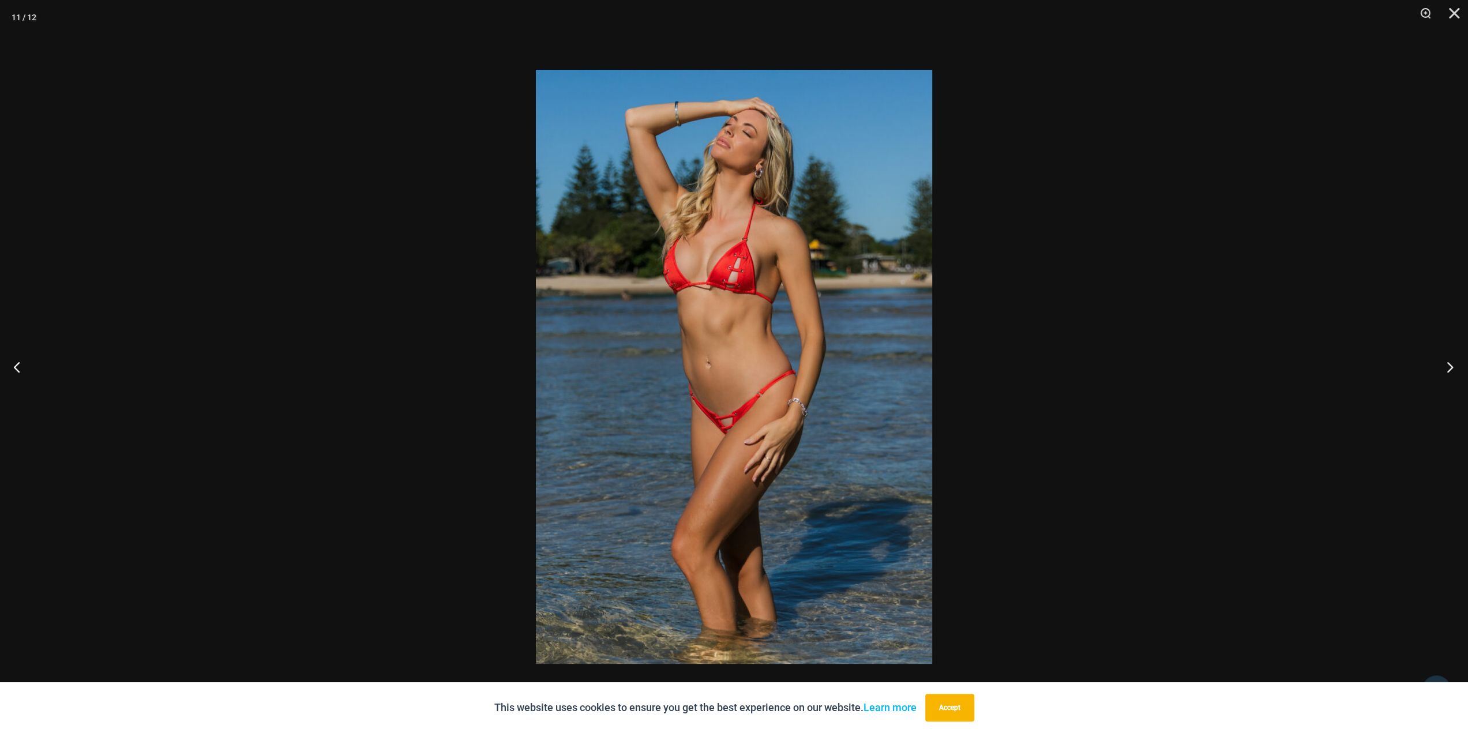
click at [1448, 363] on button "Next" at bounding box center [1446, 367] width 43 height 58
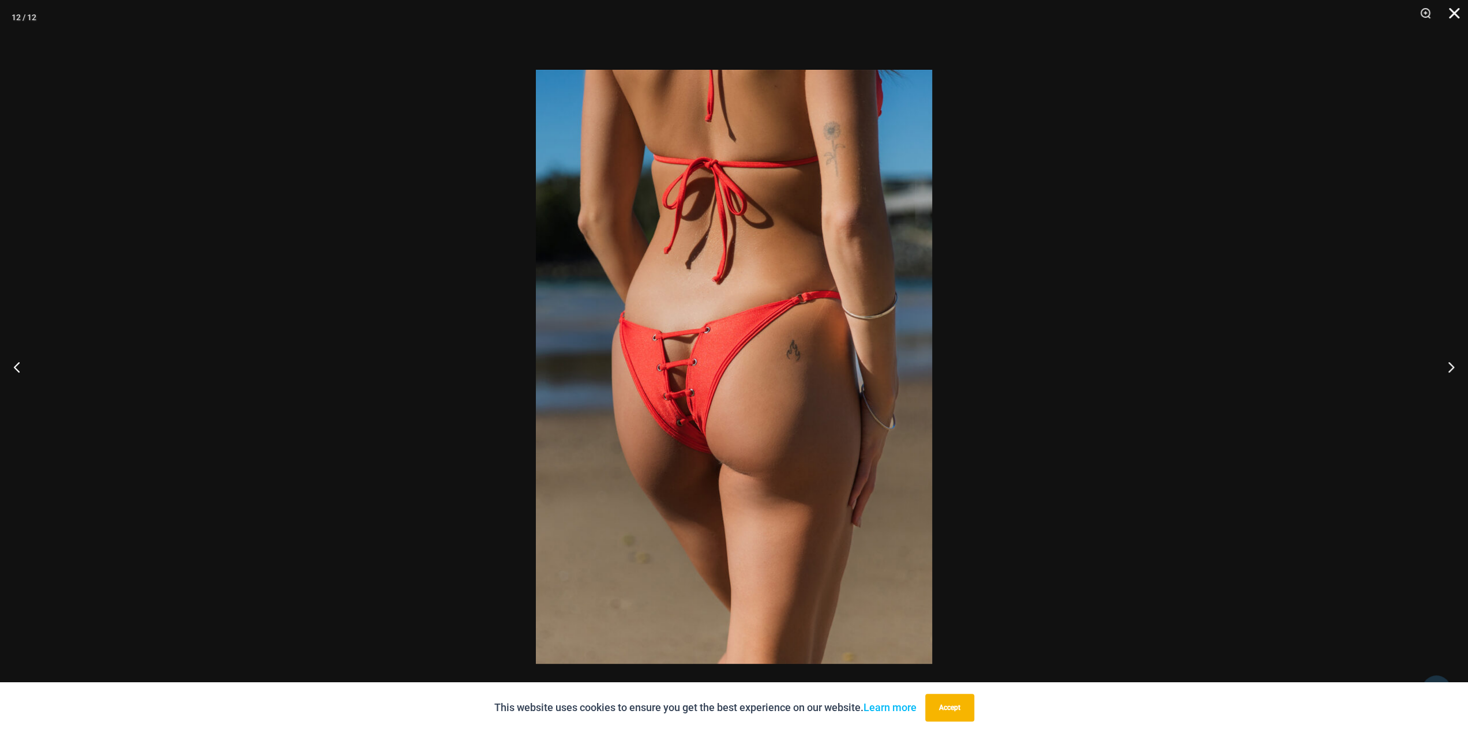
click at [1452, 10] on button "Close" at bounding box center [1450, 17] width 29 height 35
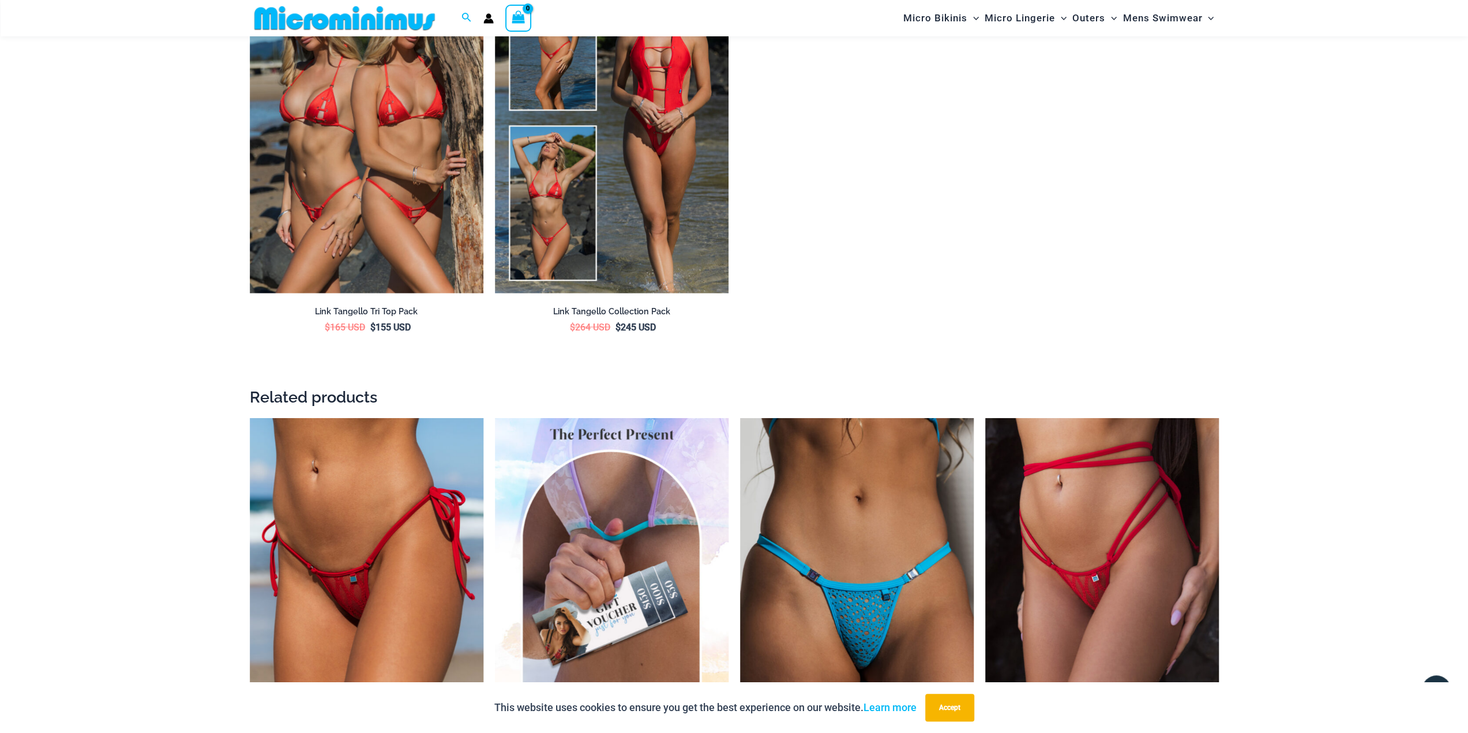
scroll to position [2124, 0]
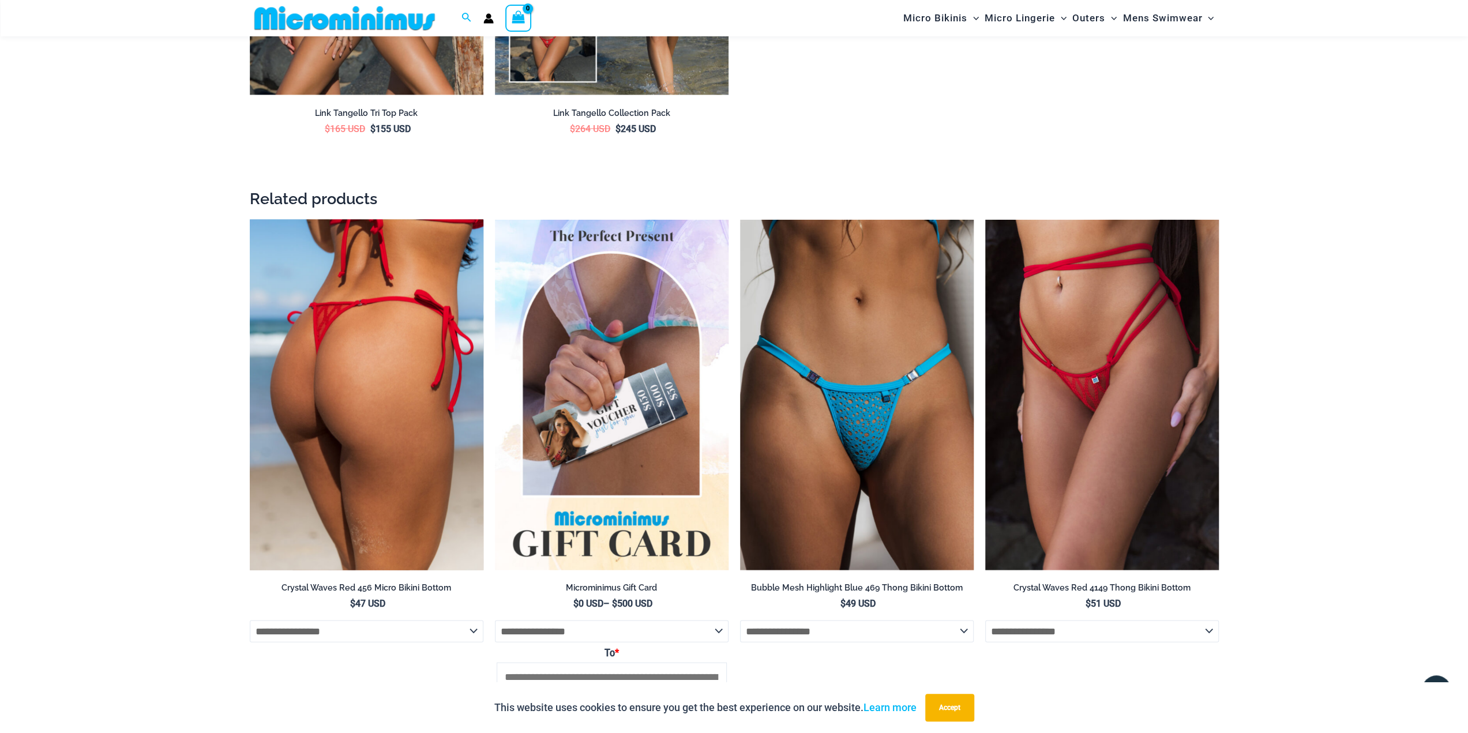
click at [412, 340] on img at bounding box center [367, 394] width 234 height 351
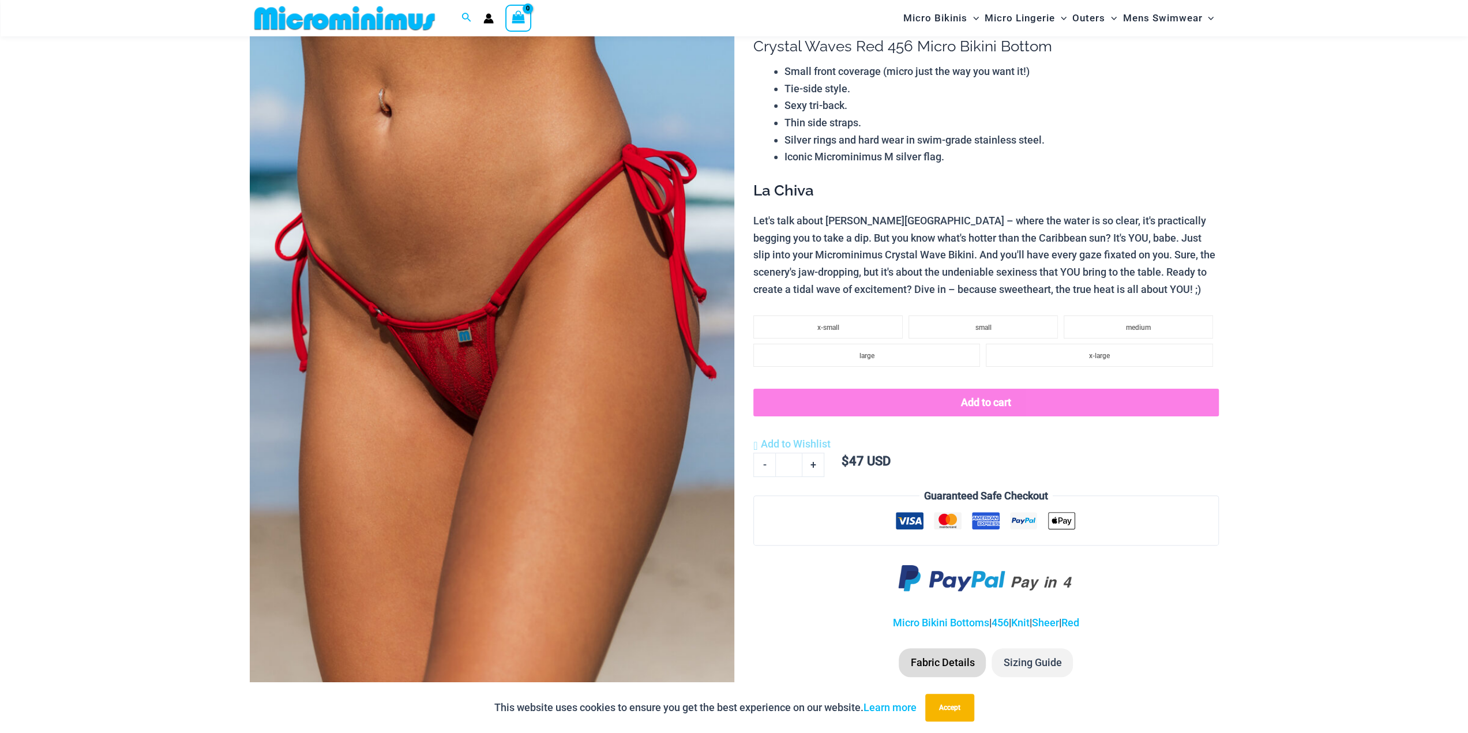
scroll to position [279, 0]
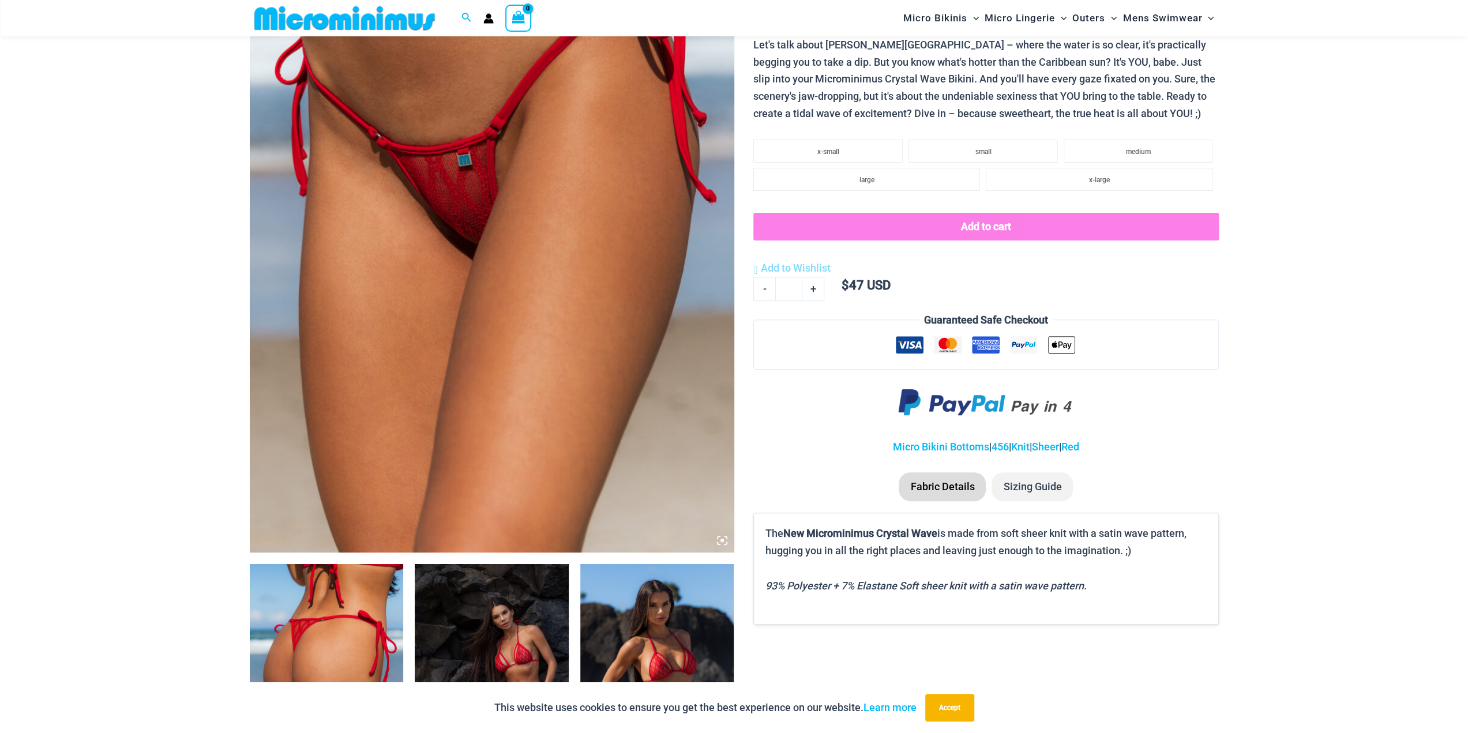
click at [533, 392] on img at bounding box center [492, 189] width 485 height 727
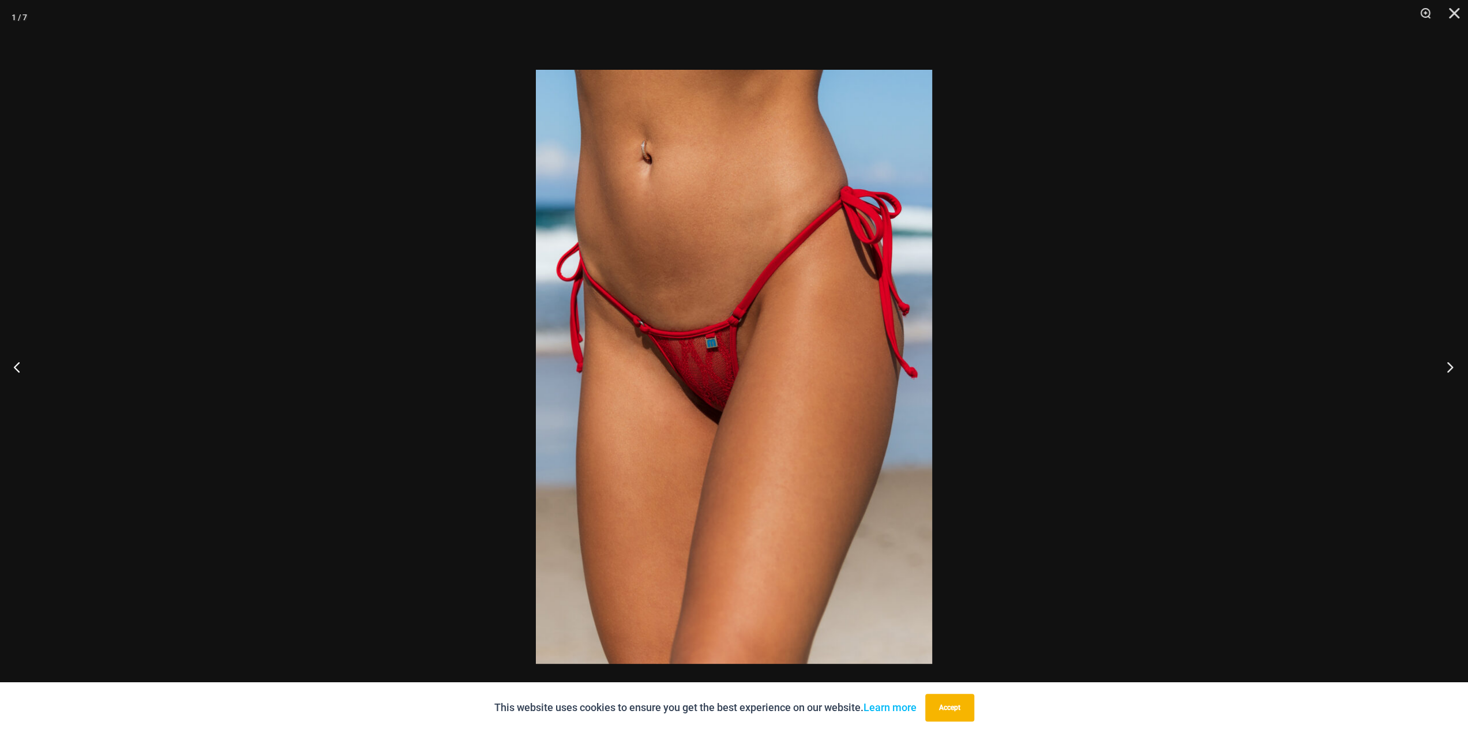
click at [1448, 363] on button "Next" at bounding box center [1446, 367] width 43 height 58
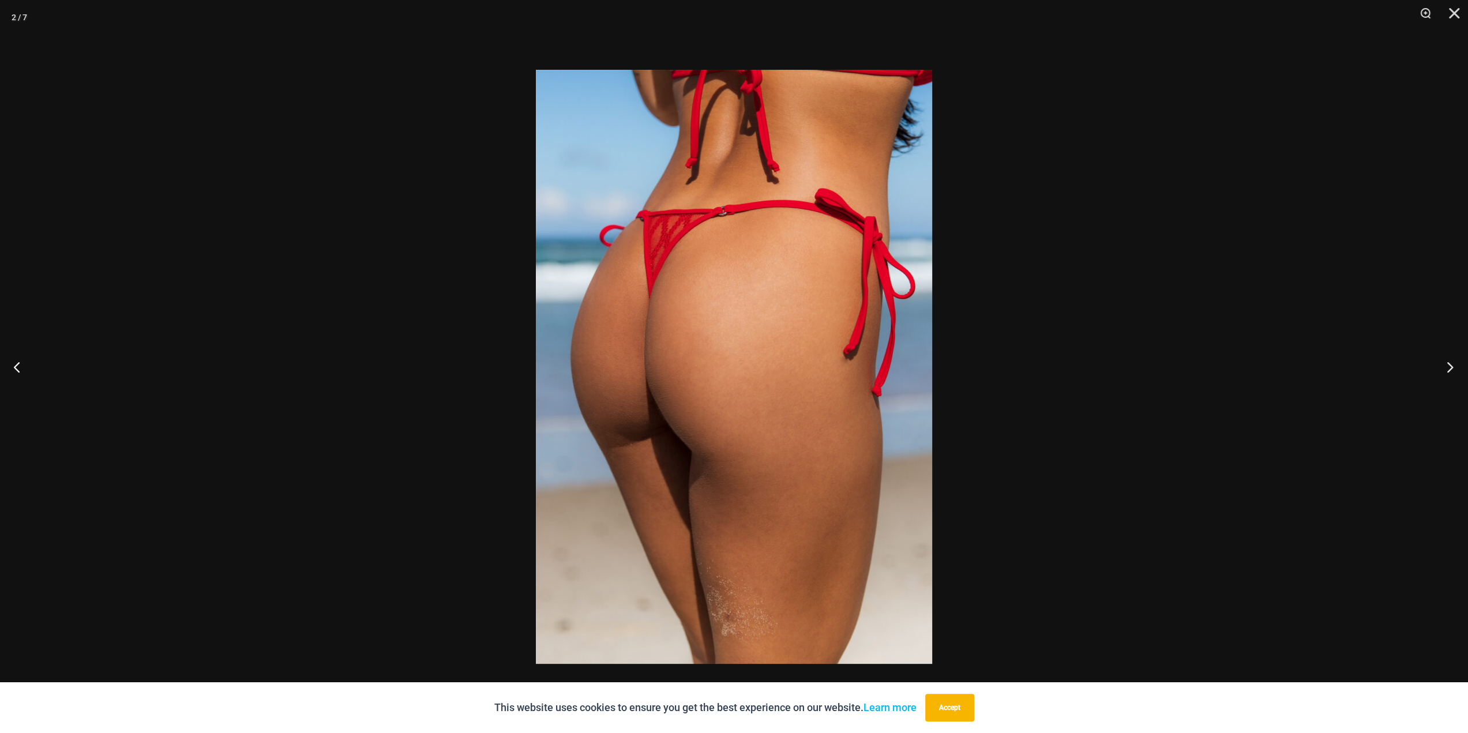
click at [1451, 363] on button "Next" at bounding box center [1446, 367] width 43 height 58
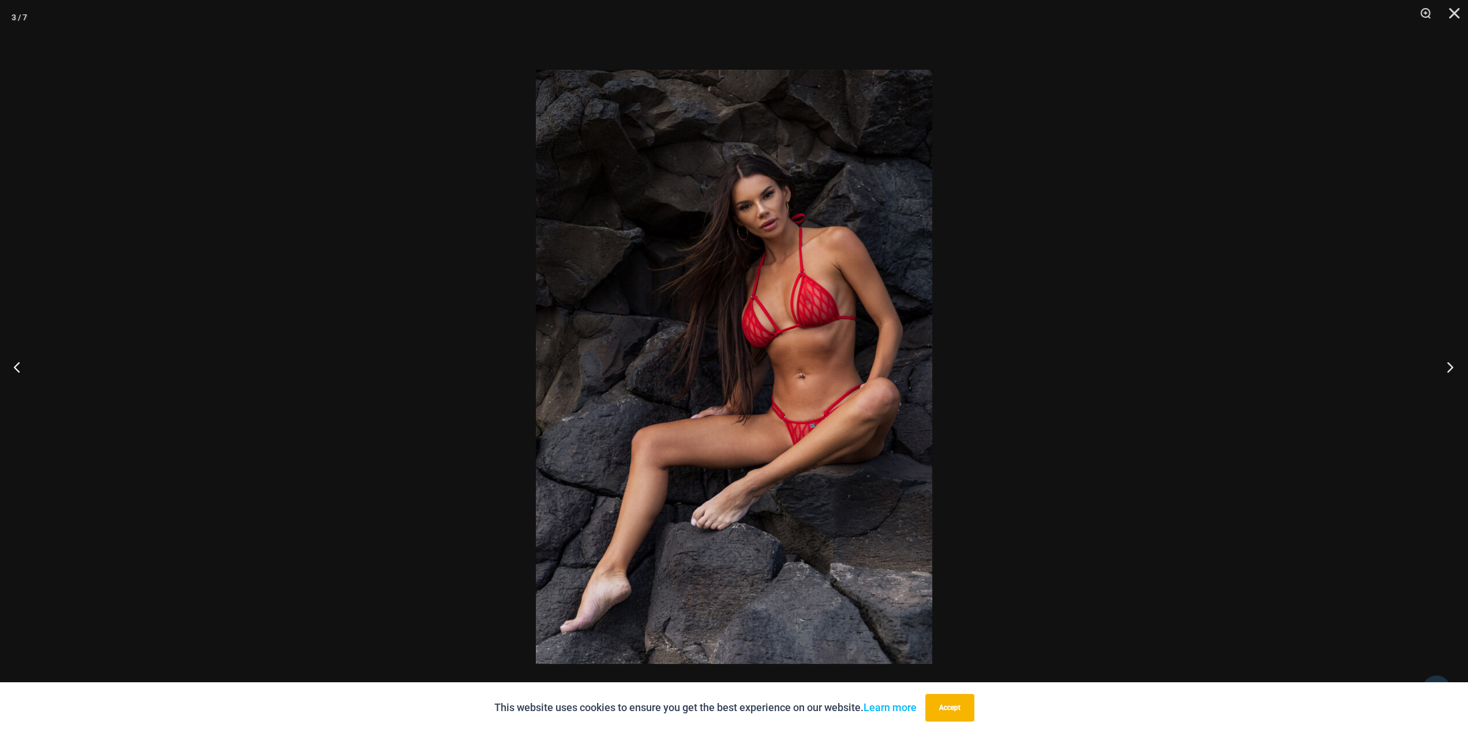
click at [1452, 363] on button "Next" at bounding box center [1446, 367] width 43 height 58
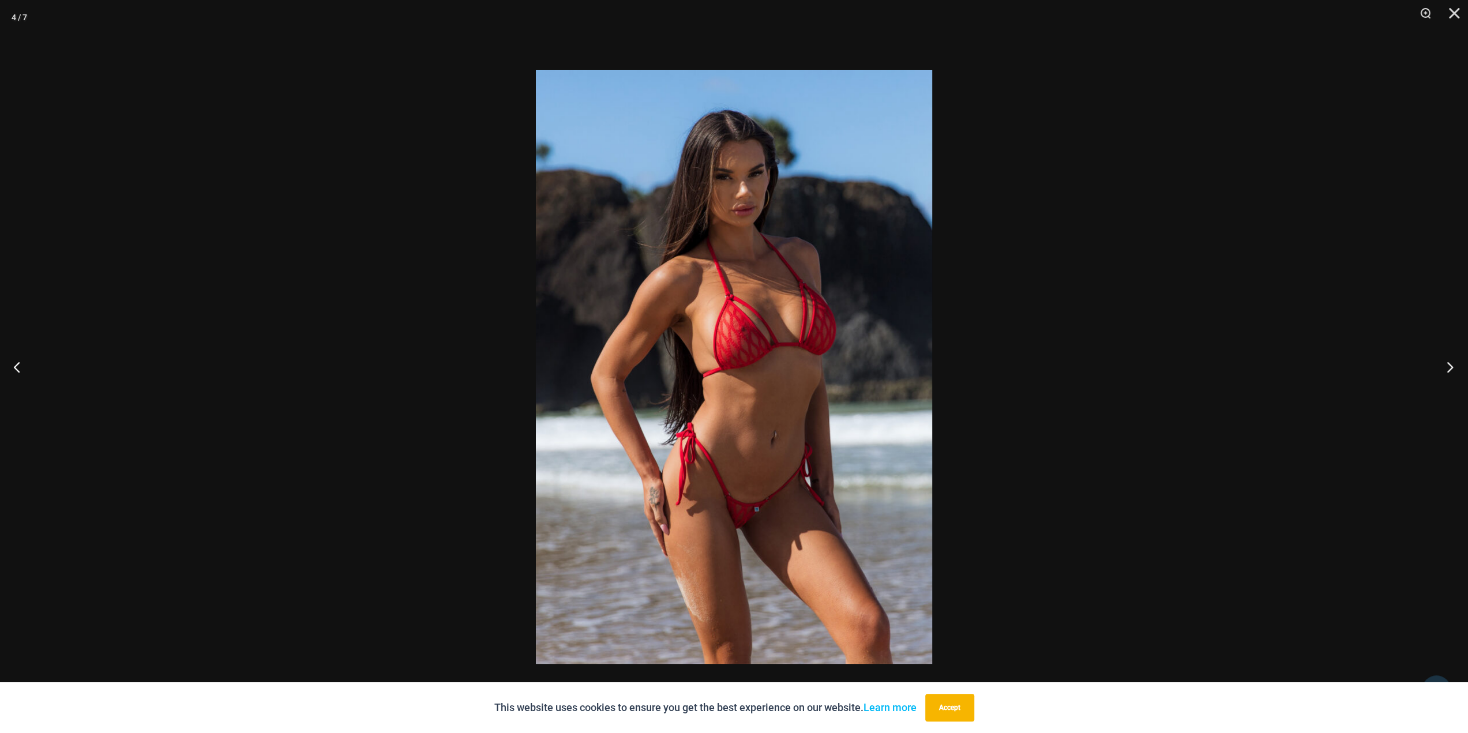
click at [1452, 363] on button "Next" at bounding box center [1446, 367] width 43 height 58
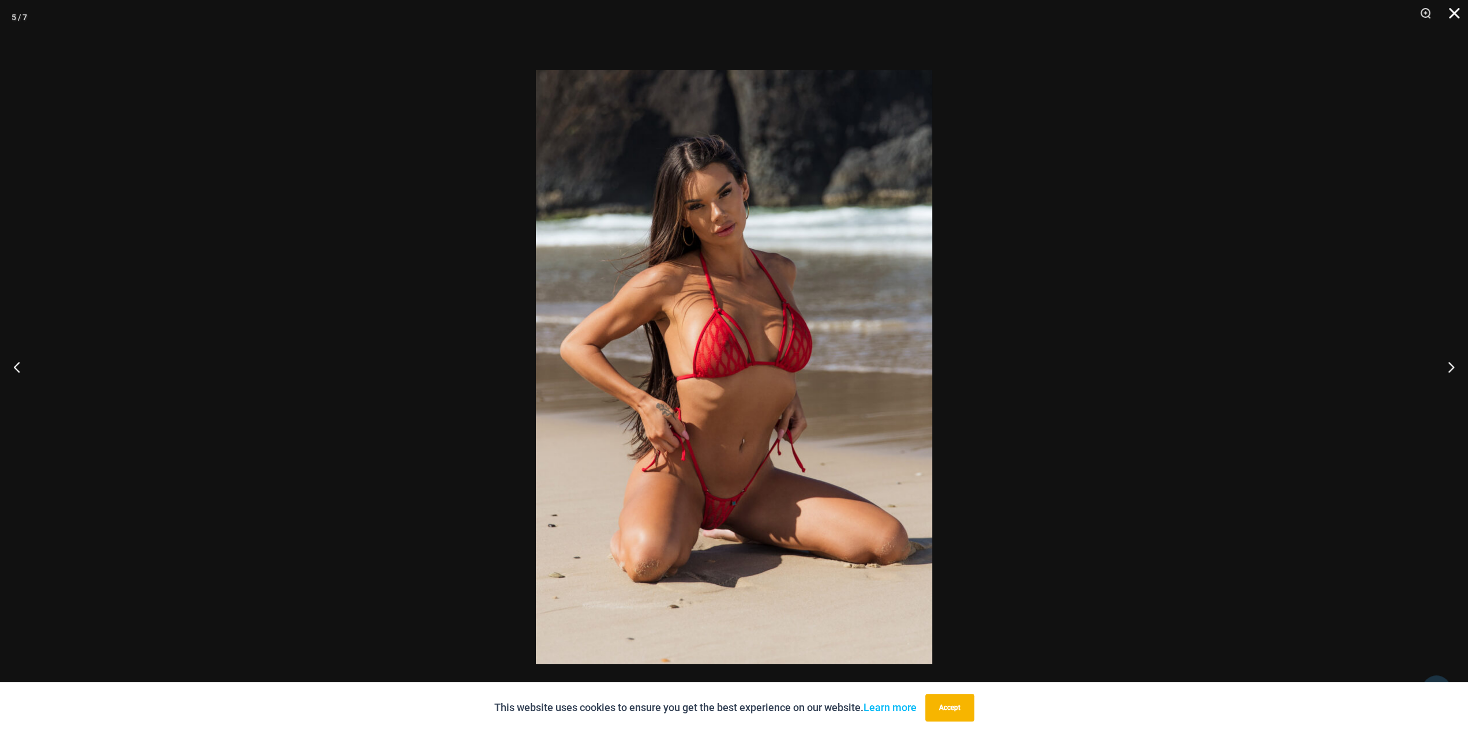
click at [1454, 11] on button "Close" at bounding box center [1450, 17] width 29 height 35
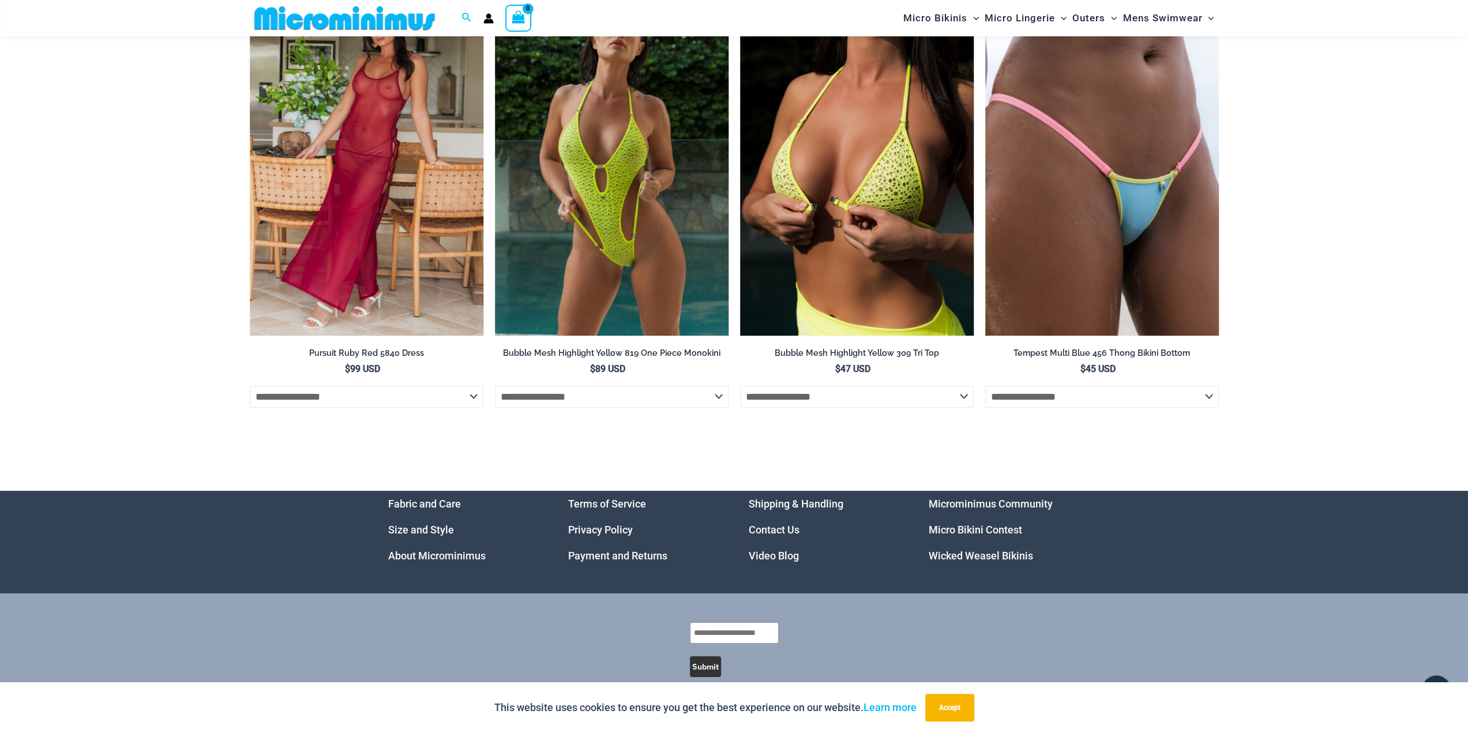
scroll to position [4230, 0]
